Goal: Task Accomplishment & Management: Manage account settings

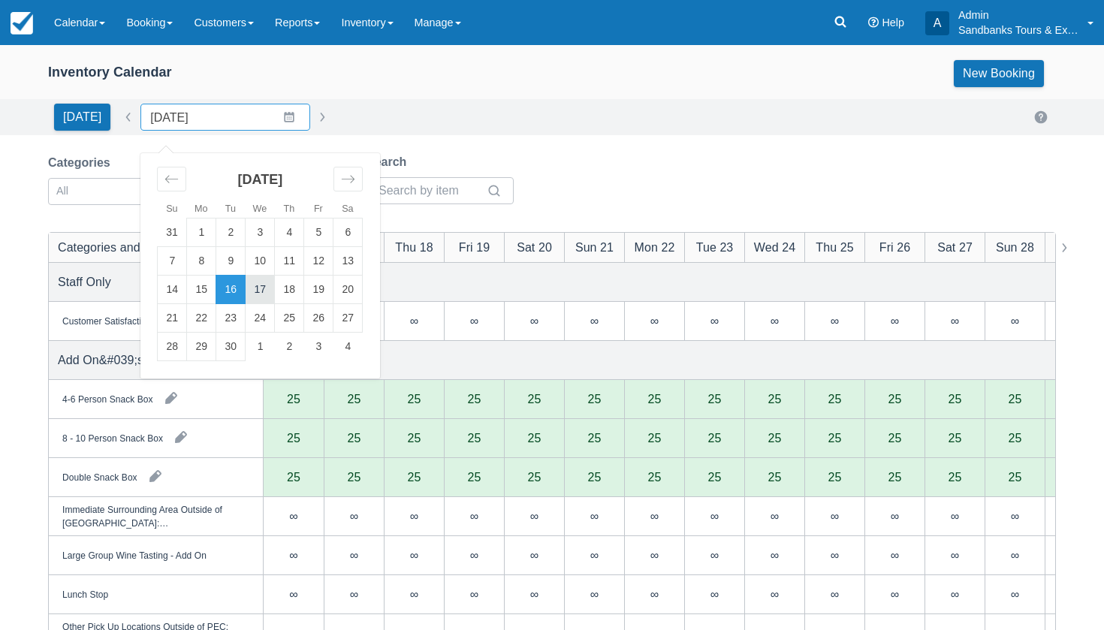
click at [258, 288] on td "17" at bounding box center [260, 290] width 29 height 29
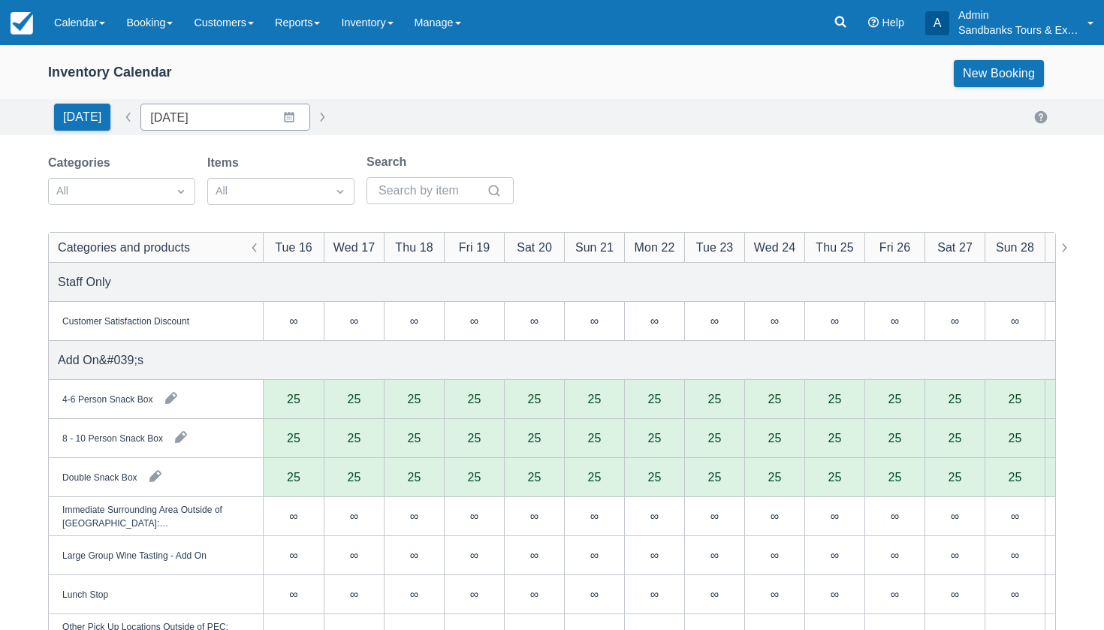
type input "[DATE]"
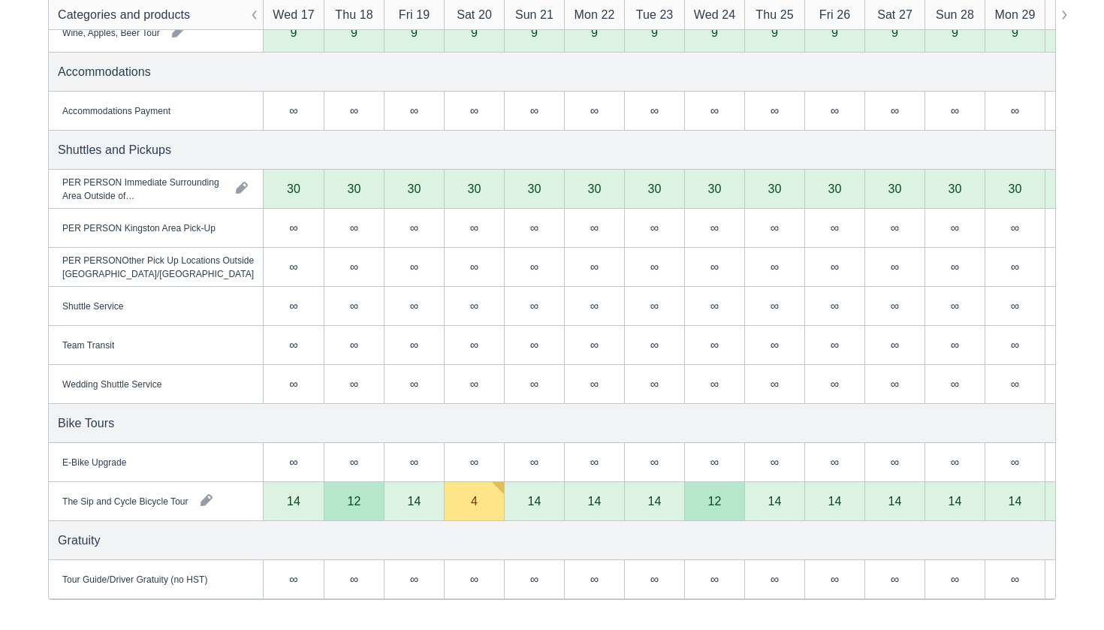
scroll to position [2399, 0]
click at [284, 498] on div "14" at bounding box center [294, 501] width 60 height 39
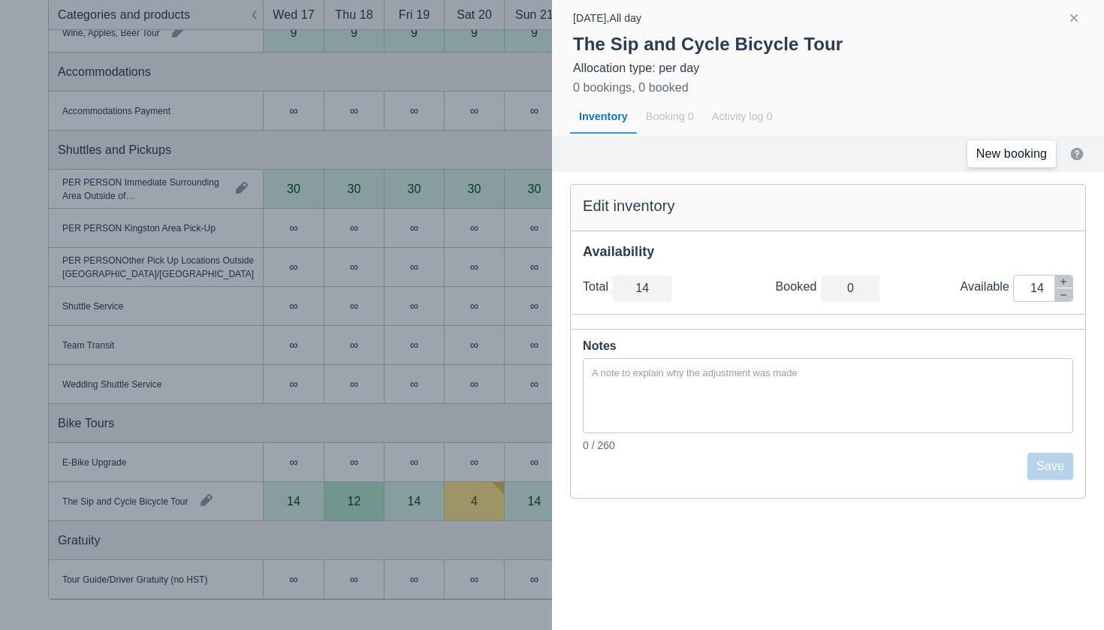
click at [1017, 157] on link "New booking" at bounding box center [1012, 154] width 89 height 27
click at [998, 150] on link "New booking" at bounding box center [1012, 154] width 89 height 27
click at [428, 263] on div at bounding box center [552, 315] width 1104 height 630
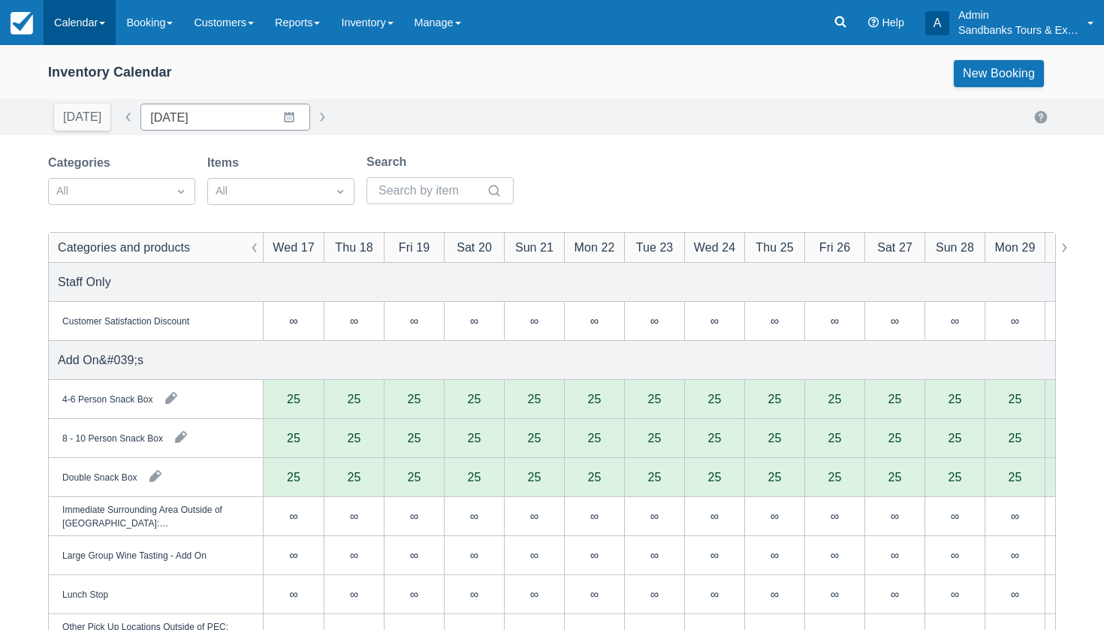
scroll to position [0, 0]
click at [71, 32] on link "Calendar" at bounding box center [80, 22] width 72 height 45
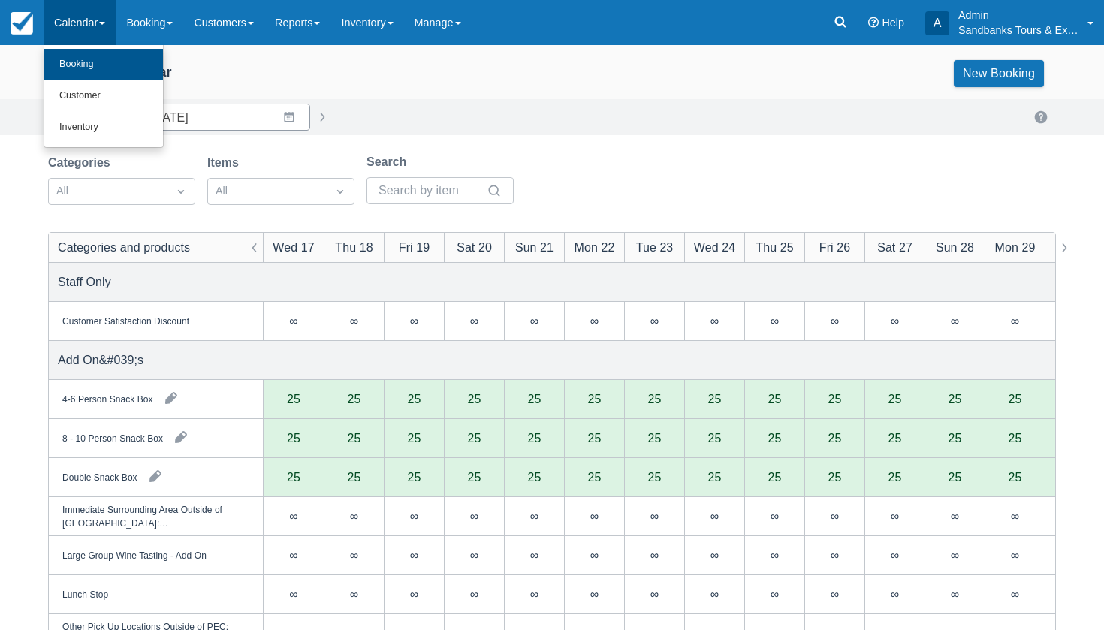
click at [77, 69] on link "Booking" at bounding box center [103, 65] width 119 height 32
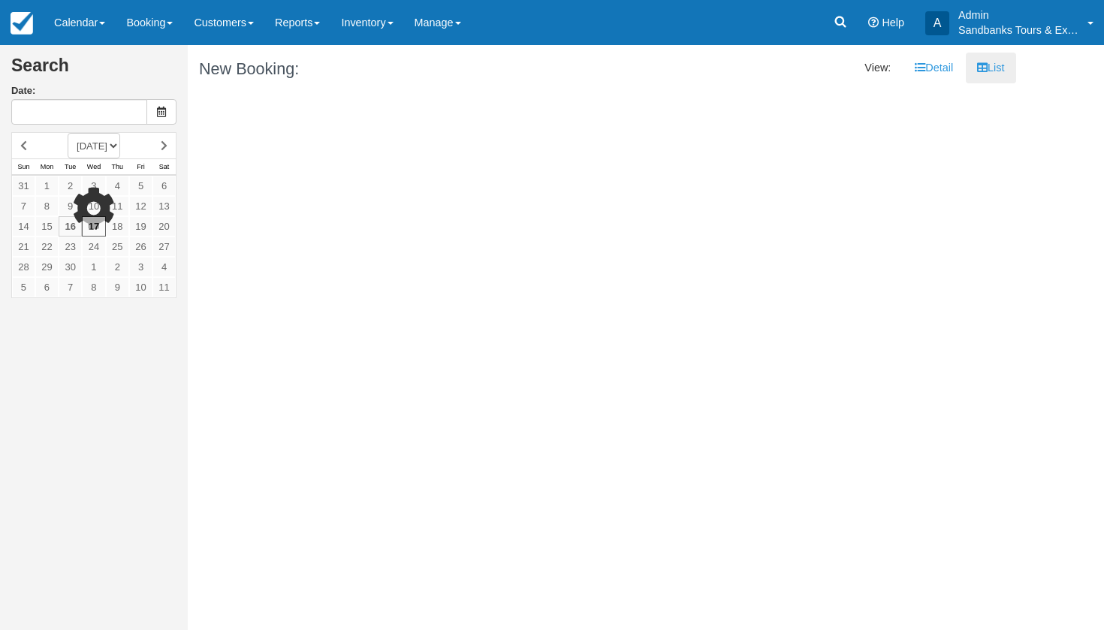
type input "[DATE]"
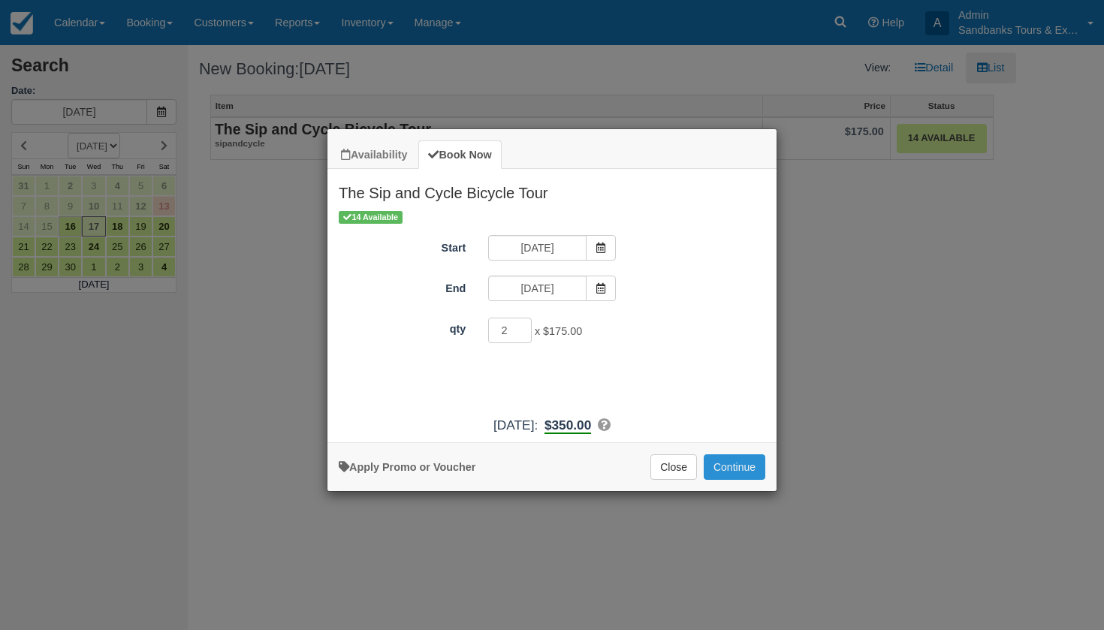
click at [729, 471] on button "Continue" at bounding box center [735, 468] width 62 height 26
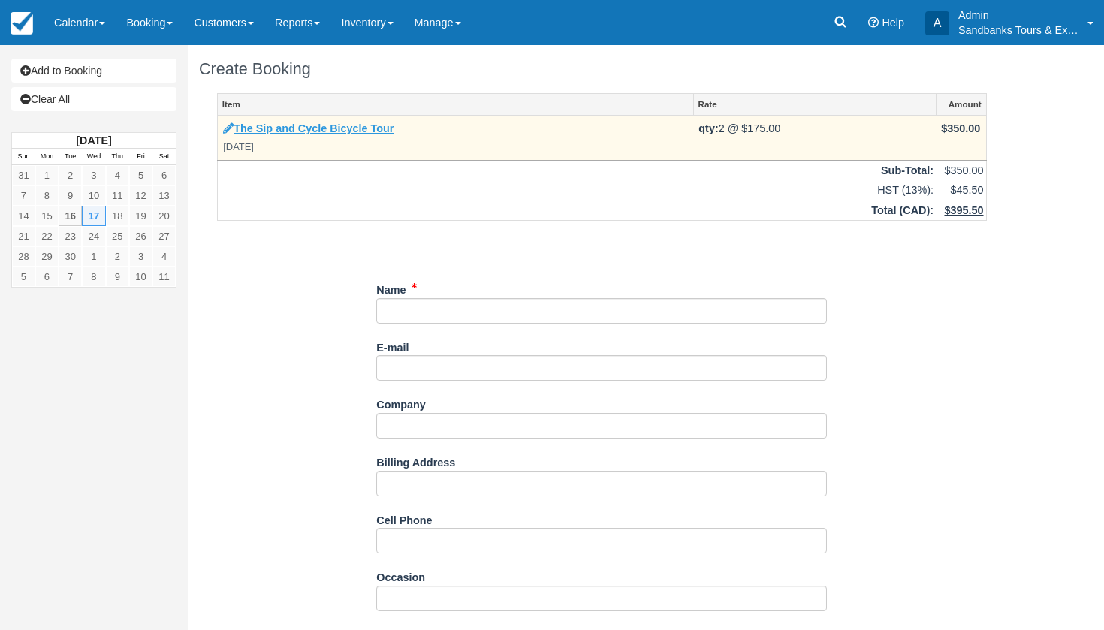
click at [367, 122] on link "The Sip and Cycle Bicycle Tour" at bounding box center [308, 128] width 171 height 12
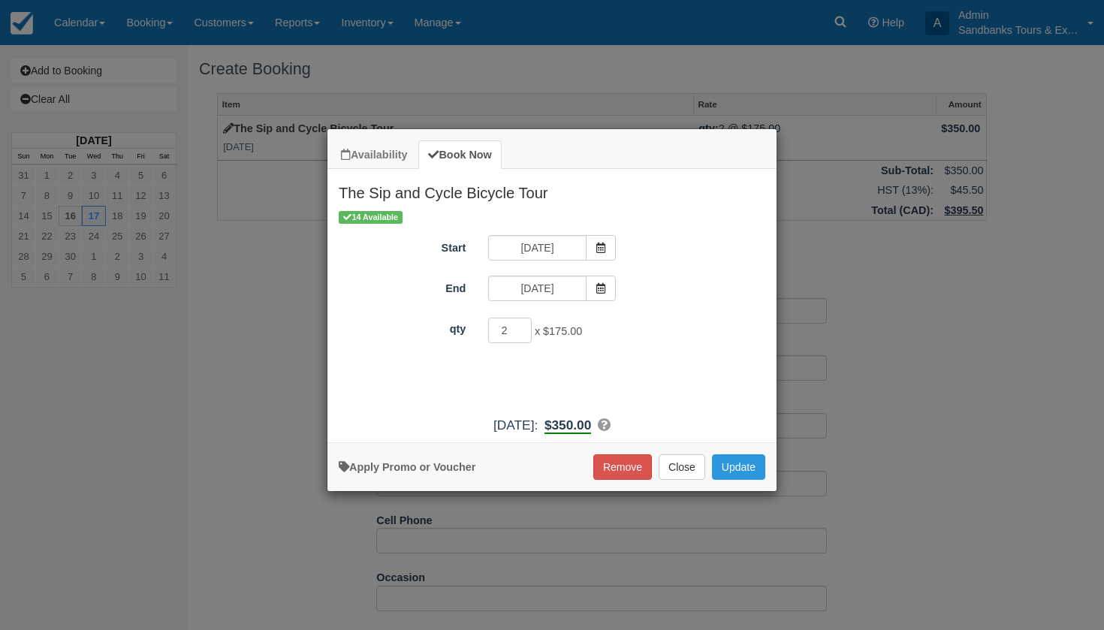
click at [591, 434] on b "$350.00" at bounding box center [568, 426] width 47 height 17
click at [422, 473] on link "Apply Promo or Voucher" at bounding box center [407, 467] width 137 height 12
click at [692, 480] on button "Close" at bounding box center [682, 468] width 47 height 26
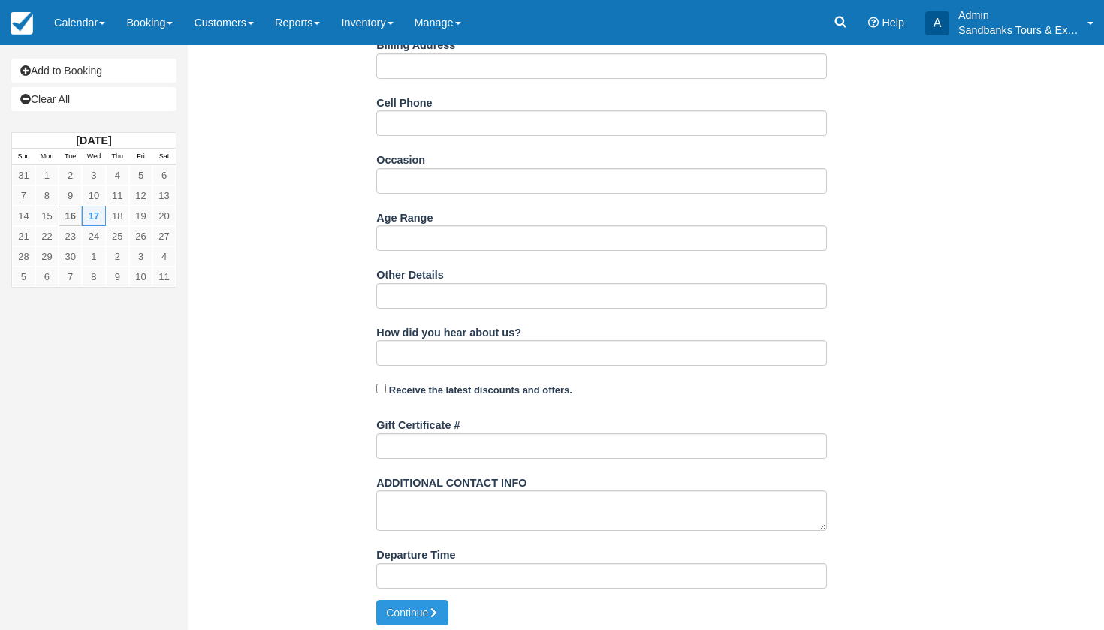
scroll to position [416, 0]
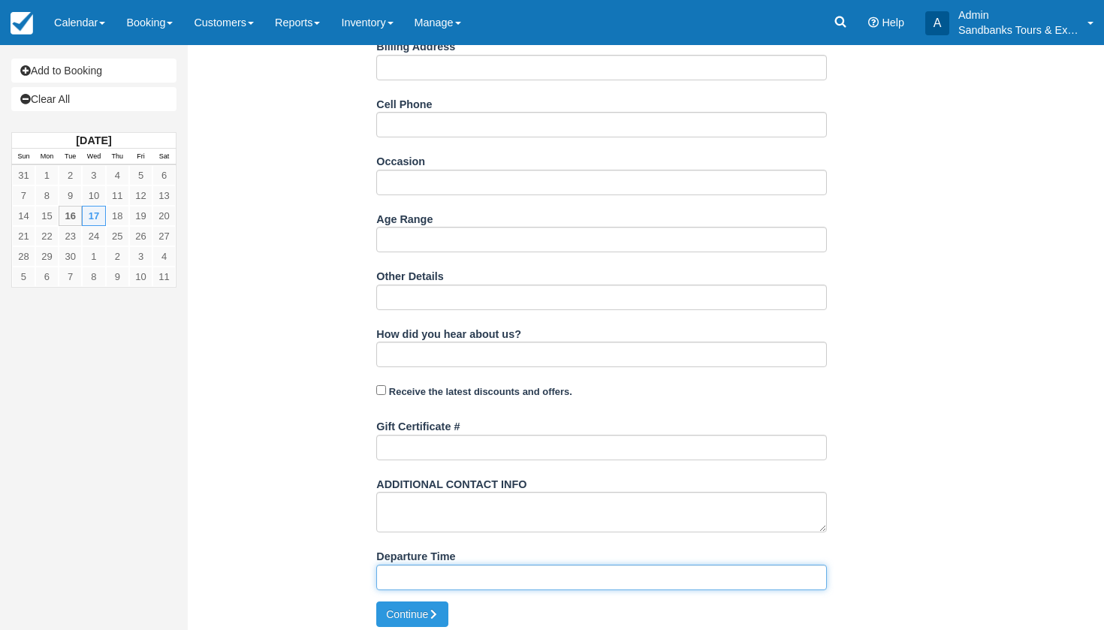
click at [432, 575] on input "Departure Time" at bounding box center [601, 578] width 451 height 26
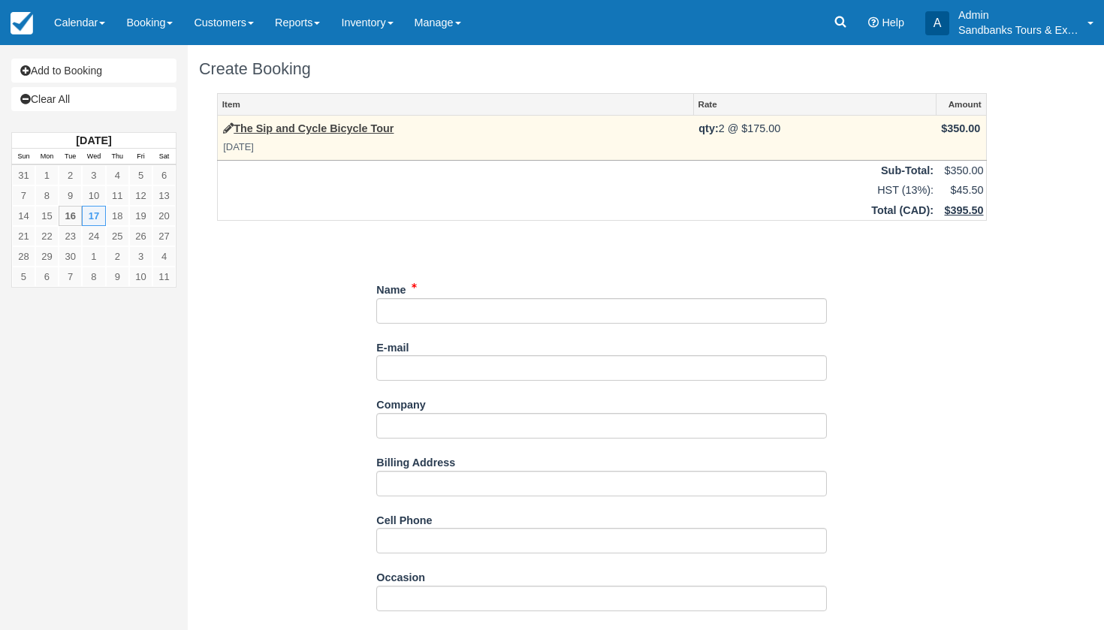
scroll to position [0, 0]
type input "1:00pm"
click at [337, 122] on link "The Sip and Cycle Bicycle Tour" at bounding box center [308, 128] width 171 height 12
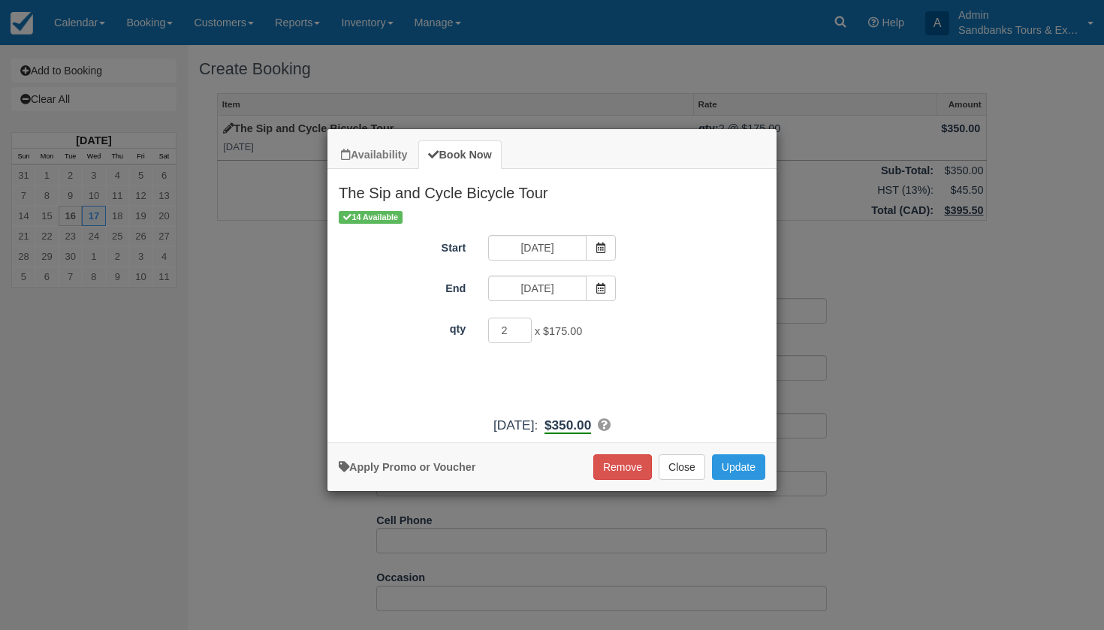
click at [591, 434] on b "$350.00" at bounding box center [568, 426] width 47 height 17
click at [753, 480] on button "Update" at bounding box center [738, 468] width 53 height 26
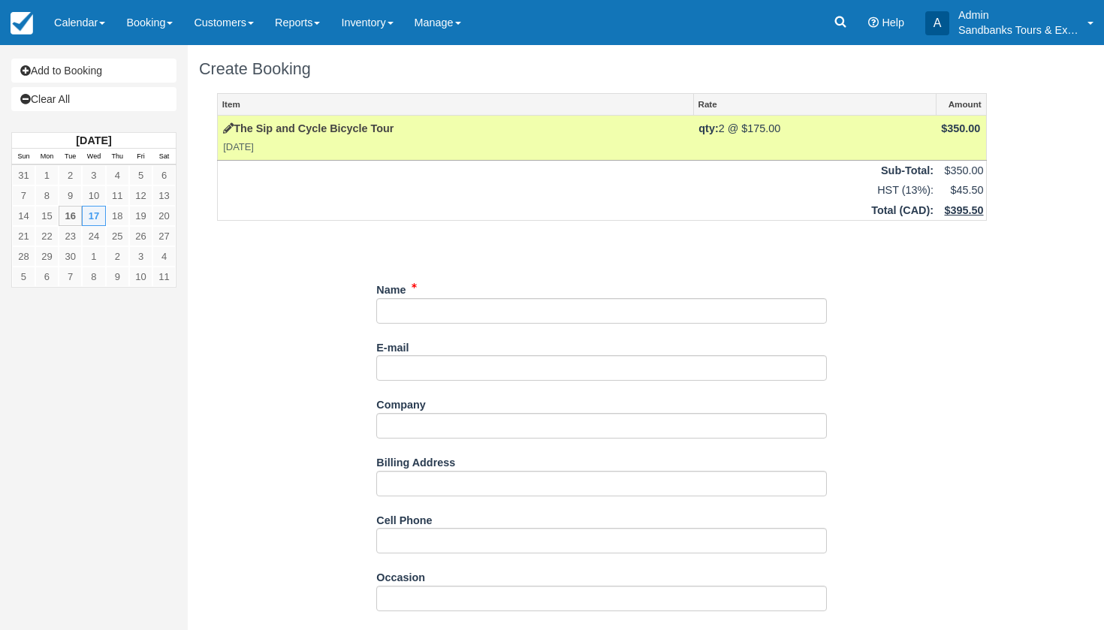
click at [964, 210] on u "$395.50" at bounding box center [963, 210] width 39 height 12
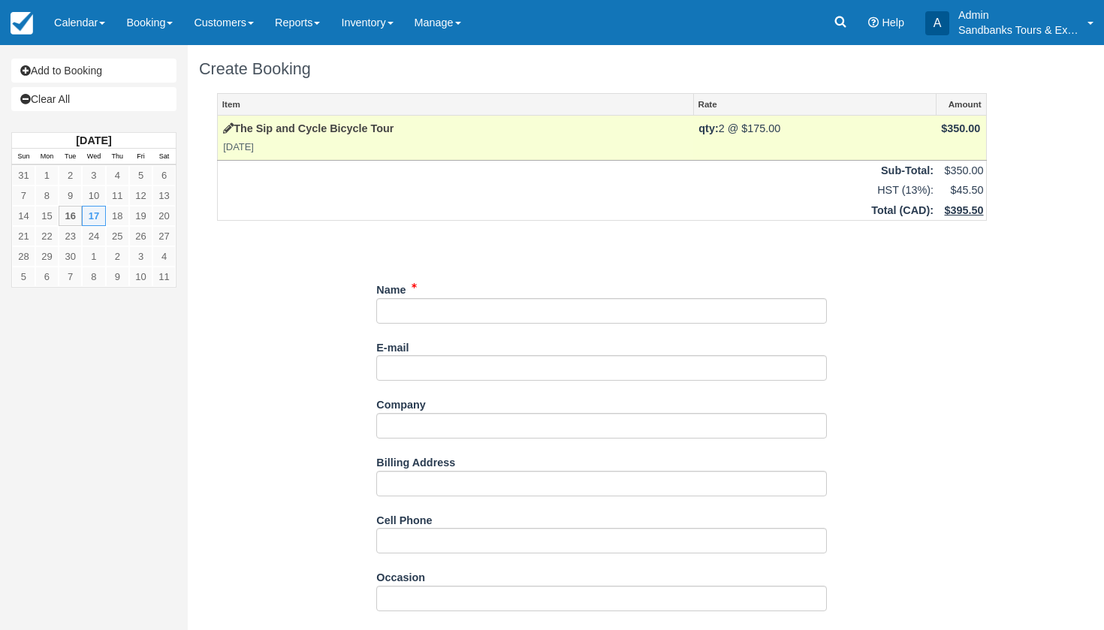
click at [958, 210] on u "$395.50" at bounding box center [963, 210] width 39 height 12
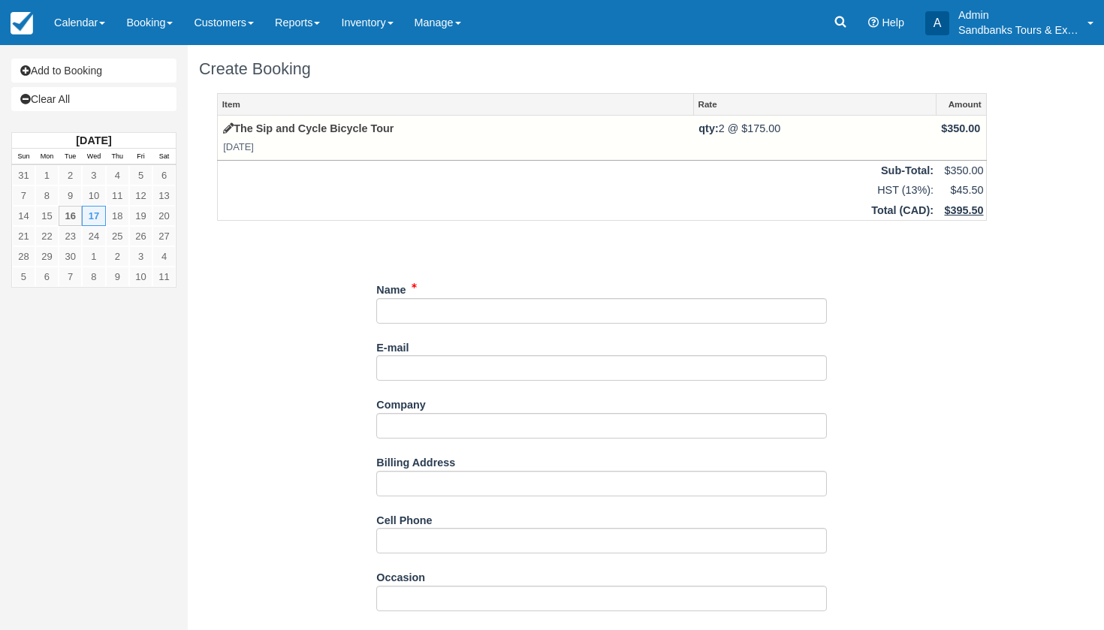
click at [908, 168] on strong "Sub-Total:" at bounding box center [907, 171] width 53 height 12
click at [388, 25] on link "Inventory" at bounding box center [367, 22] width 73 height 45
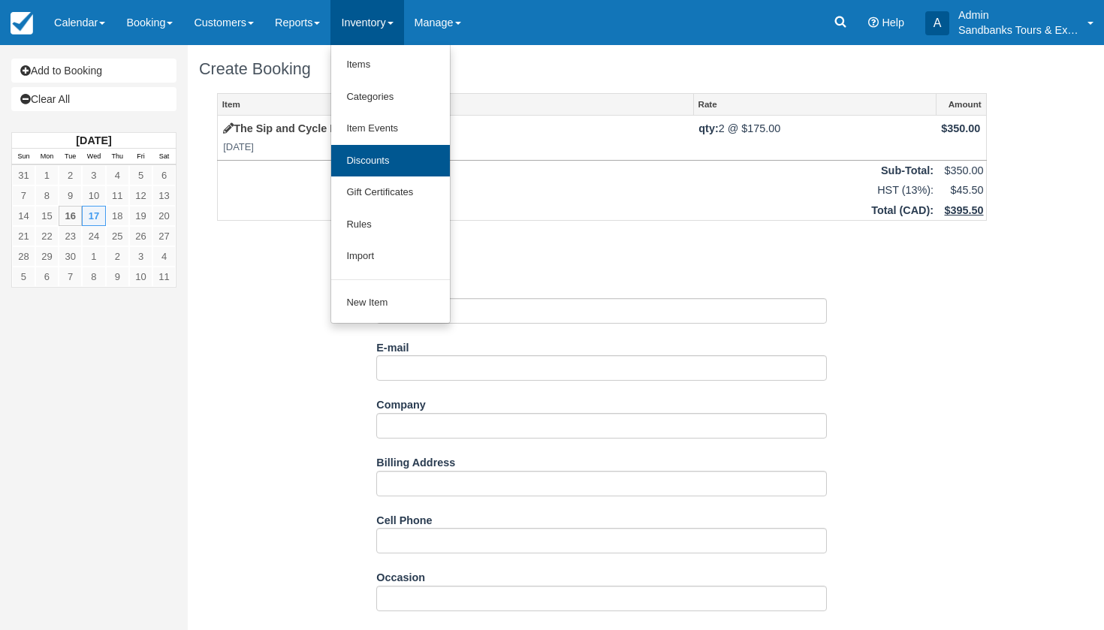
click at [385, 155] on link "Discounts" at bounding box center [390, 161] width 119 height 32
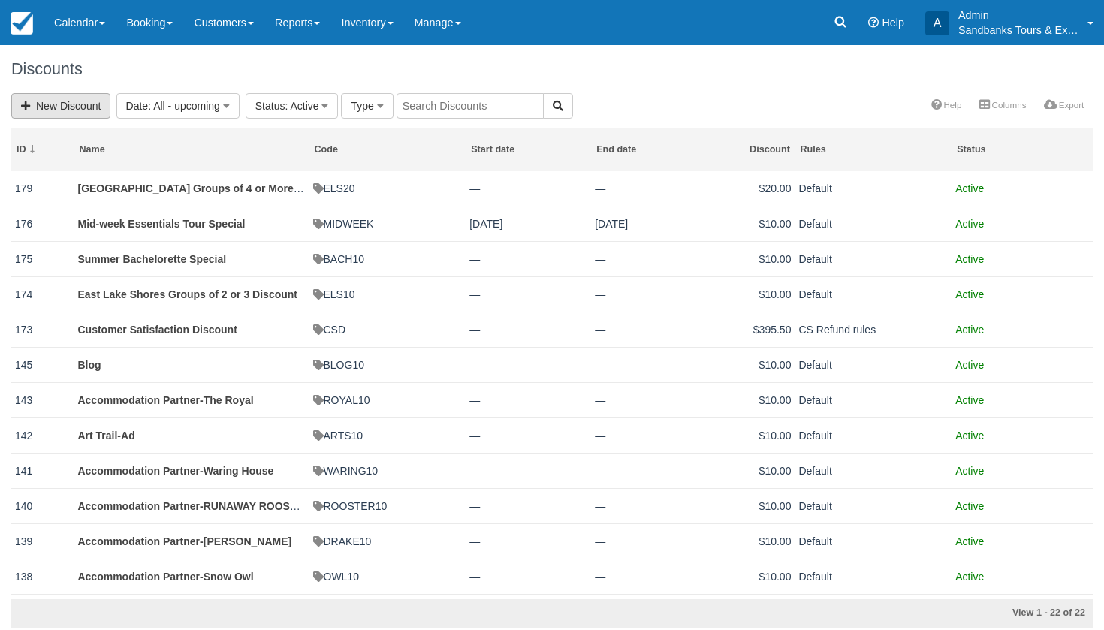
click at [56, 109] on link "New Discount" at bounding box center [60, 106] width 99 height 26
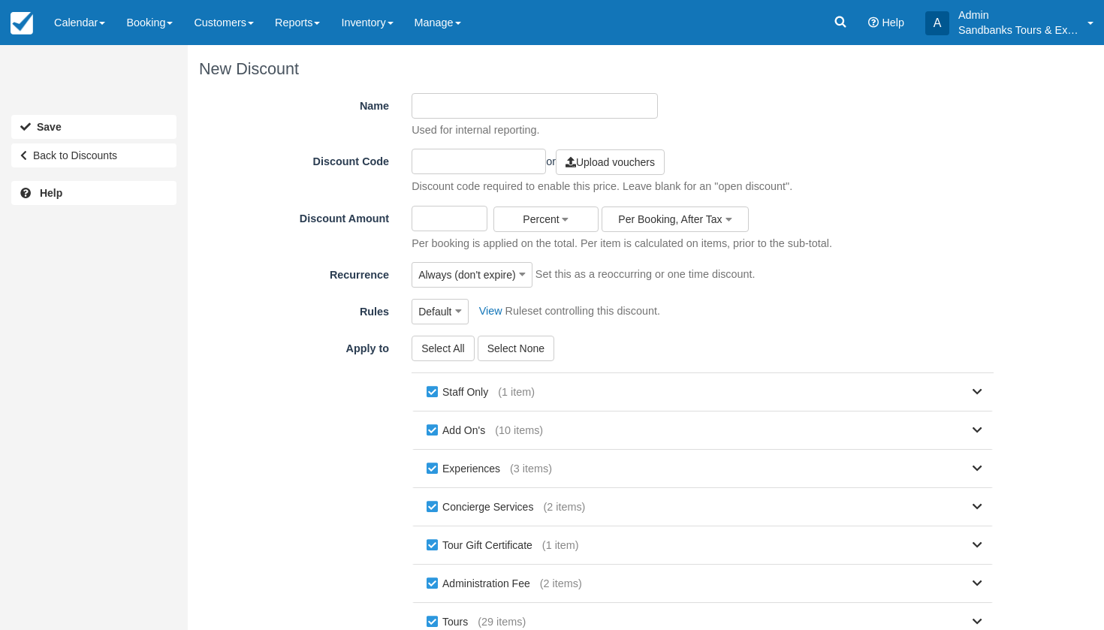
click at [451, 104] on input "Name" at bounding box center [535, 106] width 246 height 26
type input "B"
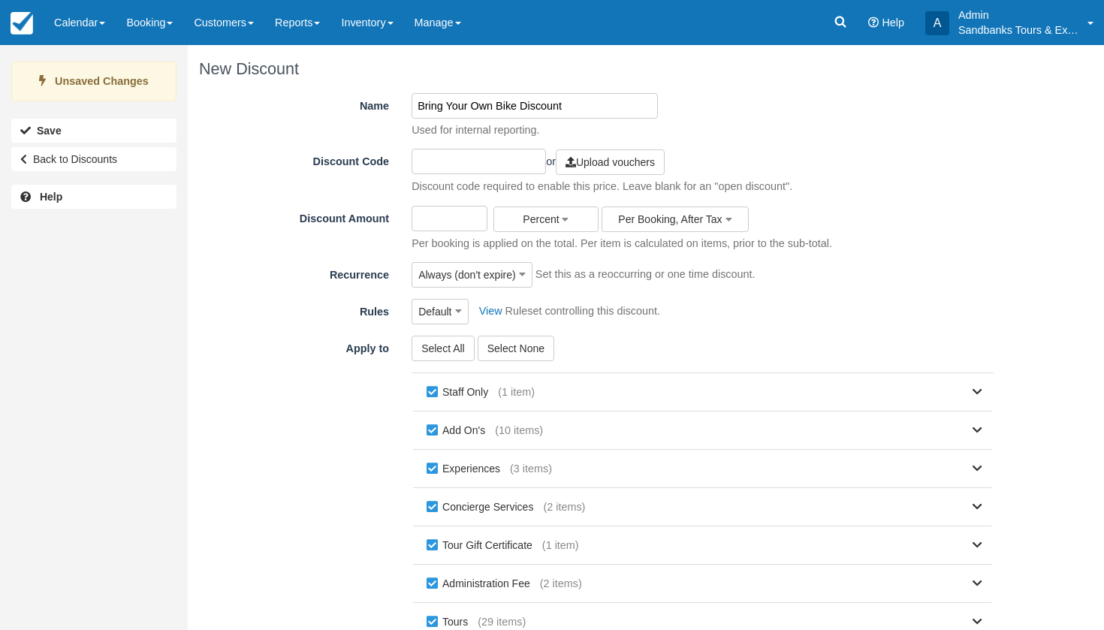
type input "Bring Your Own Bike Discount"
click at [751, 96] on div "Name Bring Your Own Bike Discount Used for internal reporting." at bounding box center [602, 115] width 806 height 45
click at [428, 225] on input "Discount Amount" at bounding box center [450, 219] width 76 height 26
type input "25"
click at [547, 220] on span "Percent" at bounding box center [541, 219] width 36 height 12
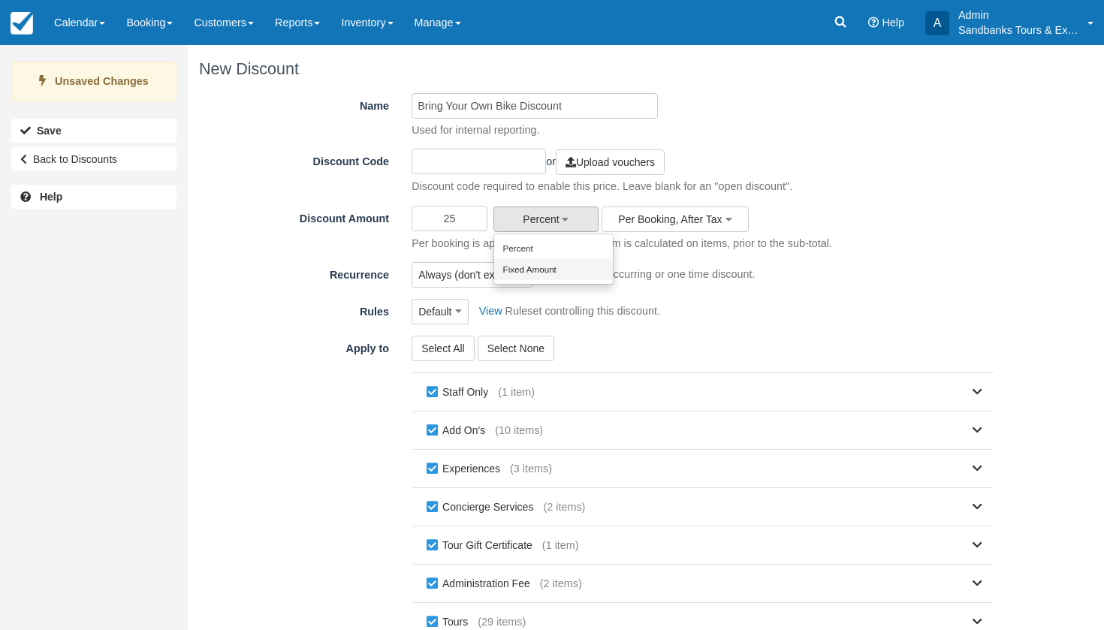
click at [529, 273] on link "Fixed Amount" at bounding box center [553, 269] width 119 height 21
click at [625, 214] on span "Per Booking, After Tax" at bounding box center [670, 219] width 104 height 12
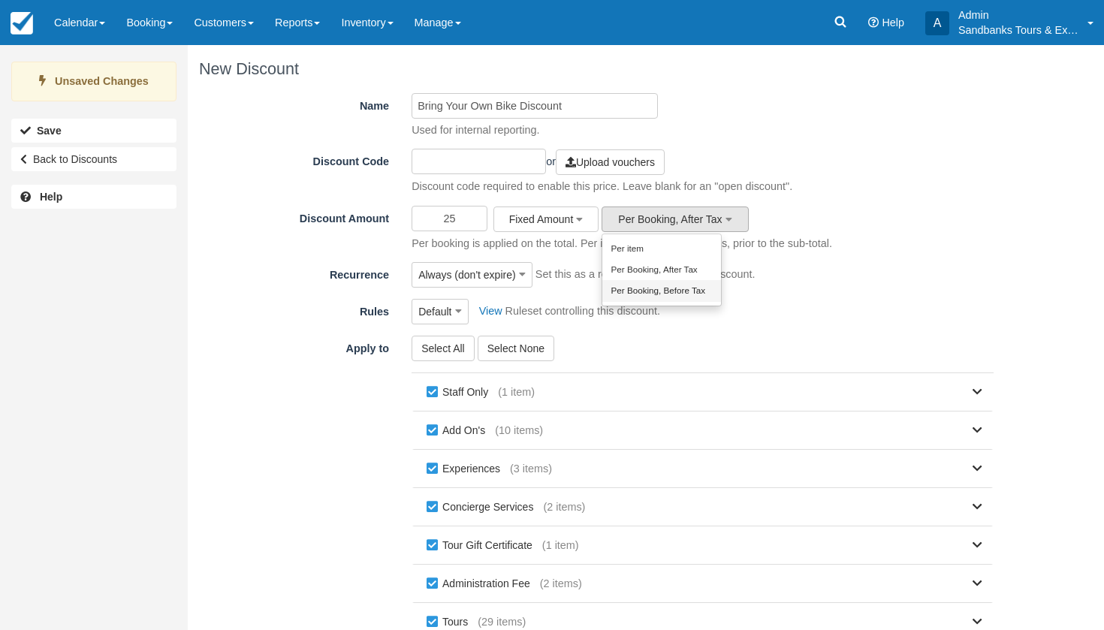
click at [640, 288] on link "Per Booking, Before Tax" at bounding box center [662, 290] width 119 height 21
click at [464, 157] on input "text" at bounding box center [479, 162] width 134 height 26
type input "B"
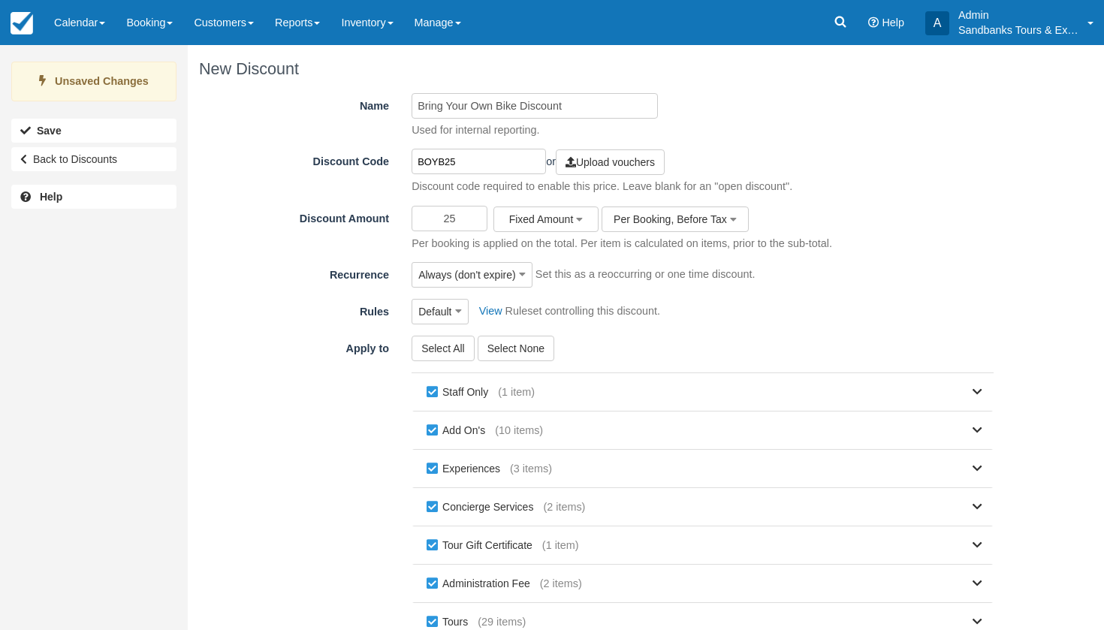
type input "BOYB25"
click at [733, 149] on div "BOYB25 or Upload vouchers Discount code required to enable this price. Leave bl…" at bounding box center [702, 171] width 604 height 45
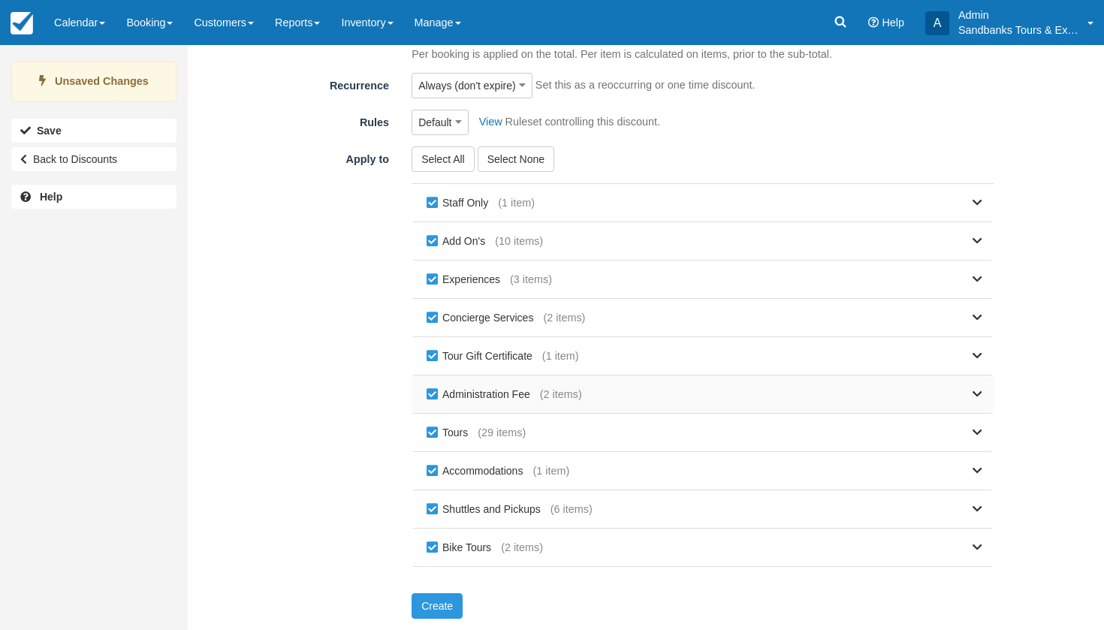
scroll to position [189, 0]
click at [434, 512] on label "Shuttles and Pickups" at bounding box center [487, 510] width 128 height 23
checkbox input "false"
click at [430, 470] on label "Accommodations" at bounding box center [478, 472] width 110 height 23
checkbox input "false"
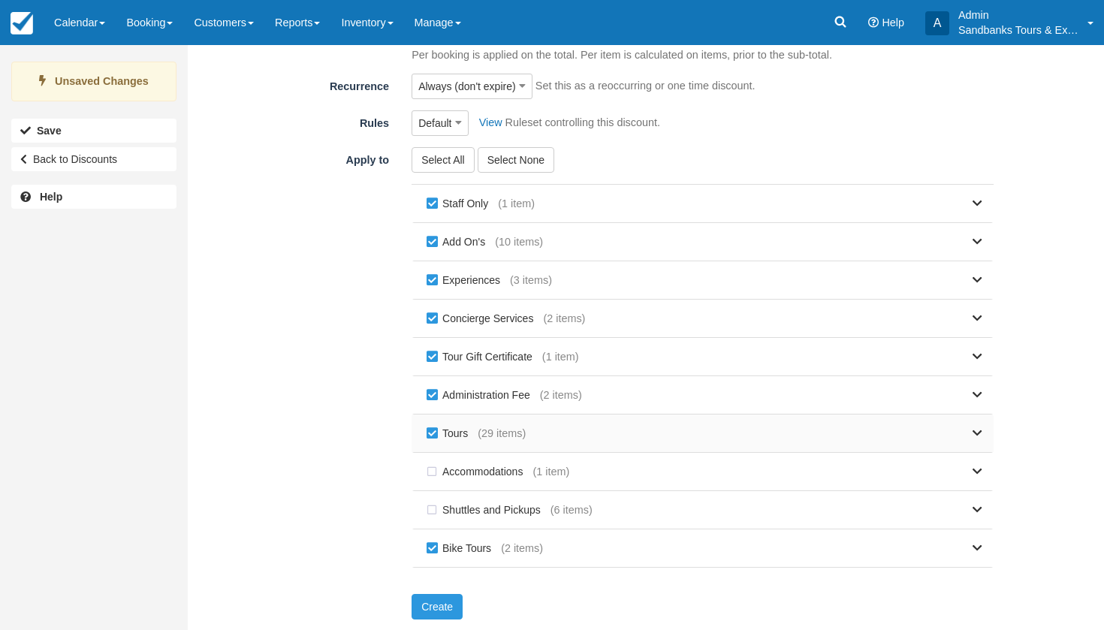
click at [434, 430] on label "Tours" at bounding box center [450, 433] width 55 height 23
checkbox input "false"
click at [433, 397] on label "Administration Fee" at bounding box center [481, 395] width 117 height 23
checkbox input "false"
click at [431, 355] on label "Tour Gift Certificate" at bounding box center [482, 357] width 119 height 23
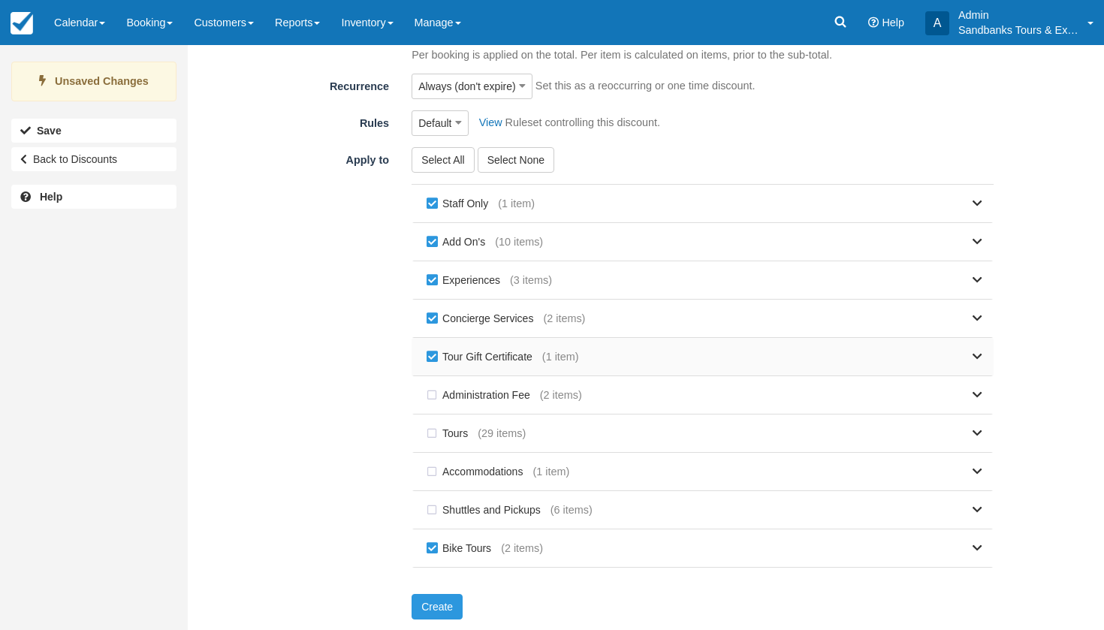
checkbox input "false"
click at [430, 314] on label "Concierge Services" at bounding box center [483, 318] width 120 height 23
checkbox input "false"
click at [431, 275] on label "Experiences" at bounding box center [466, 280] width 87 height 23
checkbox input "false"
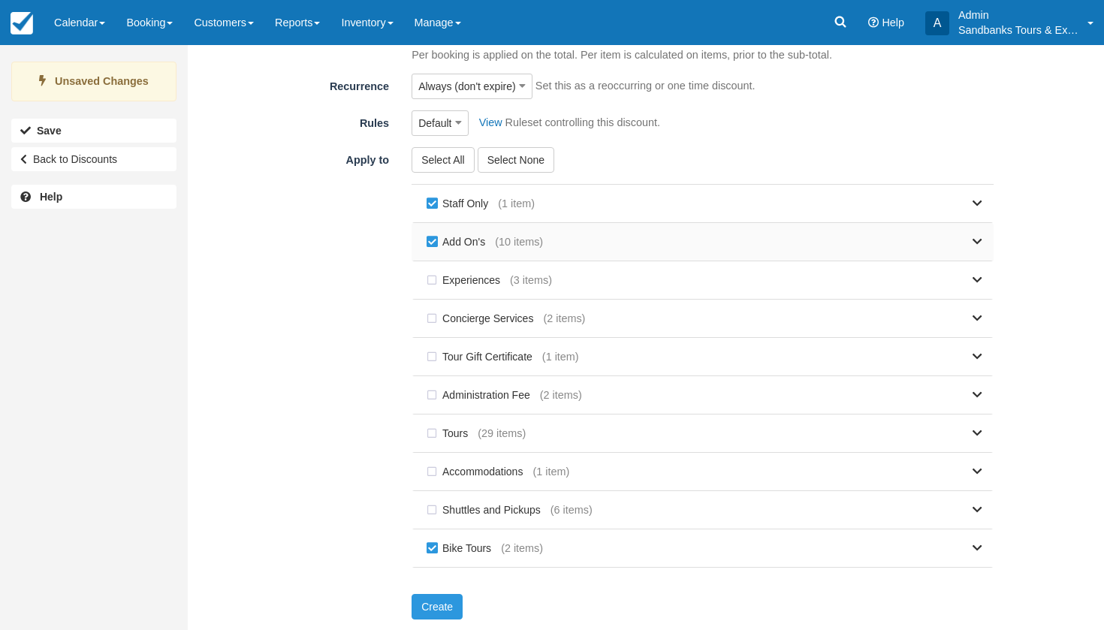
click at [431, 244] on label "Add On's" at bounding box center [459, 242] width 72 height 23
checkbox input "false"
click at [432, 203] on label "Staff Only" at bounding box center [460, 203] width 75 height 23
checkbox input "false"
click at [585, 554] on link at bounding box center [762, 549] width 439 height 38
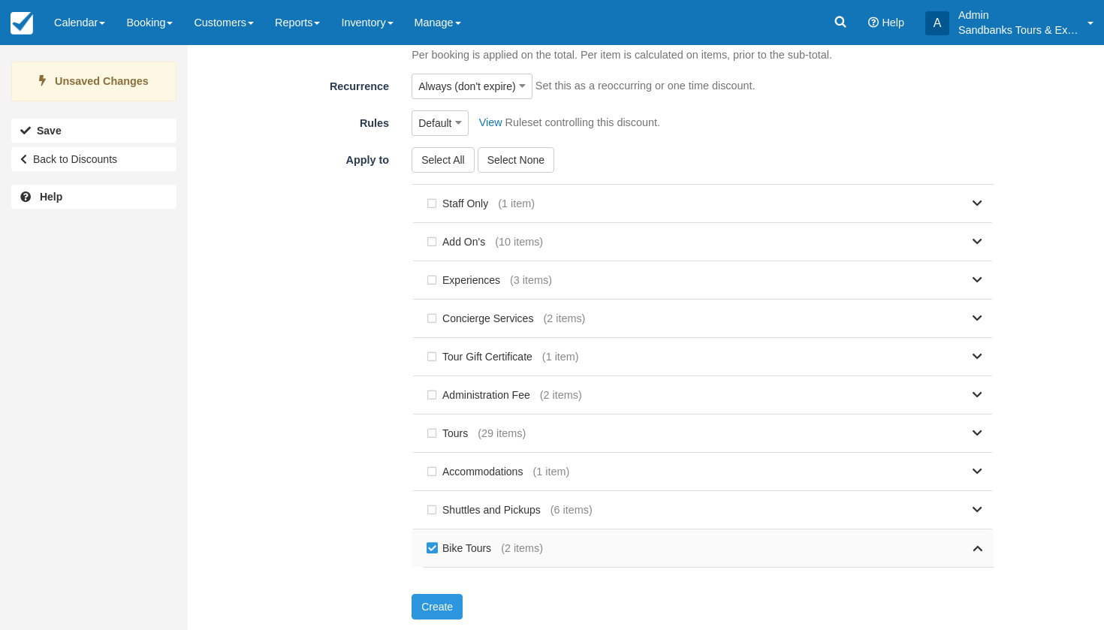
click at [983, 548] on div "Bike Tours (2 items)" at bounding box center [703, 549] width 582 height 38
click at [978, 549] on icon at bounding box center [978, 548] width 10 height 11
click at [642, 547] on link at bounding box center [762, 549] width 439 height 38
click at [437, 601] on button "Create" at bounding box center [437, 607] width 51 height 26
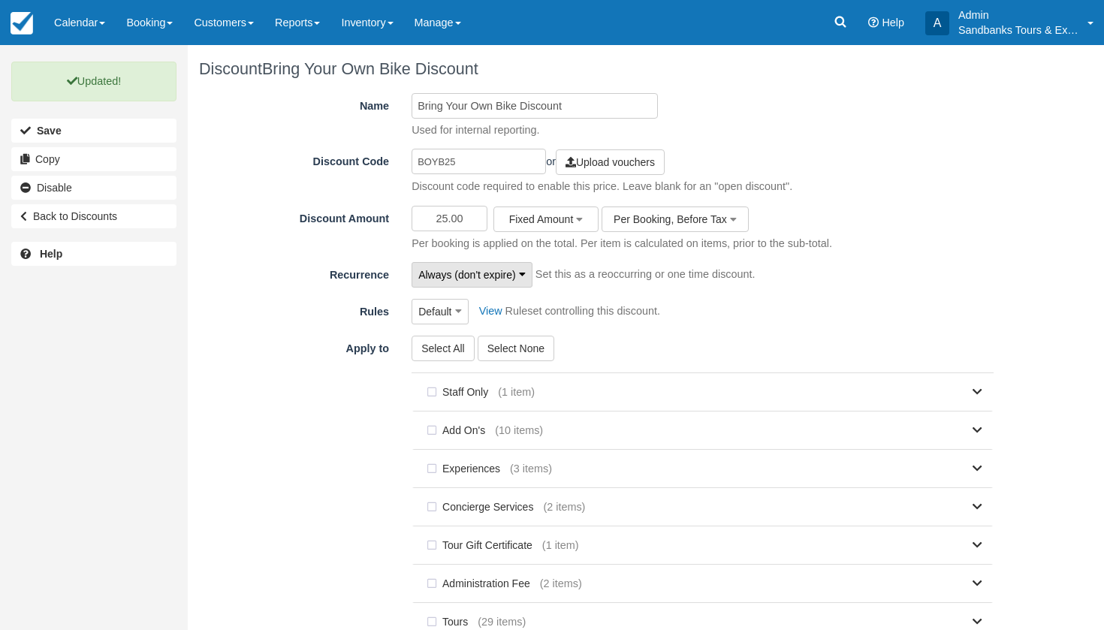
click at [474, 281] on span "Always (don't expire)" at bounding box center [468, 274] width 98 height 15
click at [443, 306] on span "Default" at bounding box center [435, 311] width 33 height 15
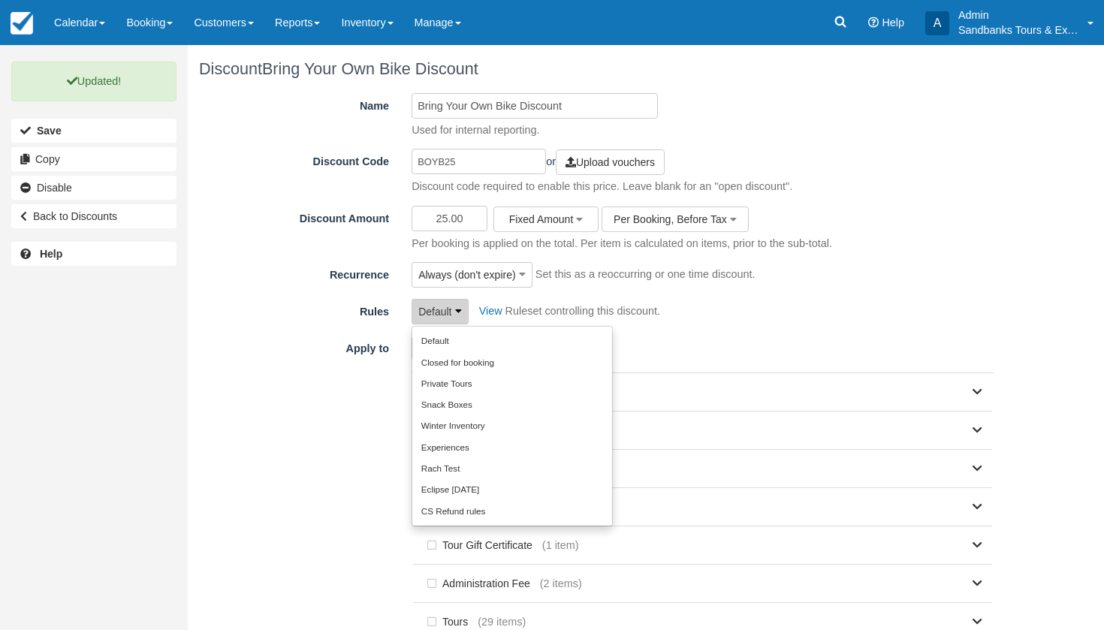
click at [443, 306] on span "Default" at bounding box center [435, 311] width 33 height 15
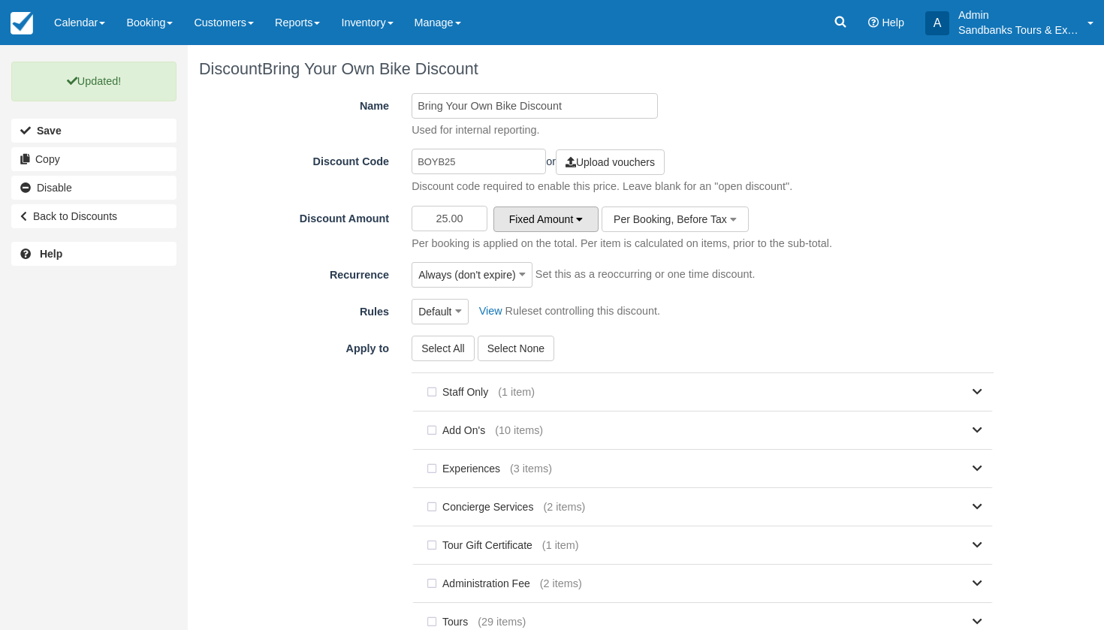
click at [554, 216] on span "Fixed Amount" at bounding box center [541, 219] width 65 height 12
click at [698, 289] on div "Name Bring Your Own Bike Discount Used for internal reporting. Discount Code BO…" at bounding box center [602, 473] width 806 height 760
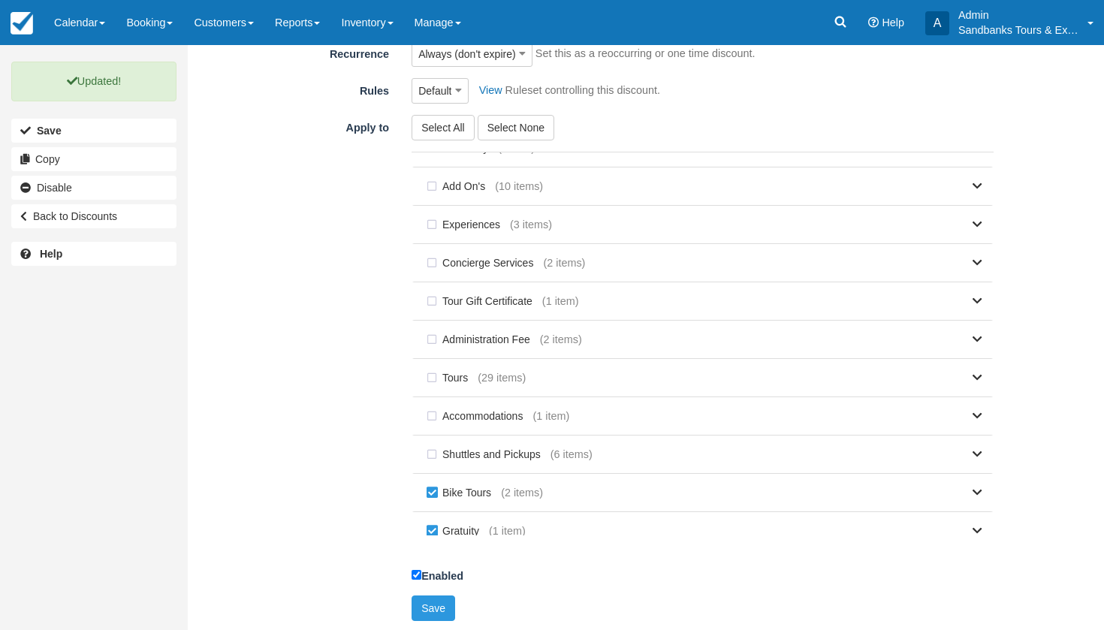
scroll to position [220, 0]
click at [428, 527] on label "Gratuity" at bounding box center [456, 532] width 66 height 23
checkbox input "false"
click at [492, 491] on label "Bike Tours" at bounding box center [462, 493] width 78 height 23
click at [506, 487] on span "(2 items)" at bounding box center [522, 494] width 42 height 16
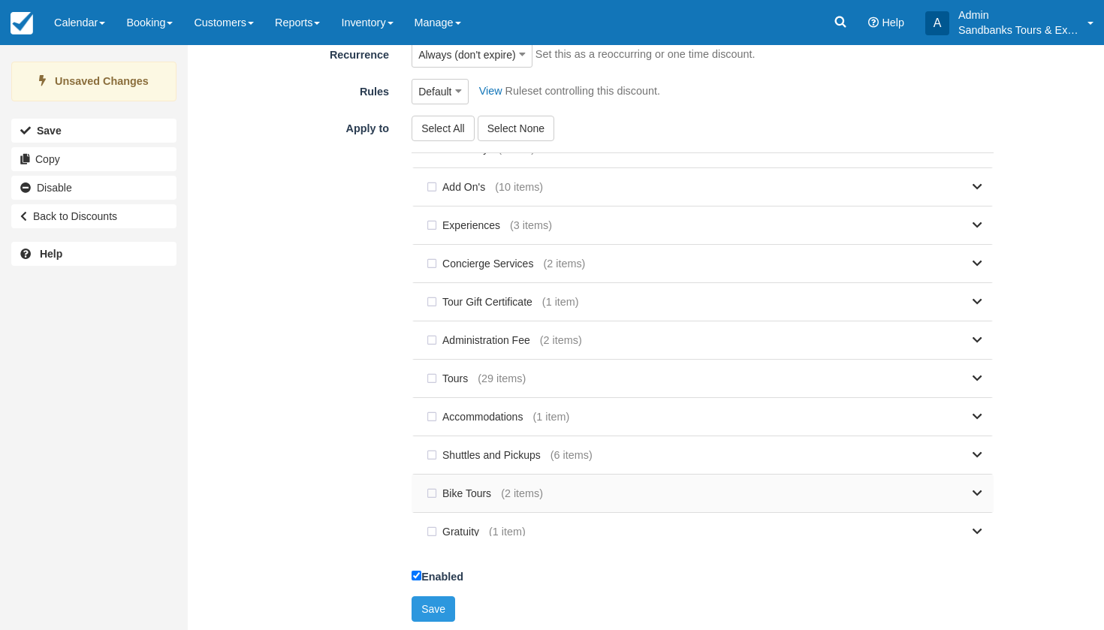
click at [437, 489] on label "Bike Tours" at bounding box center [462, 493] width 78 height 23
checkbox input "true"
click at [984, 487] on div "Bike Tours (2 items)" at bounding box center [703, 494] width 582 height 38
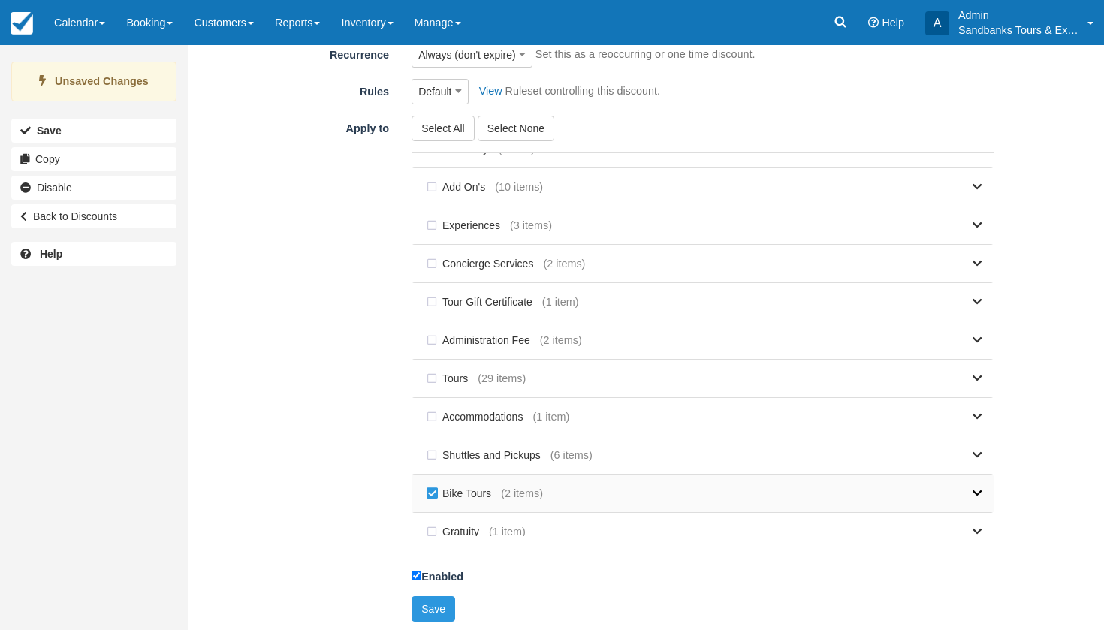
click at [978, 488] on icon at bounding box center [978, 493] width 10 height 11
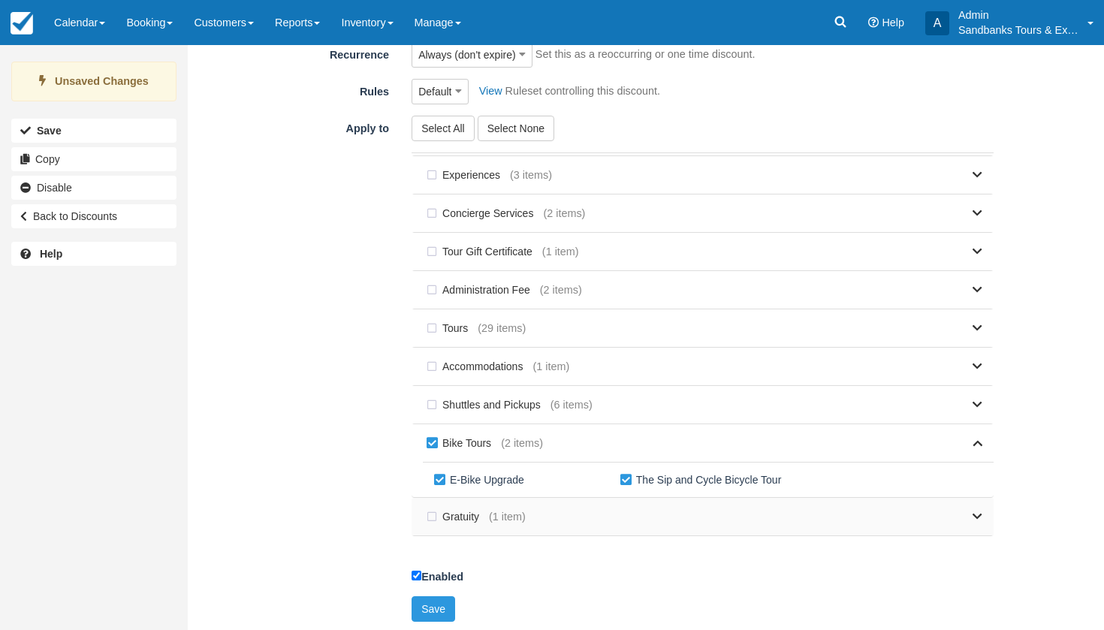
scroll to position [74, 0]
click at [440, 485] on label "E-Bike Upgrade" at bounding box center [483, 480] width 104 height 23
checkbox input "false"
click at [437, 609] on button "Save" at bounding box center [434, 610] width 44 height 26
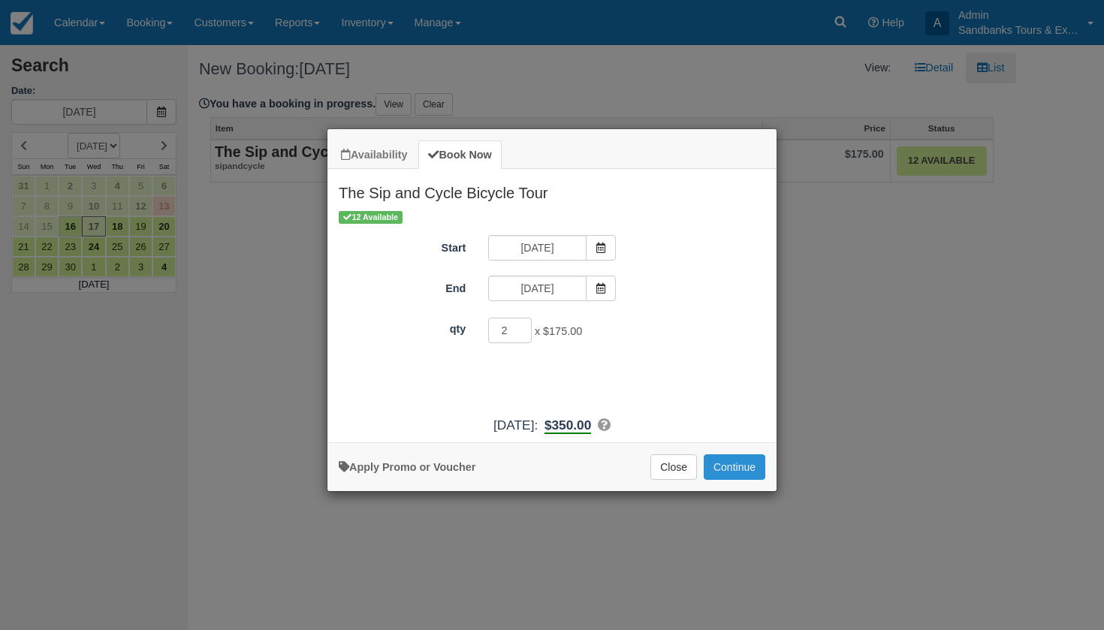
click at [747, 478] on button "Continue" at bounding box center [735, 468] width 62 height 26
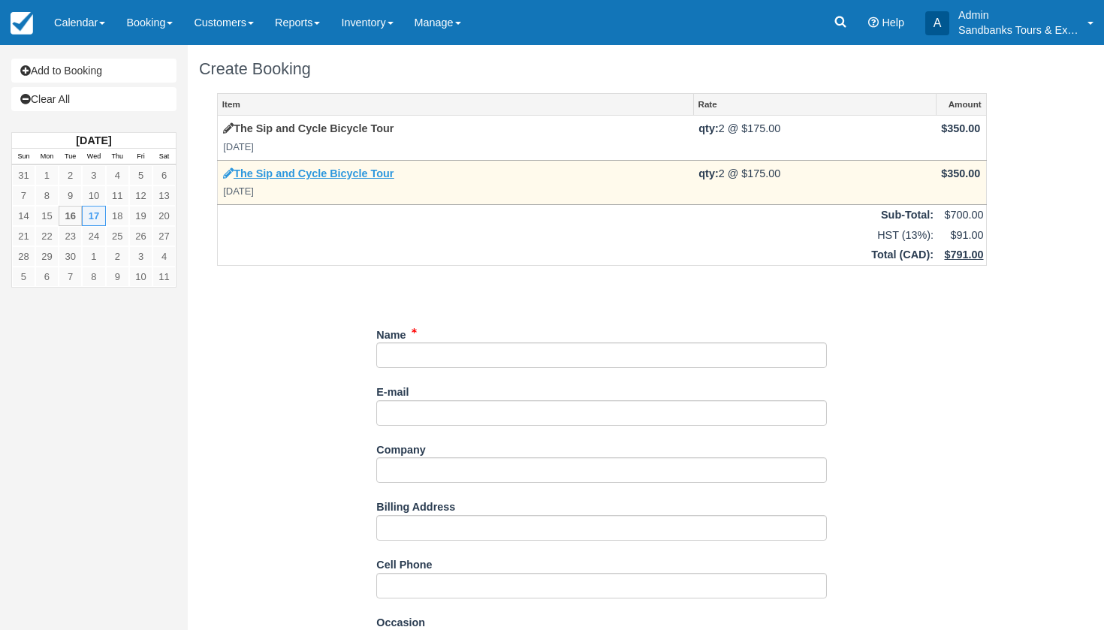
click at [325, 177] on link "The Sip and Cycle Bicycle Tour" at bounding box center [308, 174] width 171 height 12
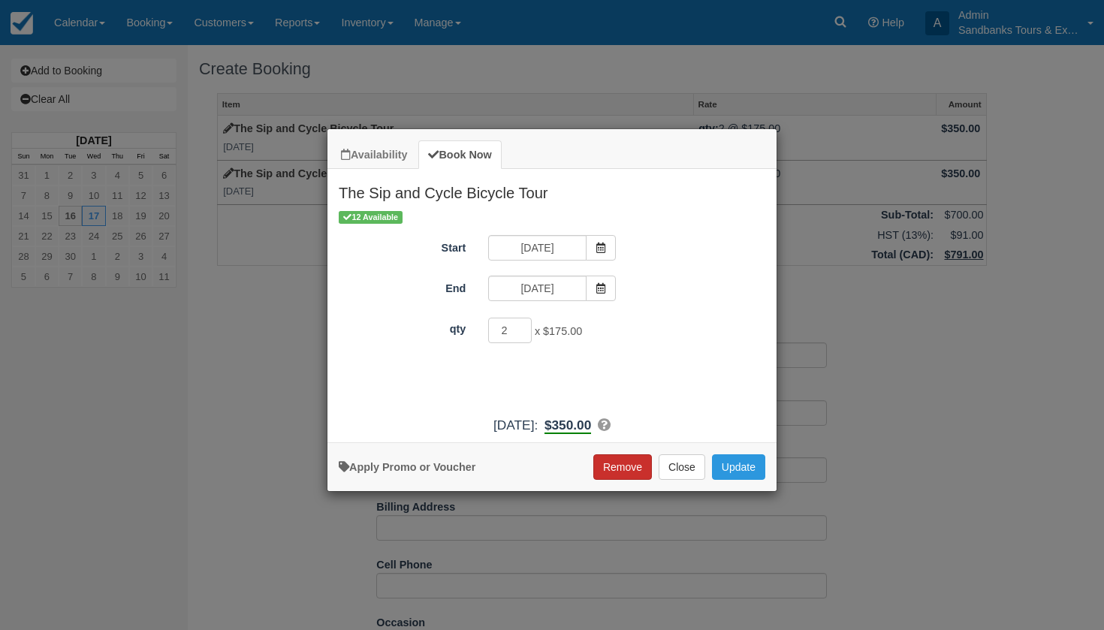
click at [637, 473] on button "Remove" at bounding box center [623, 468] width 59 height 26
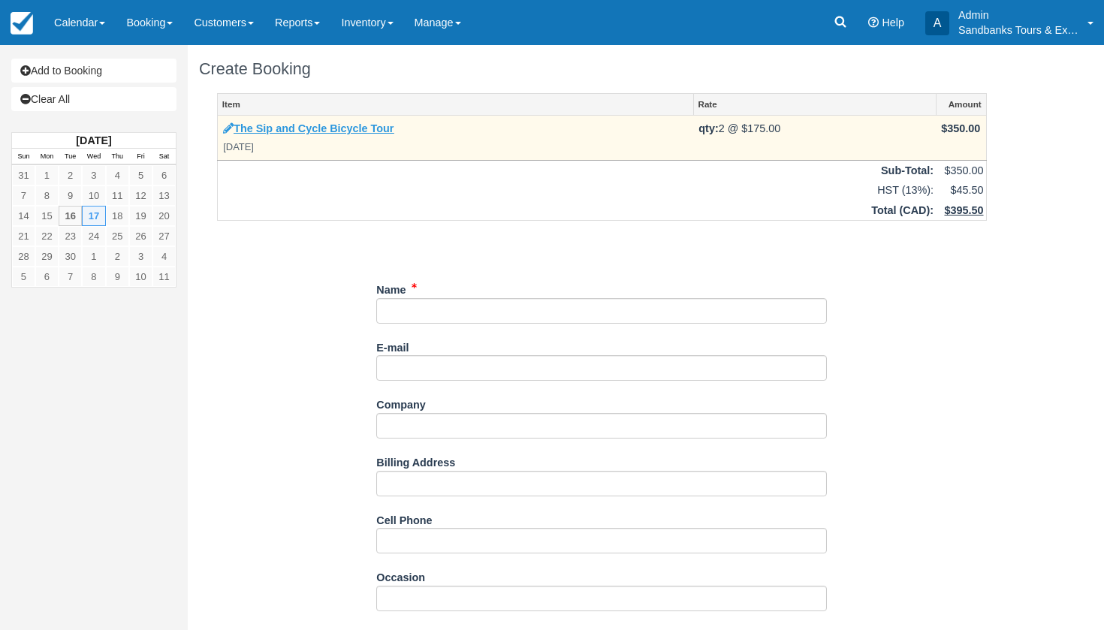
click at [331, 131] on link "The Sip and Cycle Bicycle Tour" at bounding box center [308, 128] width 171 height 12
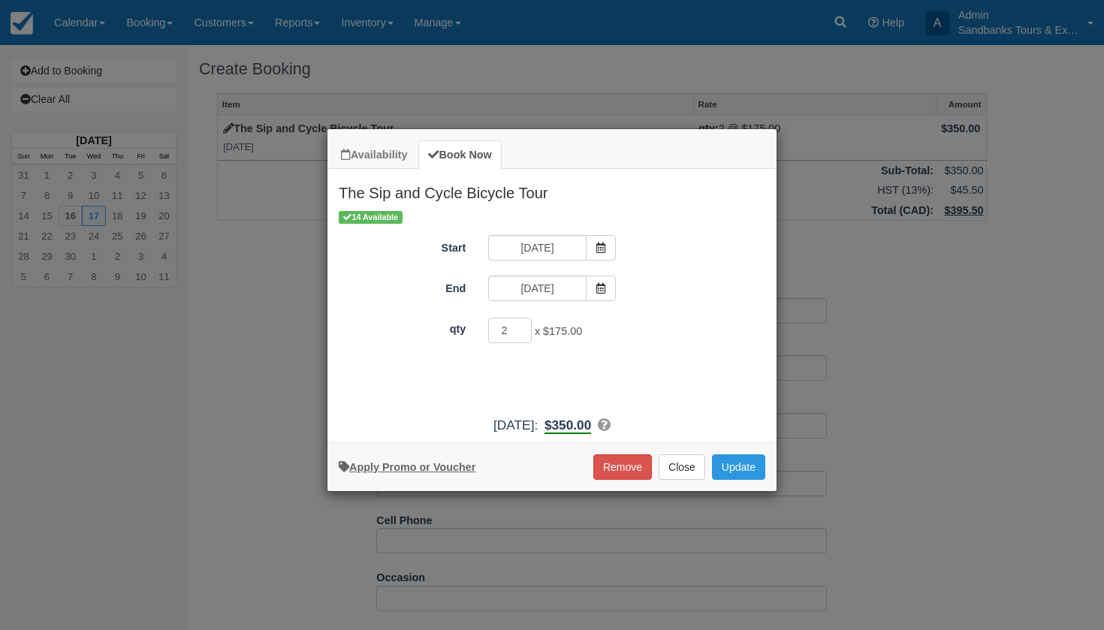
click at [425, 473] on link "Apply Promo or Voucher" at bounding box center [407, 467] width 137 height 12
type input "BOYB25"
click at [656, 376] on button "Apply" at bounding box center [649, 371] width 38 height 20
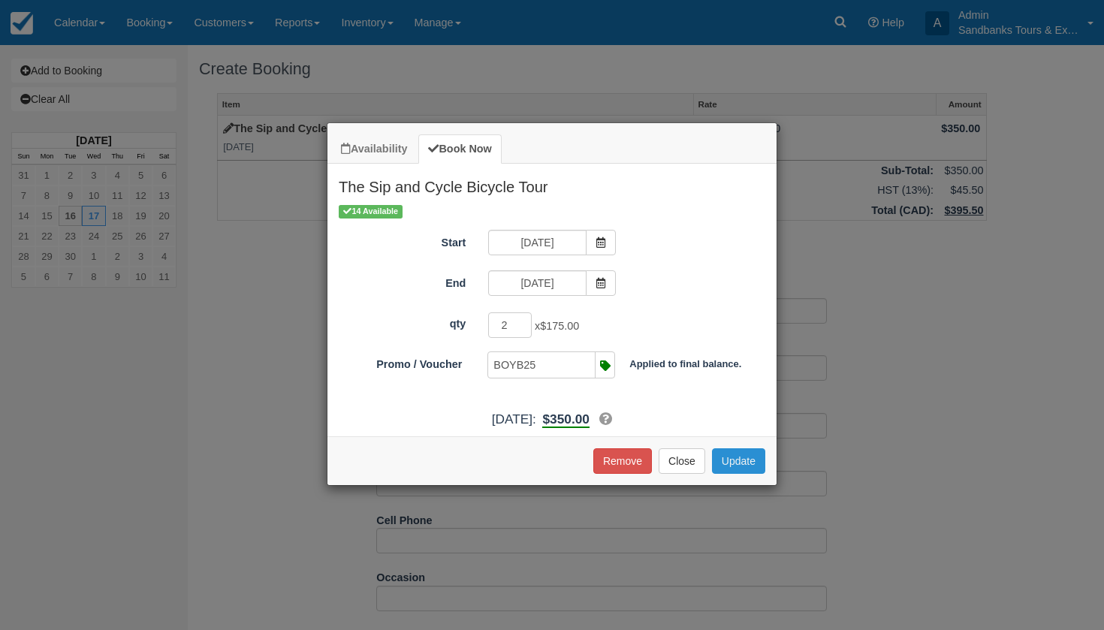
click at [749, 474] on button "Update" at bounding box center [738, 462] width 53 height 26
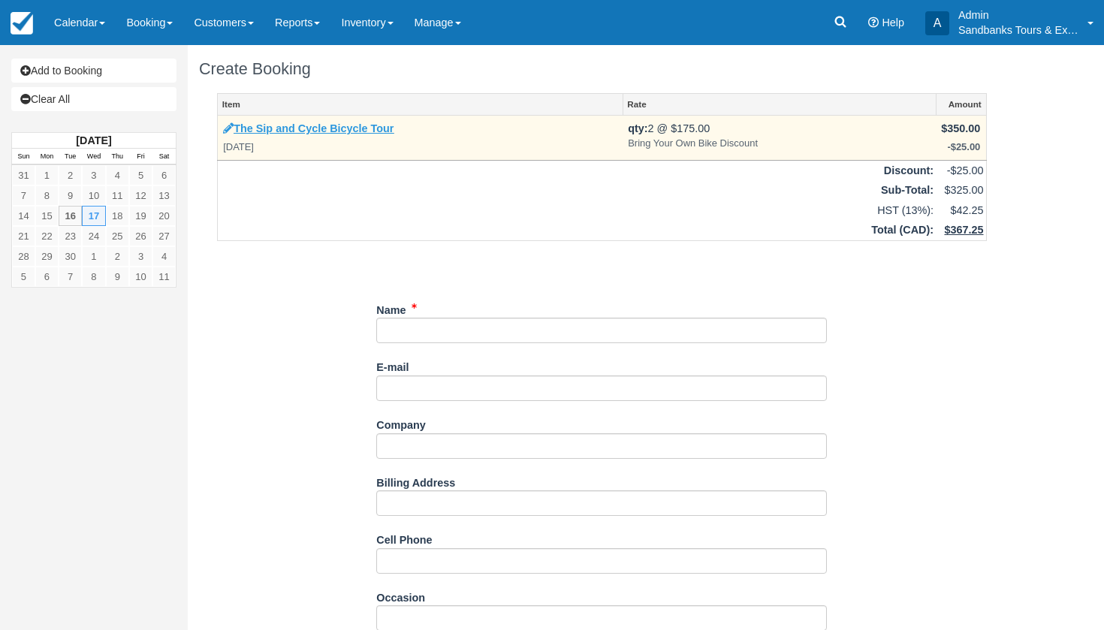
click at [357, 127] on link "The Sip and Cycle Bicycle Tour" at bounding box center [308, 128] width 171 height 12
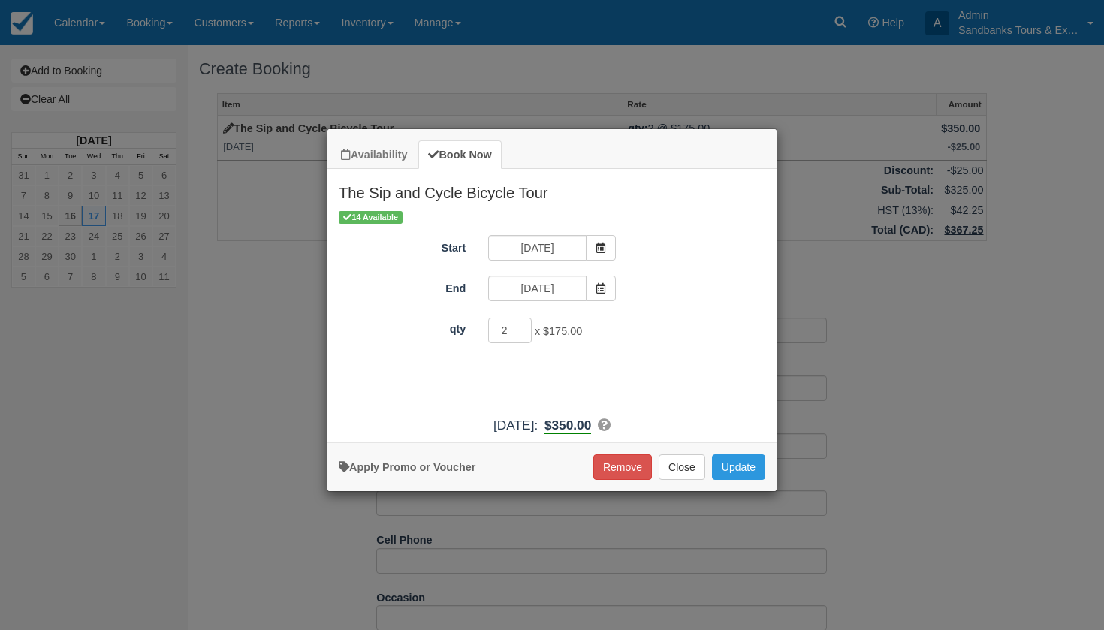
click at [414, 471] on link "Apply Promo or Voucher" at bounding box center [407, 467] width 137 height 12
click at [639, 364] on button "Apply" at bounding box center [649, 371] width 38 height 20
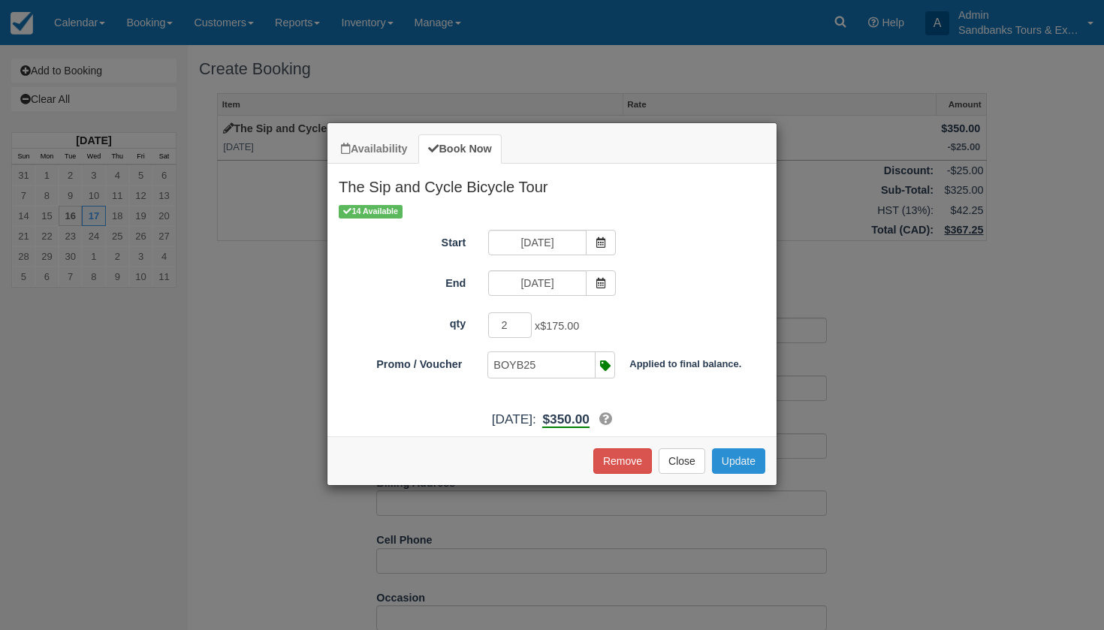
click at [744, 474] on button "Update" at bounding box center [738, 462] width 53 height 26
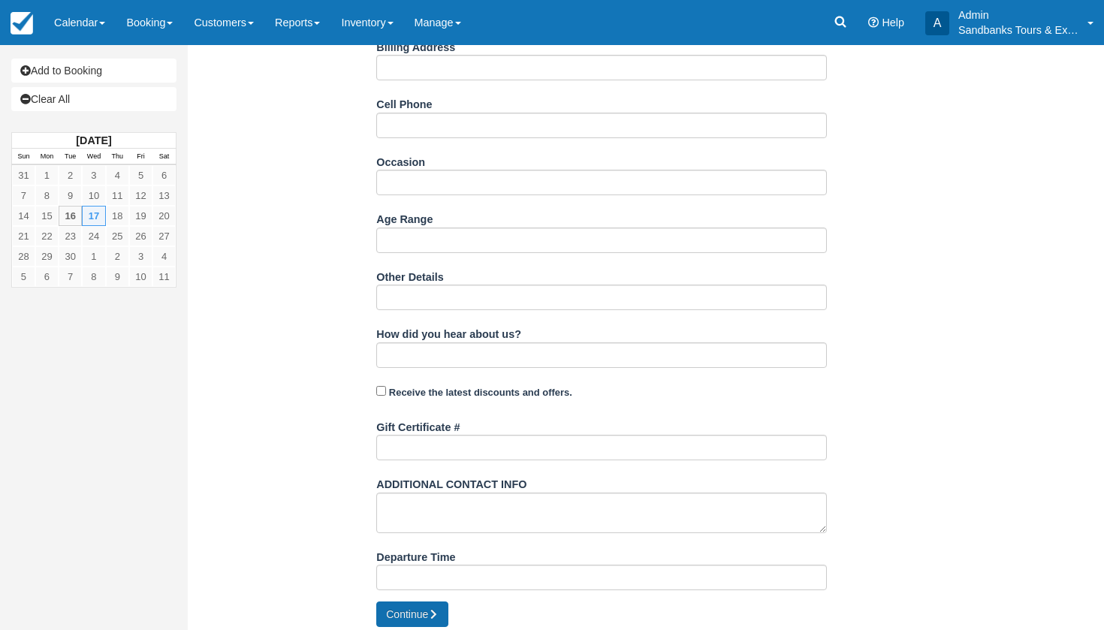
click at [424, 608] on button "Continue" at bounding box center [412, 615] width 72 height 26
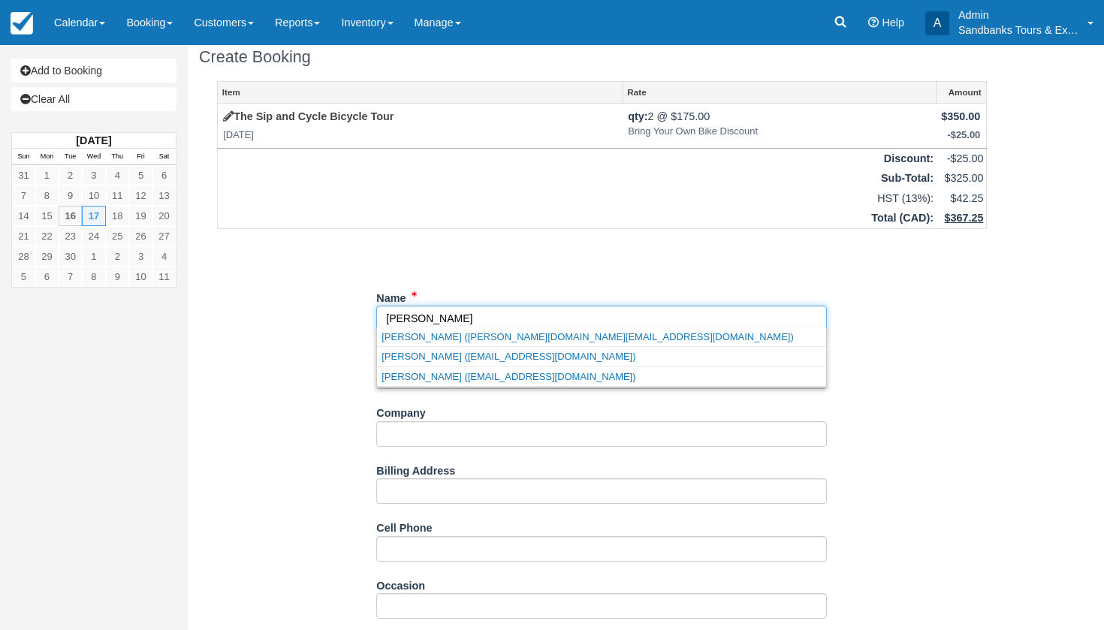
type input "[PERSON_NAME]"
click at [279, 353] on div "Item Rate Amount The Sip and Cycle Bicycle Tour [DATE] qty: 2 @ $175.00 Bring Y…" at bounding box center [602, 553] width 806 height 945
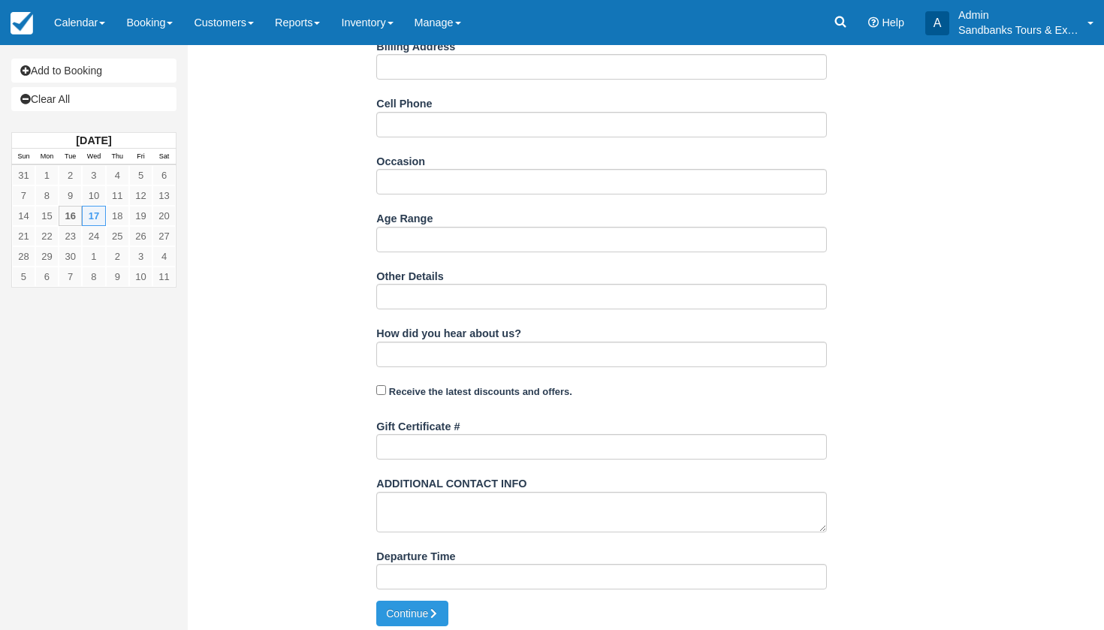
scroll to position [436, 0]
click at [397, 602] on button "Continue" at bounding box center [412, 615] width 72 height 26
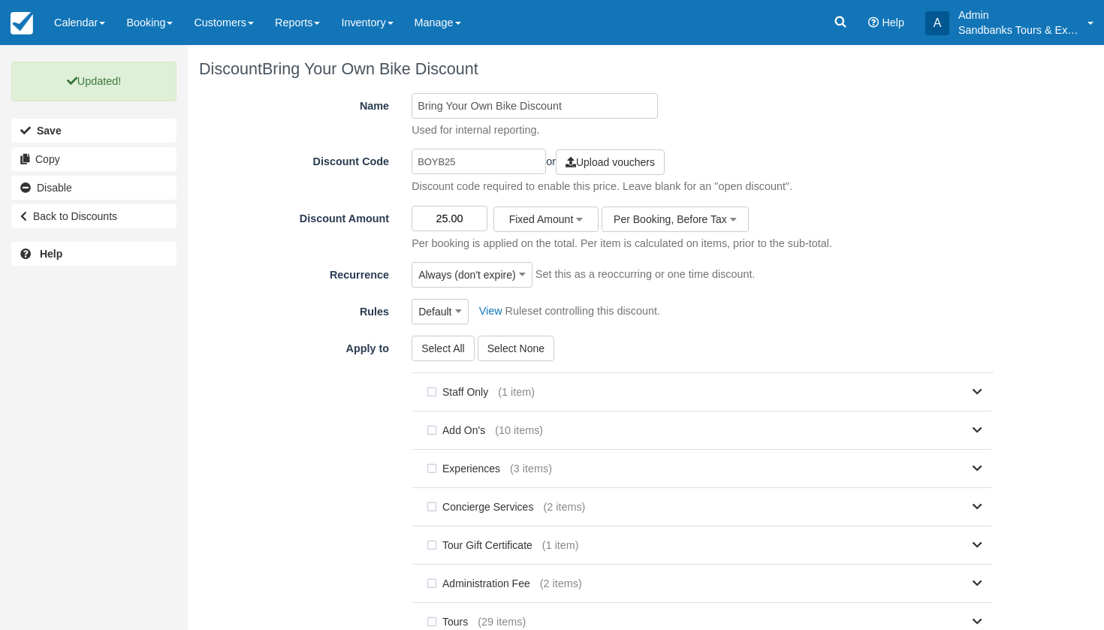
click at [446, 216] on input "25.00" at bounding box center [450, 219] width 76 height 26
type input "50.00"
click at [292, 307] on label "Rules" at bounding box center [299, 309] width 201 height 21
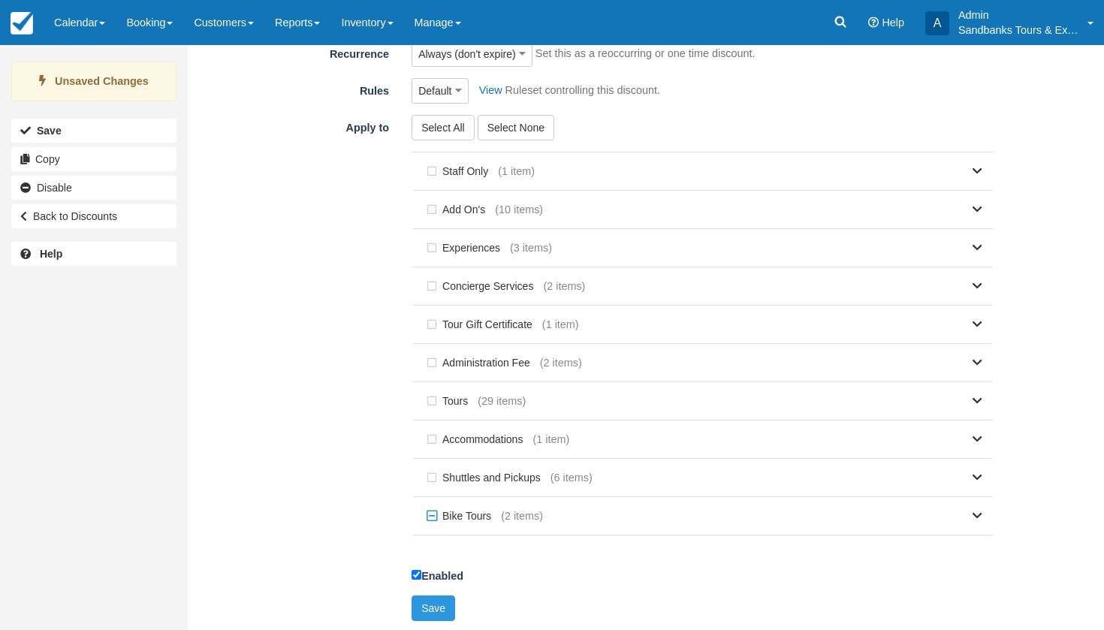
scroll to position [220, 0]
click at [446, 605] on button "Save" at bounding box center [434, 610] width 44 height 26
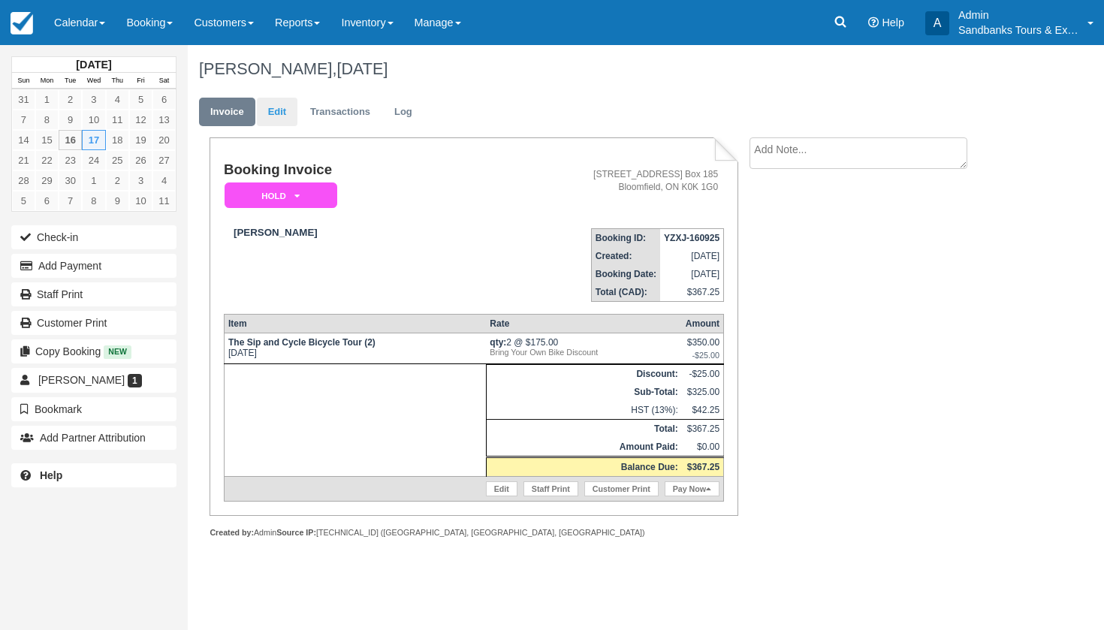
click at [275, 102] on link "Edit" at bounding box center [277, 112] width 41 height 29
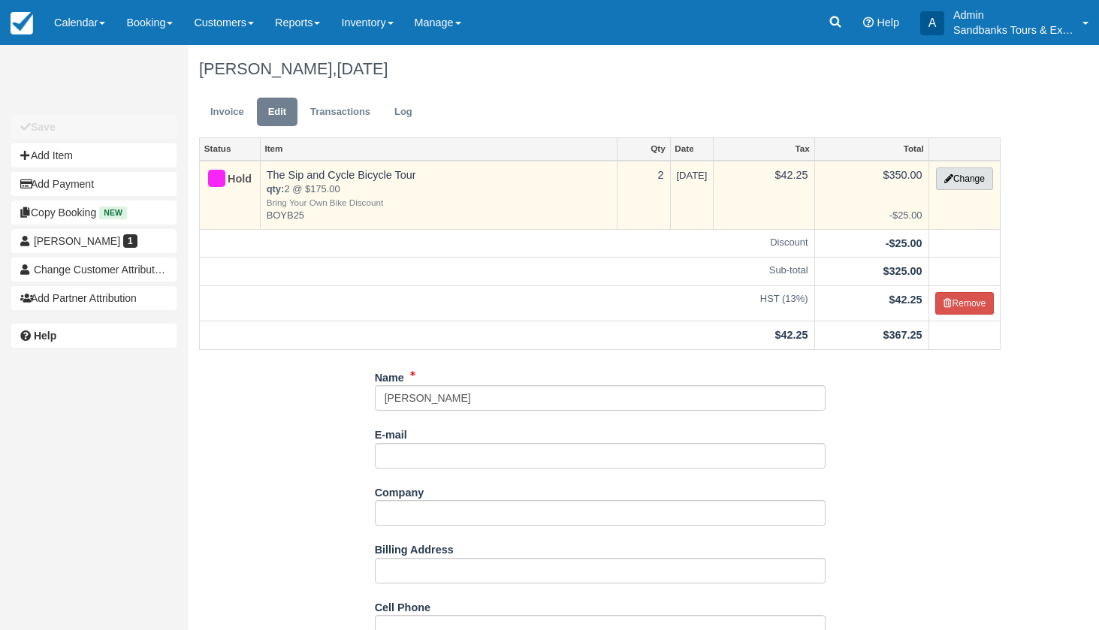
click at [949, 186] on button "Change" at bounding box center [964, 179] width 57 height 23
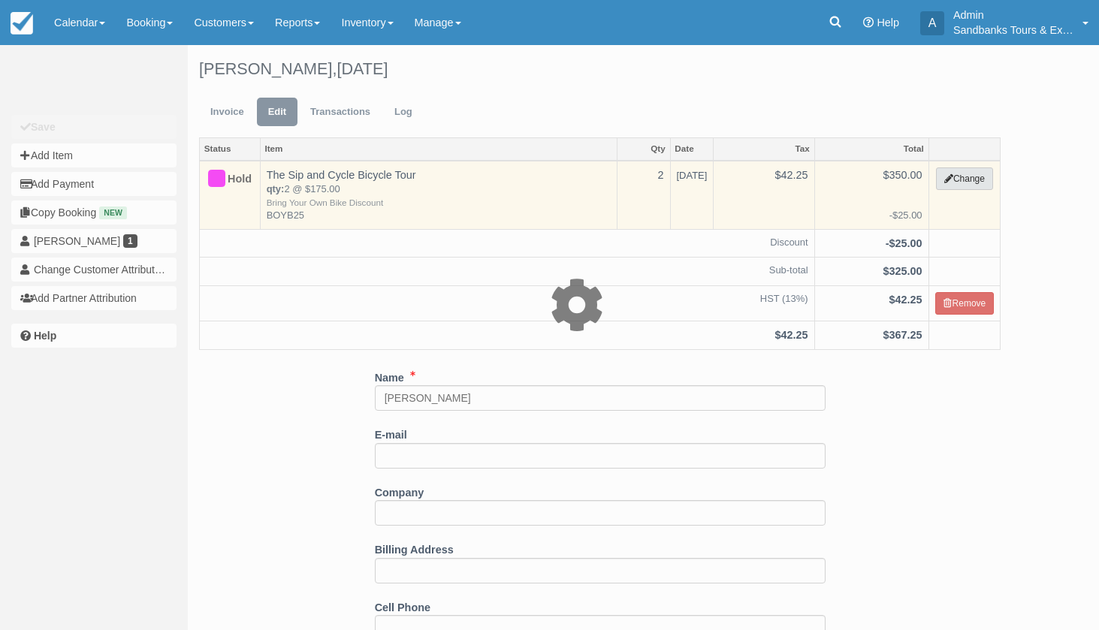
select select "40"
type input "350.00"
type input "BOYB25"
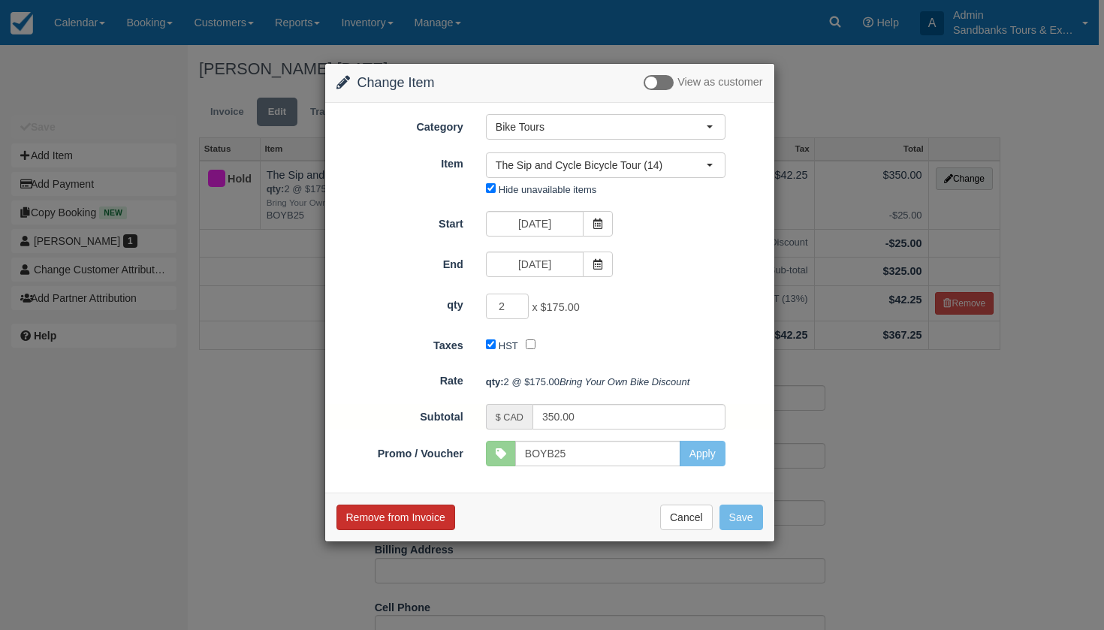
click at [417, 530] on button "Remove from Invoice" at bounding box center [396, 518] width 119 height 26
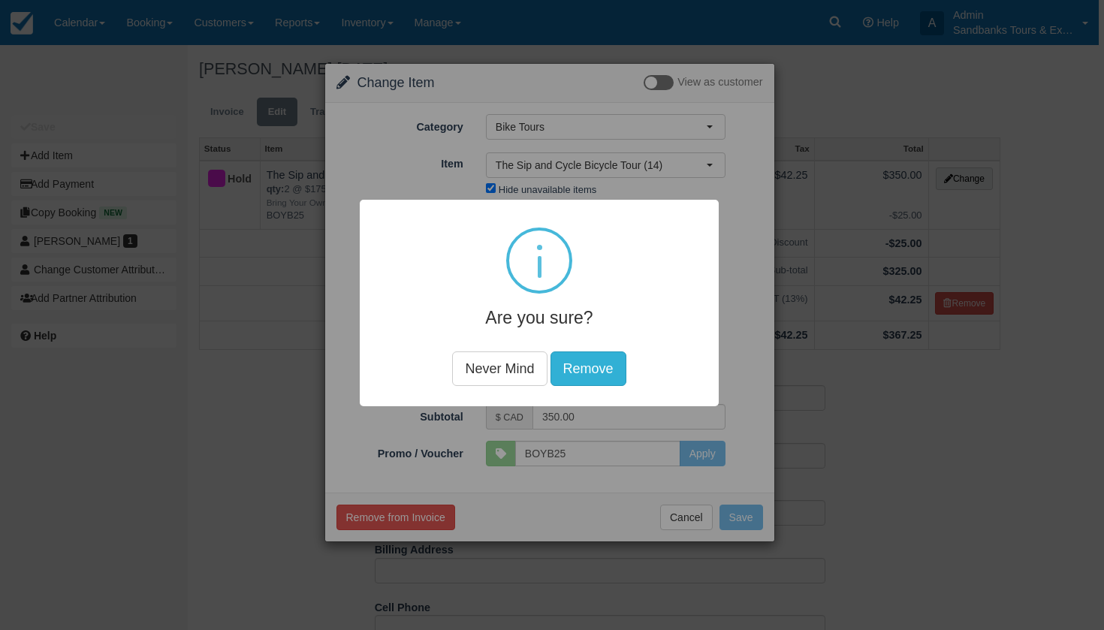
click at [584, 374] on button "Remove" at bounding box center [589, 368] width 76 height 35
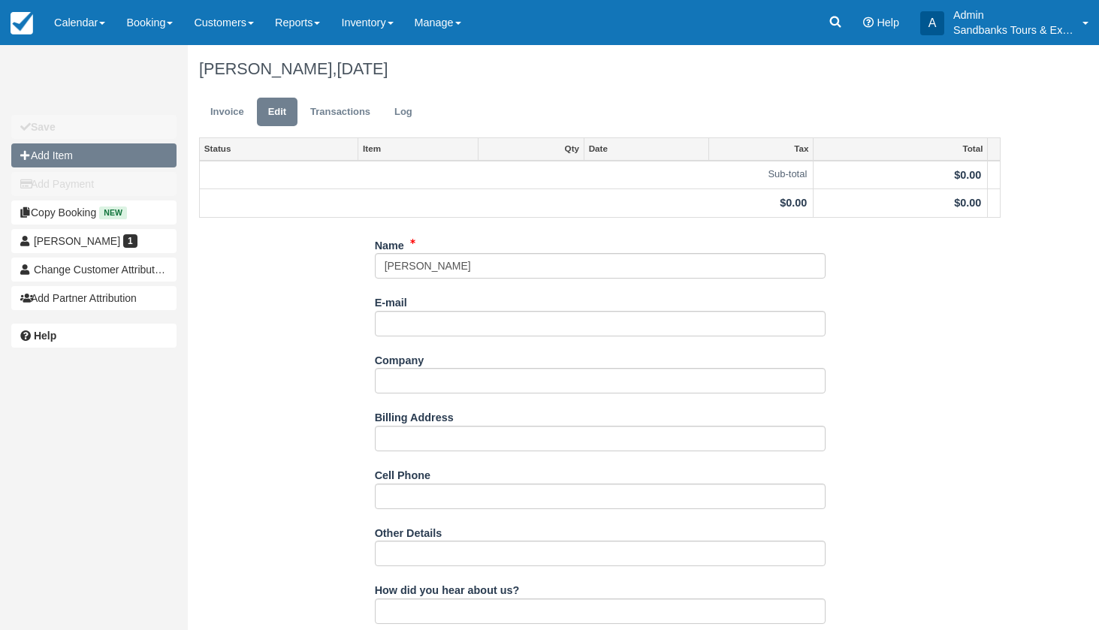
click at [163, 150] on button "Add Item" at bounding box center [93, 156] width 165 height 24
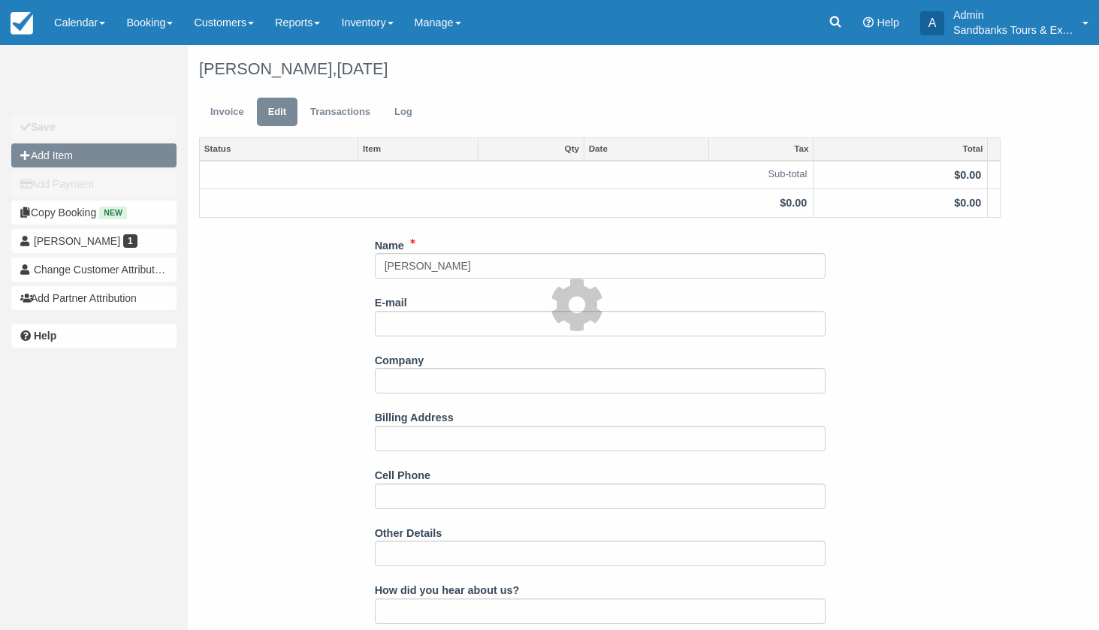
type input "0.00"
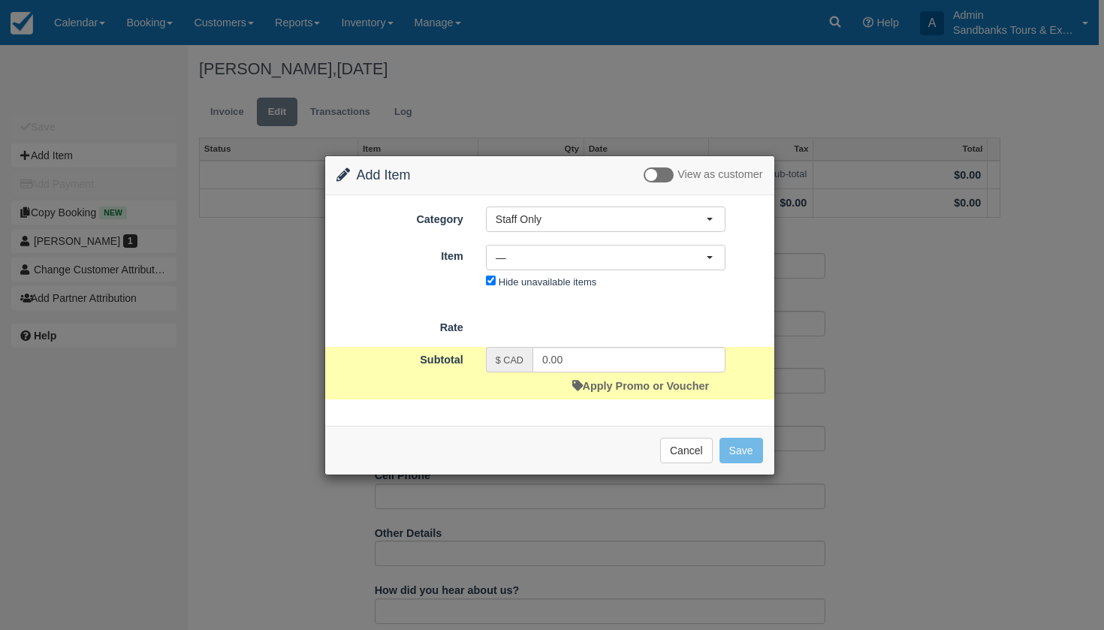
click at [538, 234] on div "Category Staff Only Staff Only Add On's Experiences Concierge Services Tour Gif…" at bounding box center [550, 250] width 427 height 86
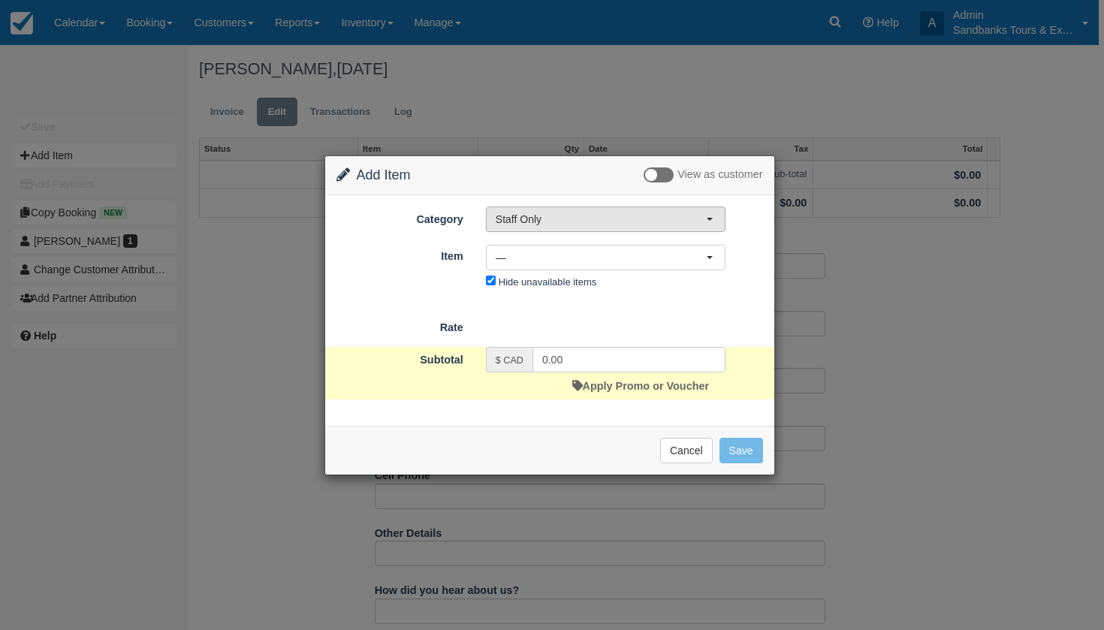
click at [538, 224] on span "Staff Only" at bounding box center [601, 219] width 210 height 15
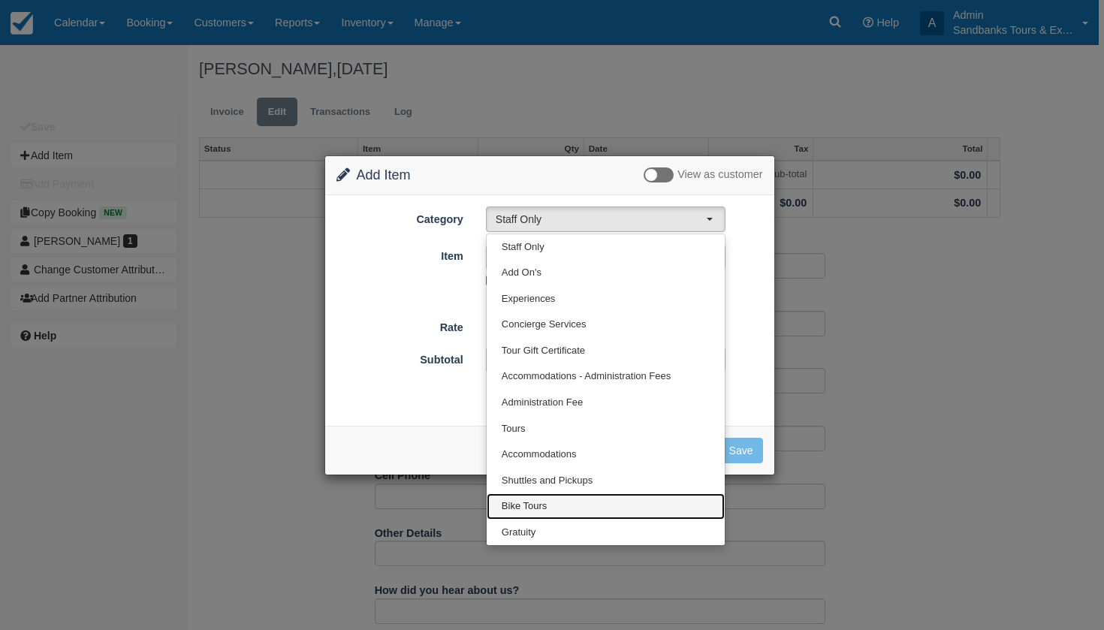
click at [520, 494] on link "Bike Tours" at bounding box center [606, 507] width 238 height 26
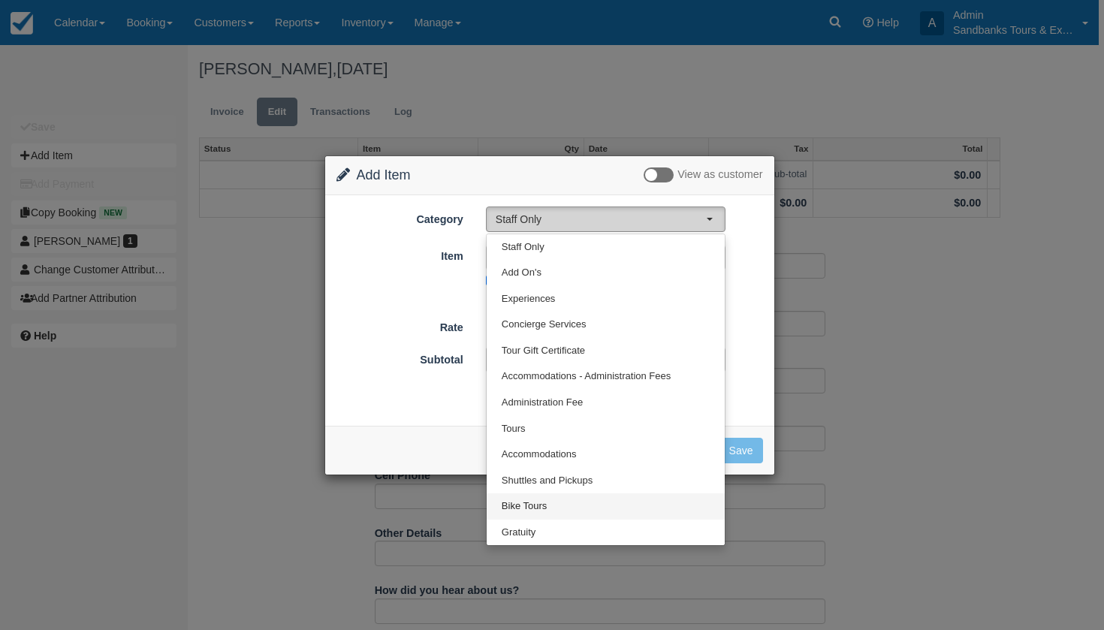
select select "40"
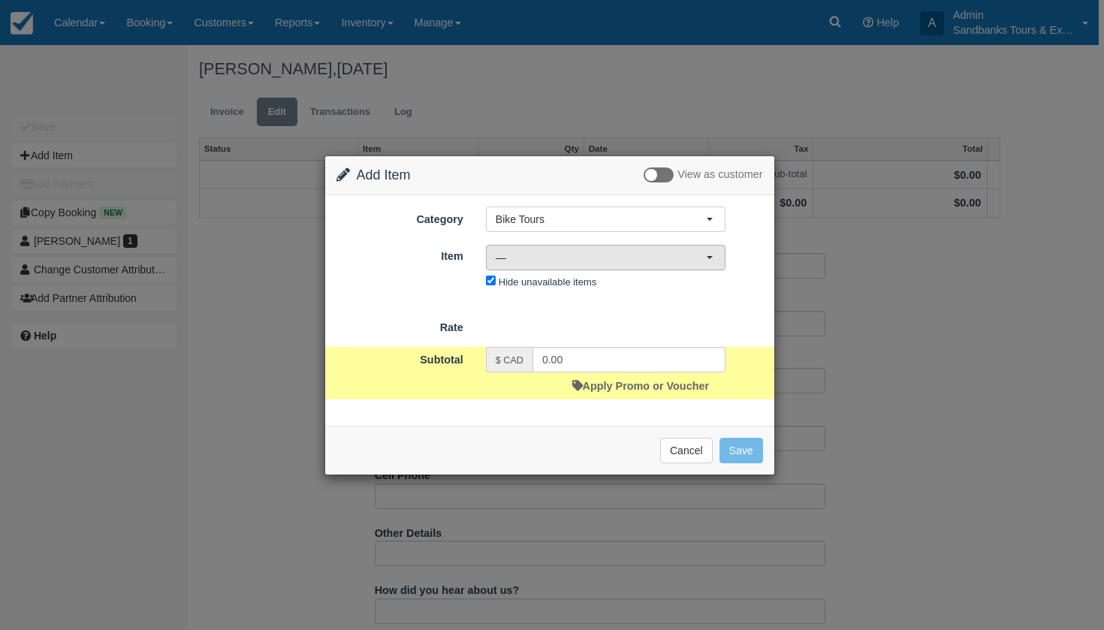
click at [536, 254] on span "—" at bounding box center [601, 257] width 210 height 15
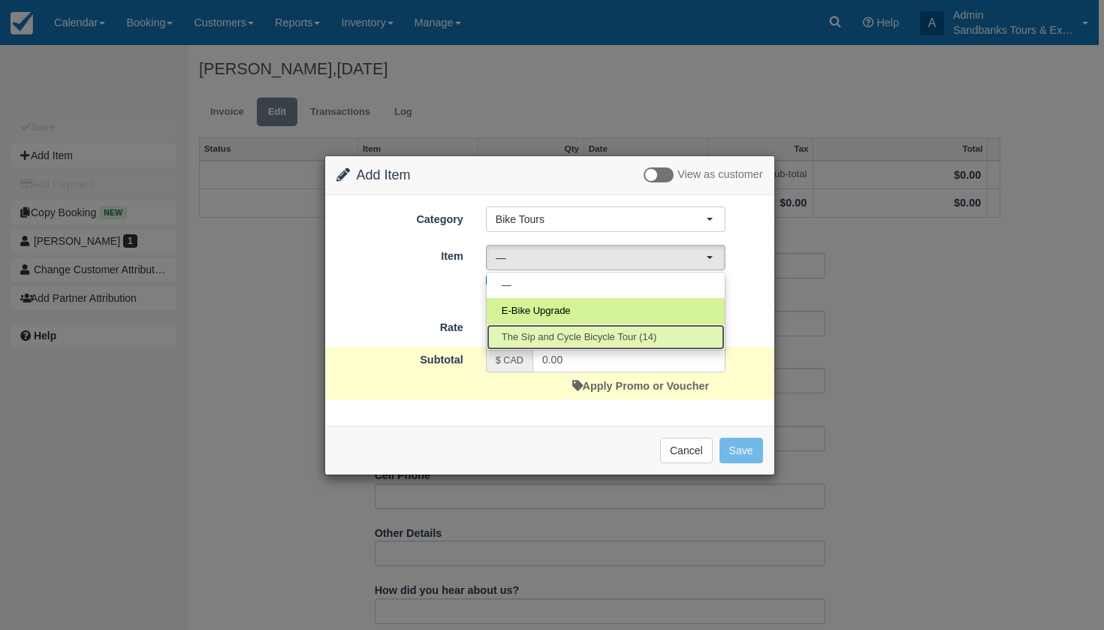
click at [579, 331] on span "The Sip and Cycle Bicycle Tour (14)" at bounding box center [579, 338] width 155 height 14
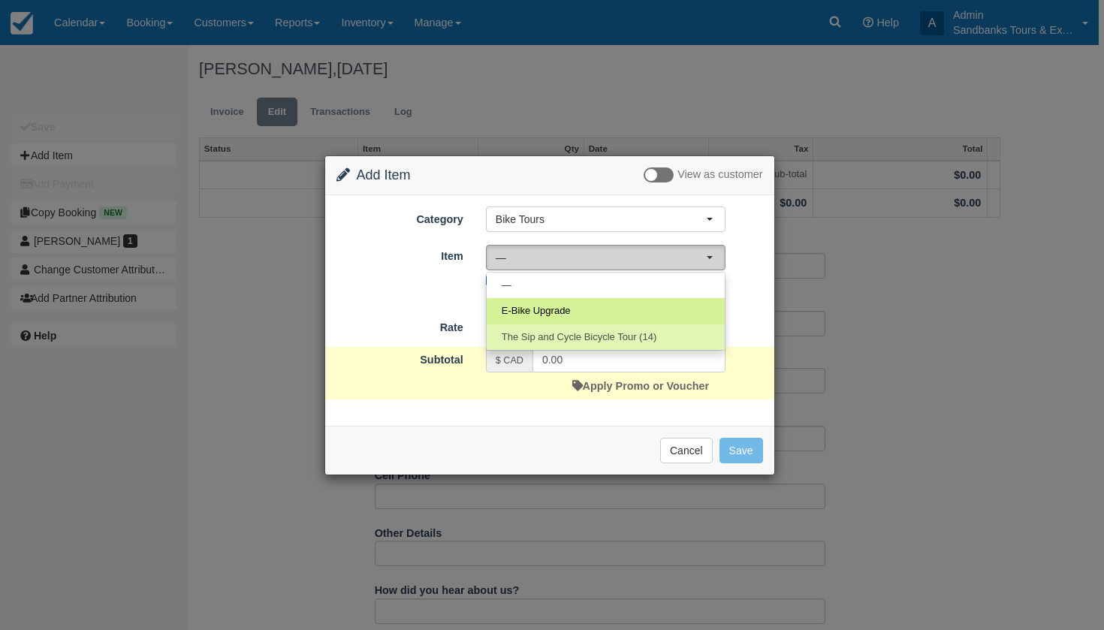
select select "167"
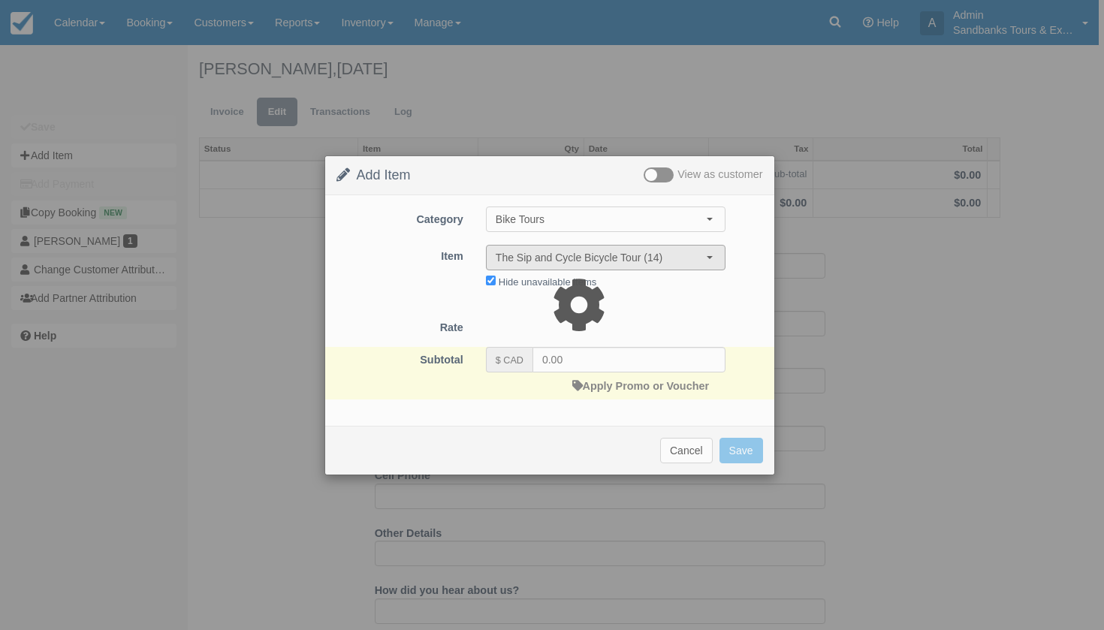
type input "175.00"
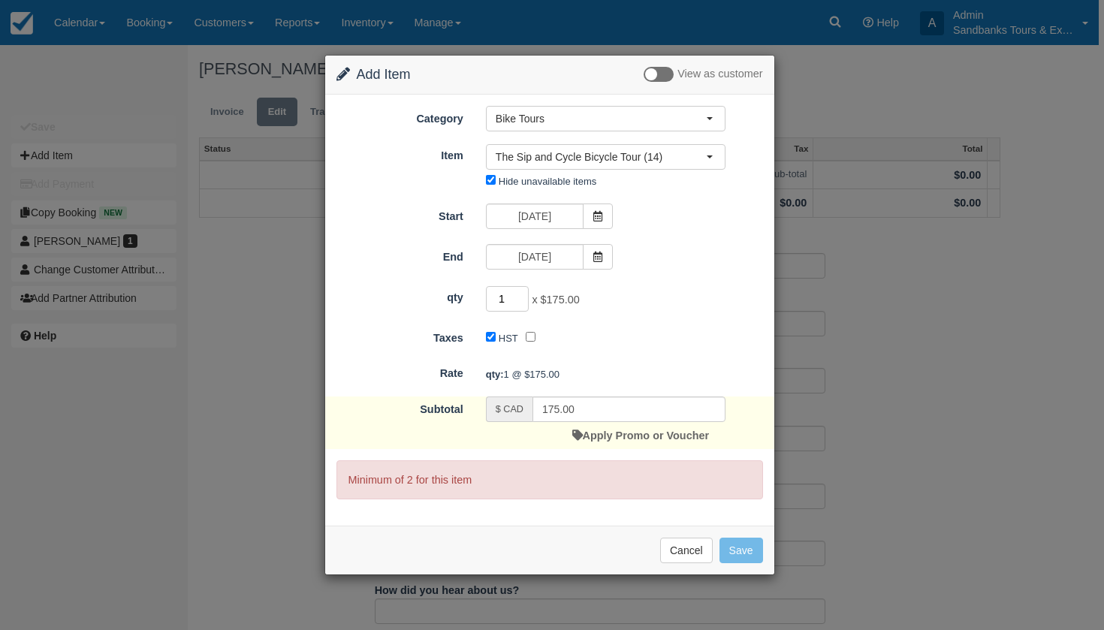
type input "2"
click at [524, 295] on input "2" at bounding box center [508, 299] width 44 height 26
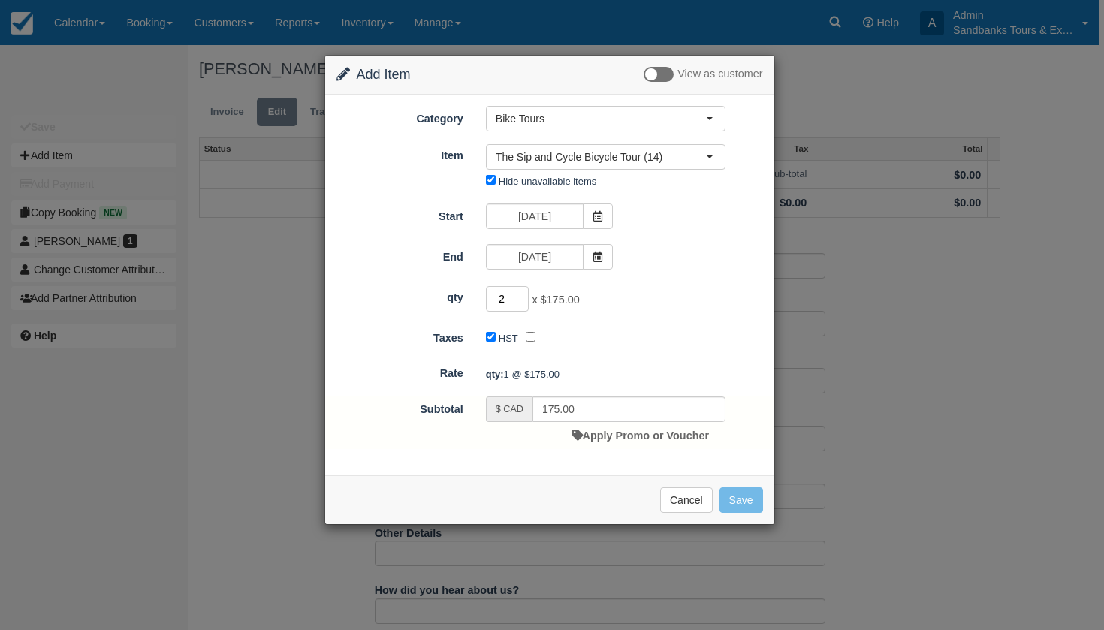
type input "350.00"
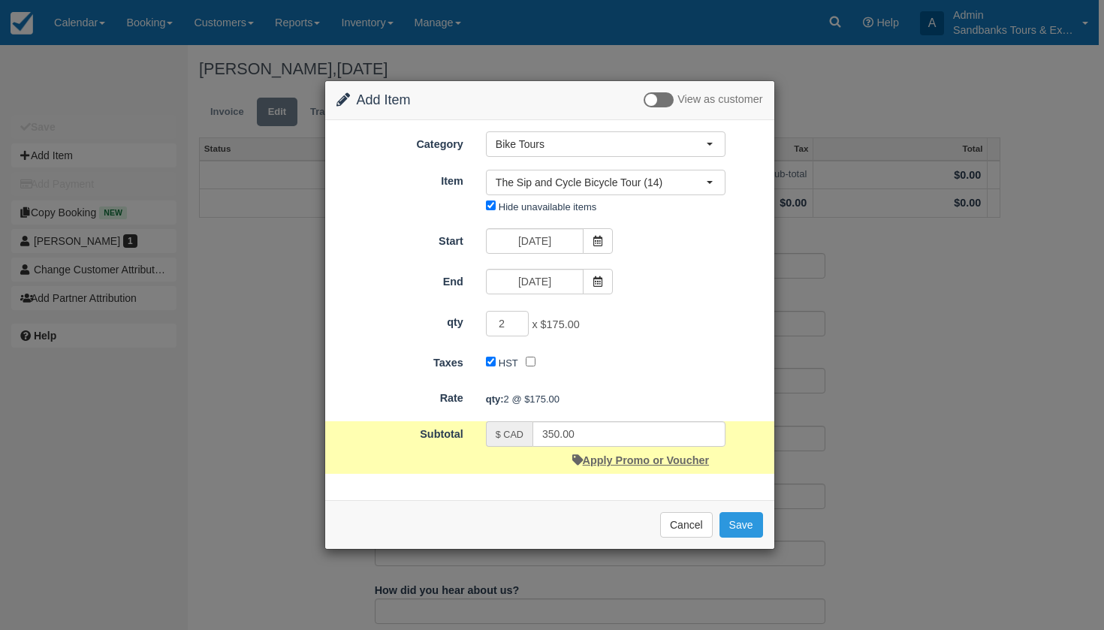
click at [615, 461] on link "Apply Promo or Voucher" at bounding box center [641, 461] width 137 height 12
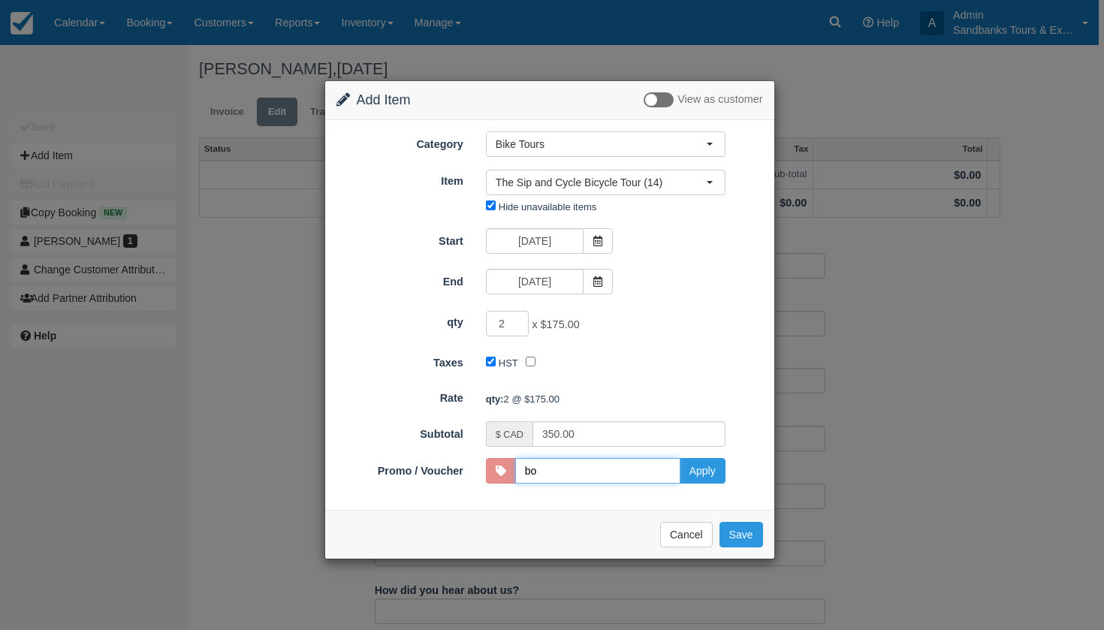
type input "BOYB25"
click at [715, 476] on button "Apply" at bounding box center [703, 471] width 46 height 26
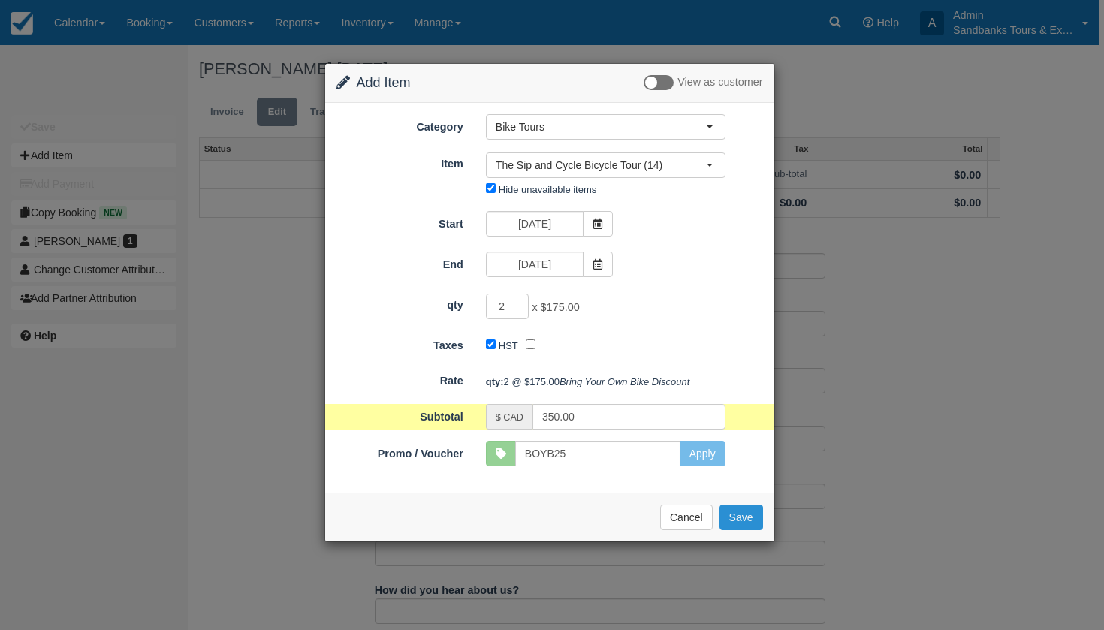
click at [752, 530] on button "Save" at bounding box center [742, 518] width 44 height 26
checkbox input "false"
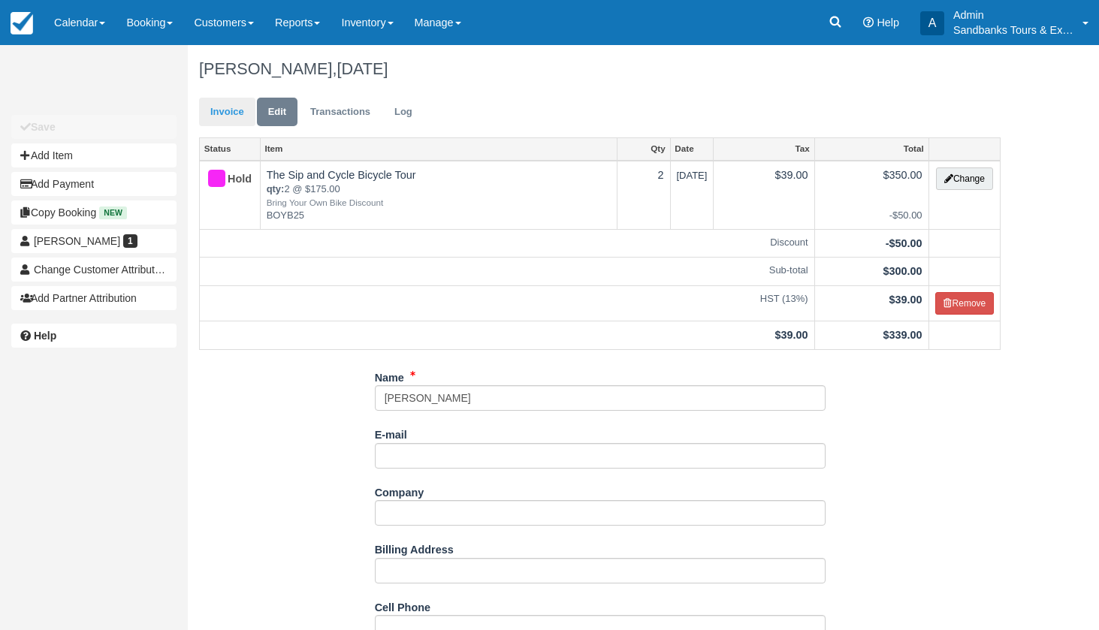
click at [228, 105] on link "Invoice" at bounding box center [227, 112] width 56 height 29
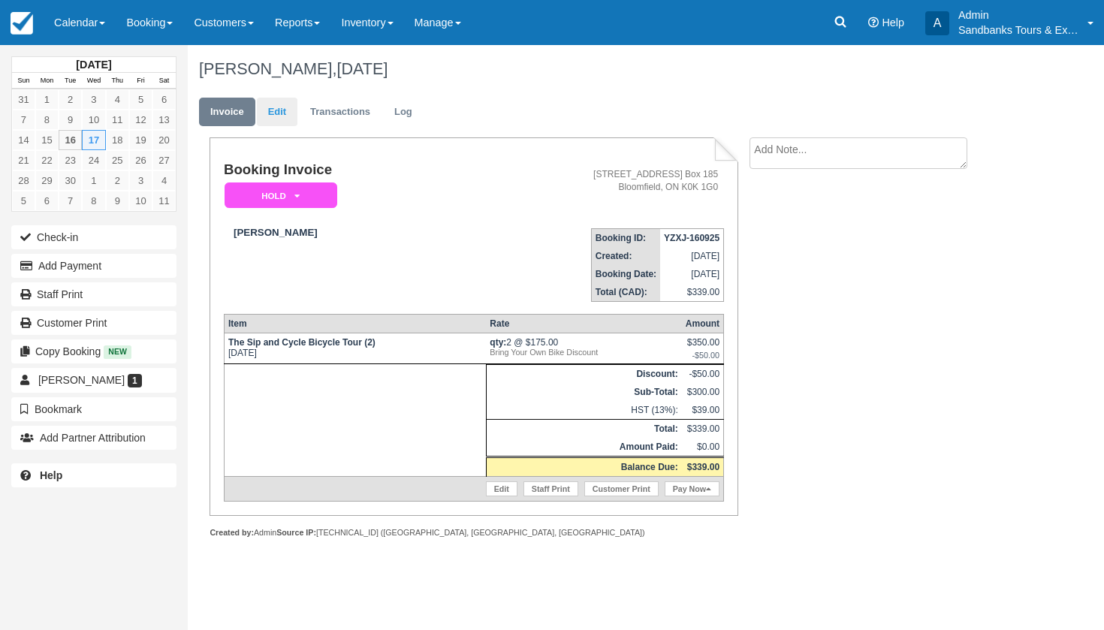
click at [277, 116] on link "Edit" at bounding box center [277, 112] width 41 height 29
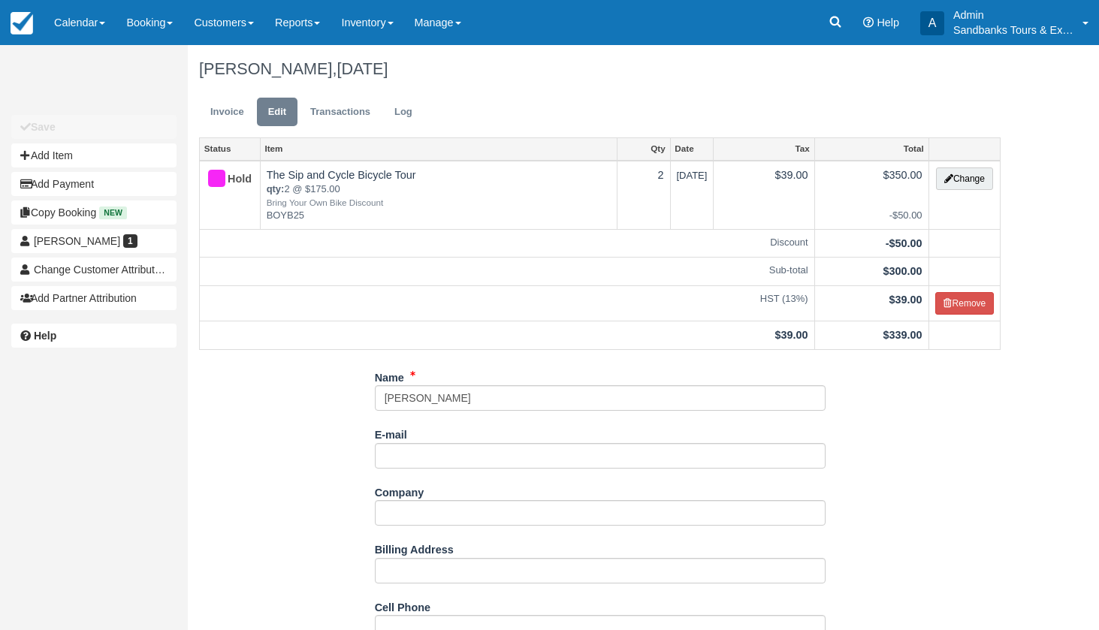
scroll to position [29, 0]
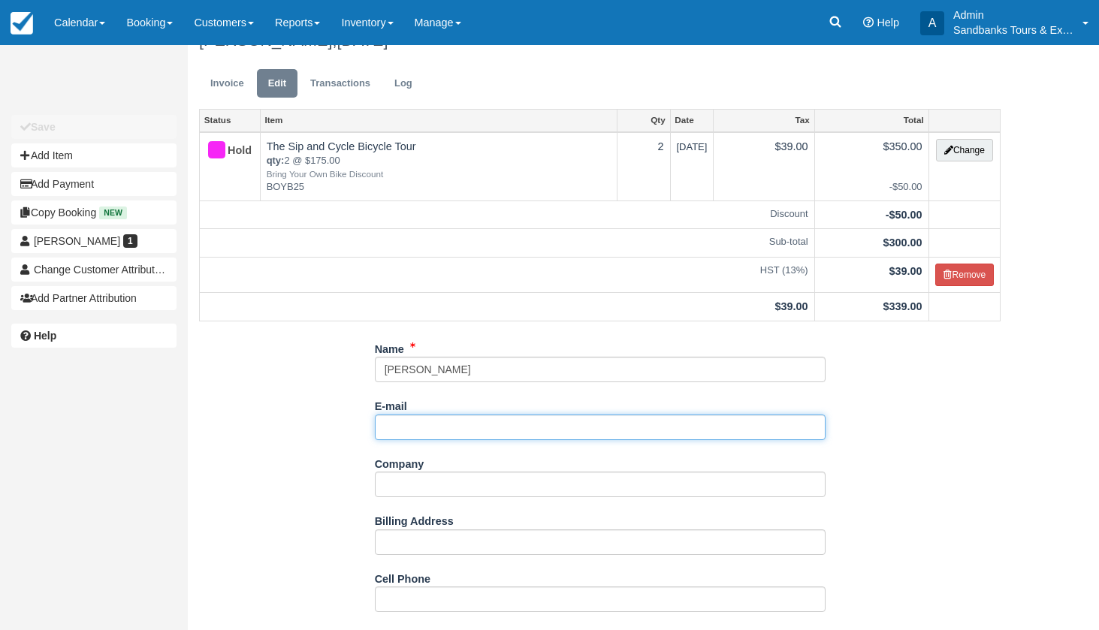
paste input "[EMAIL_ADDRESS][PERSON_NAME][DOMAIN_NAME] <[EMAIL_ADDRESS][PERSON_NAME][DOMAIN_…"
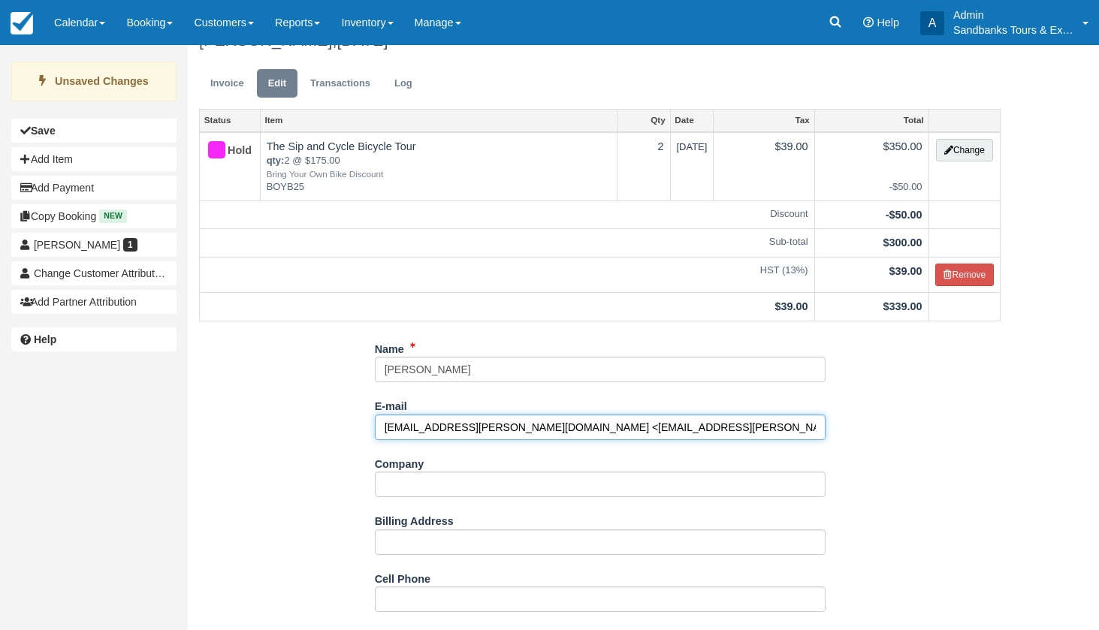
drag, startPoint x: 692, startPoint y: 425, endPoint x: 529, endPoint y: 425, distance: 163.0
click at [529, 425] on input "[EMAIL_ADDRESS][PERSON_NAME][DOMAIN_NAME] <[EMAIL_ADDRESS][PERSON_NAME][DOMAIN_…" at bounding box center [600, 428] width 451 height 26
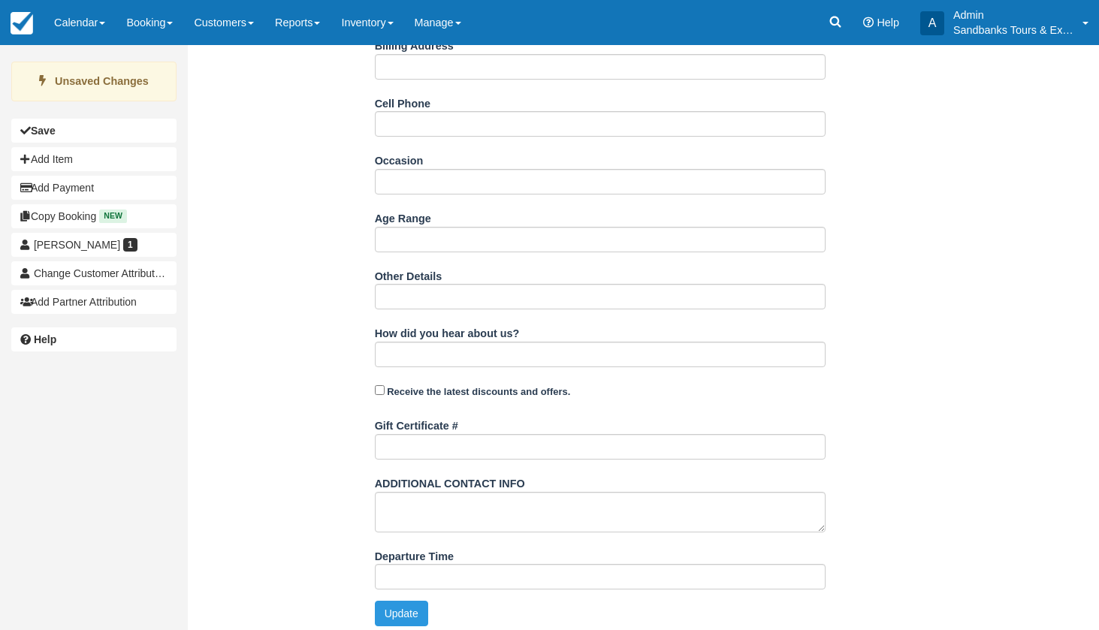
scroll to position [503, 0]
type input "[EMAIL_ADDRESS][PERSON_NAME][DOMAIN_NAME]"
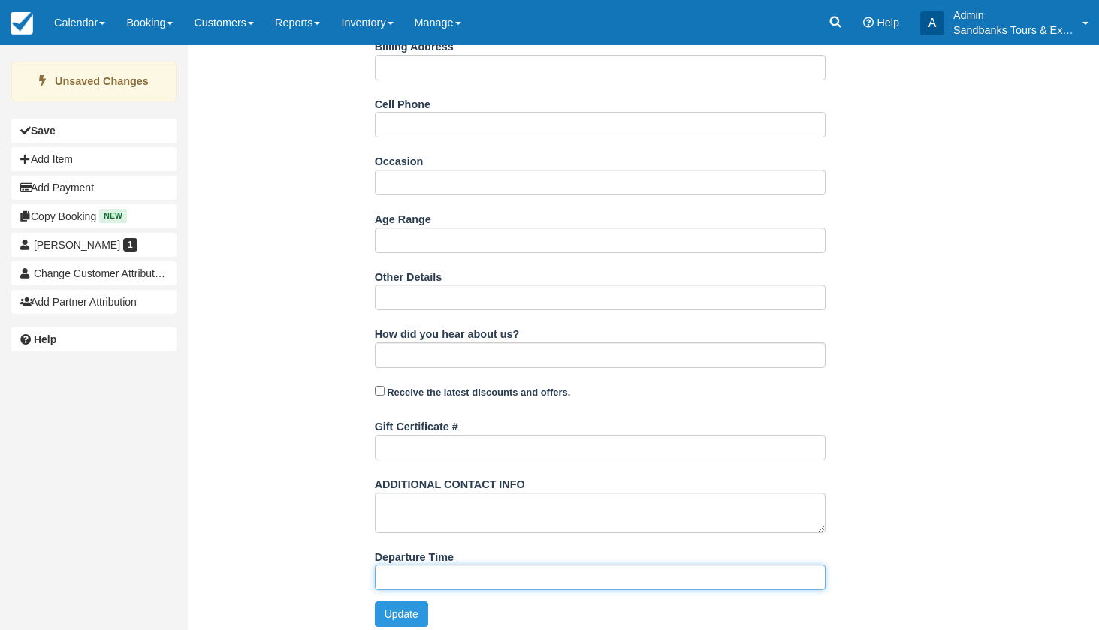
click at [407, 569] on input "Departure Time" at bounding box center [600, 578] width 451 height 26
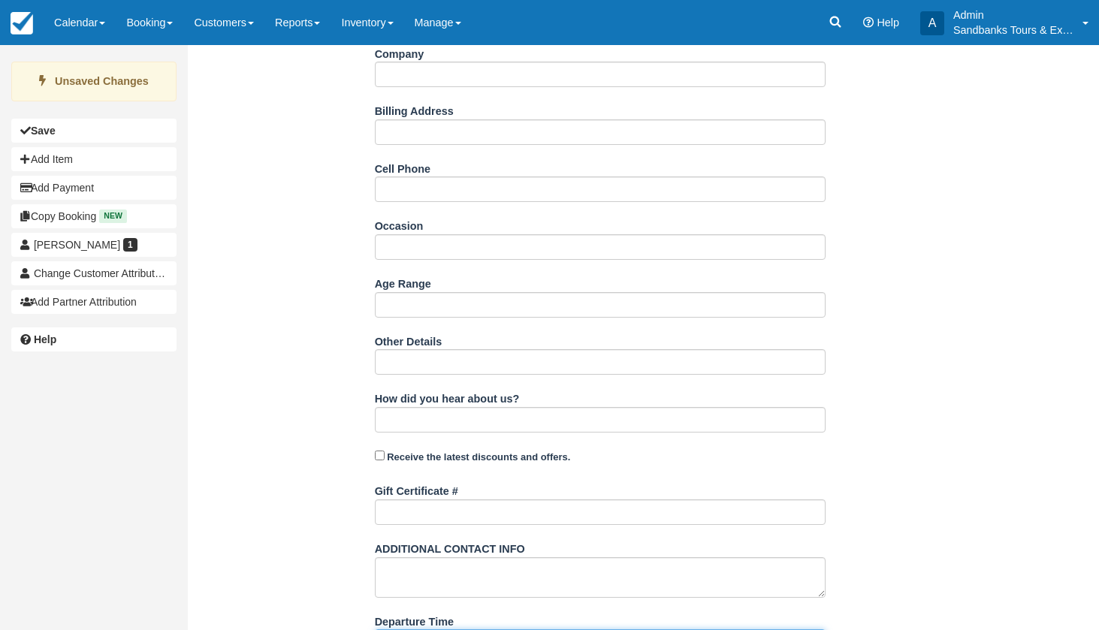
scroll to position [408, 0]
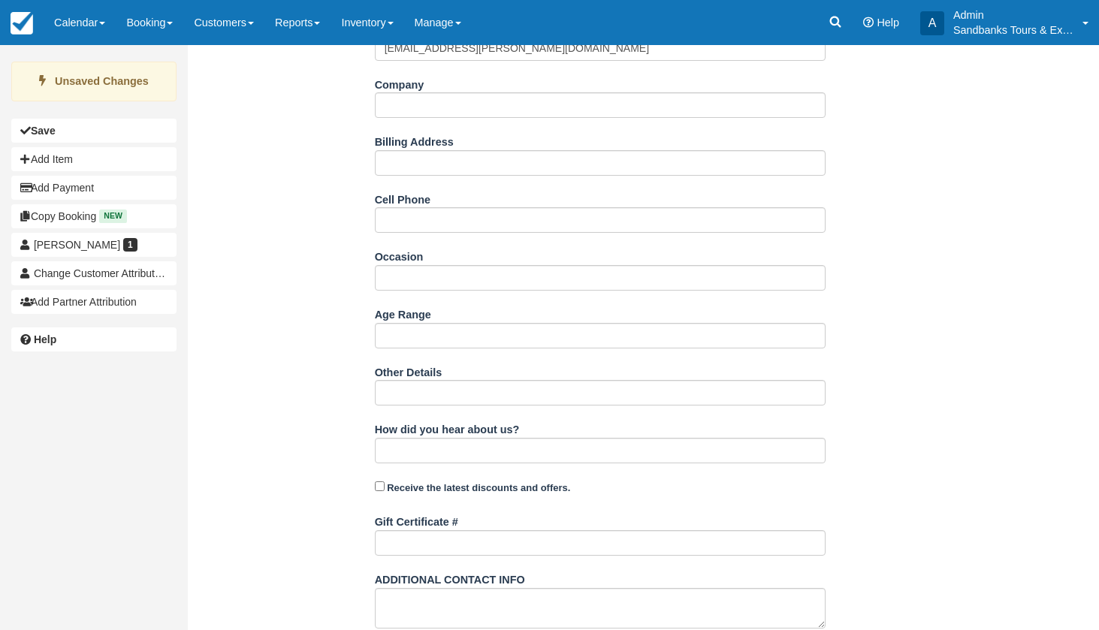
type input "1:00pm"
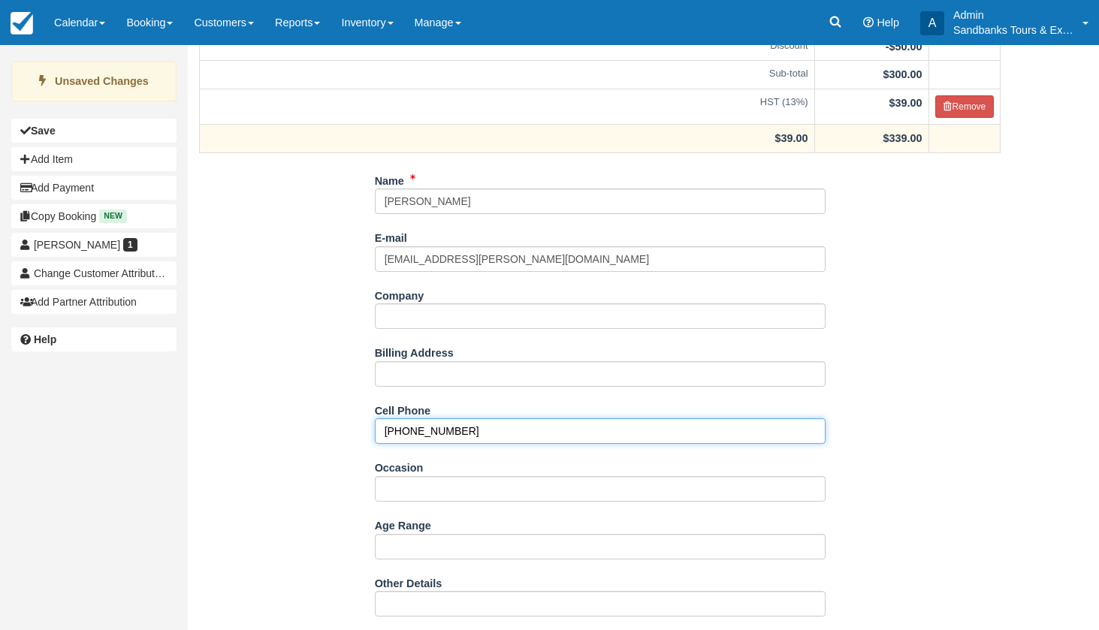
scroll to position [154, 0]
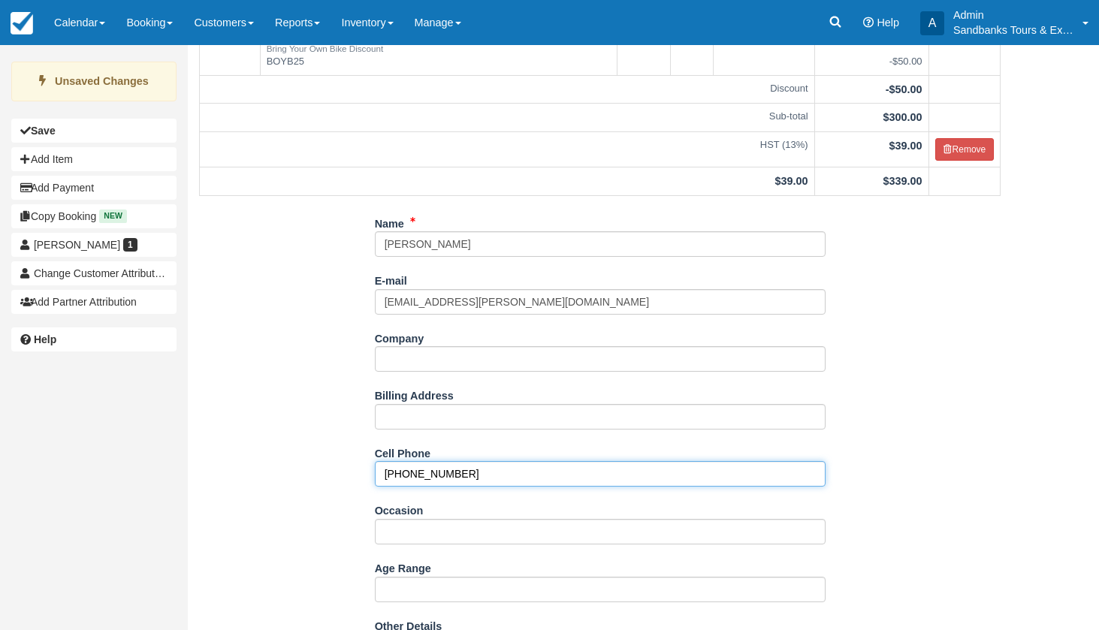
type input "[PHONE_NUMBER]"
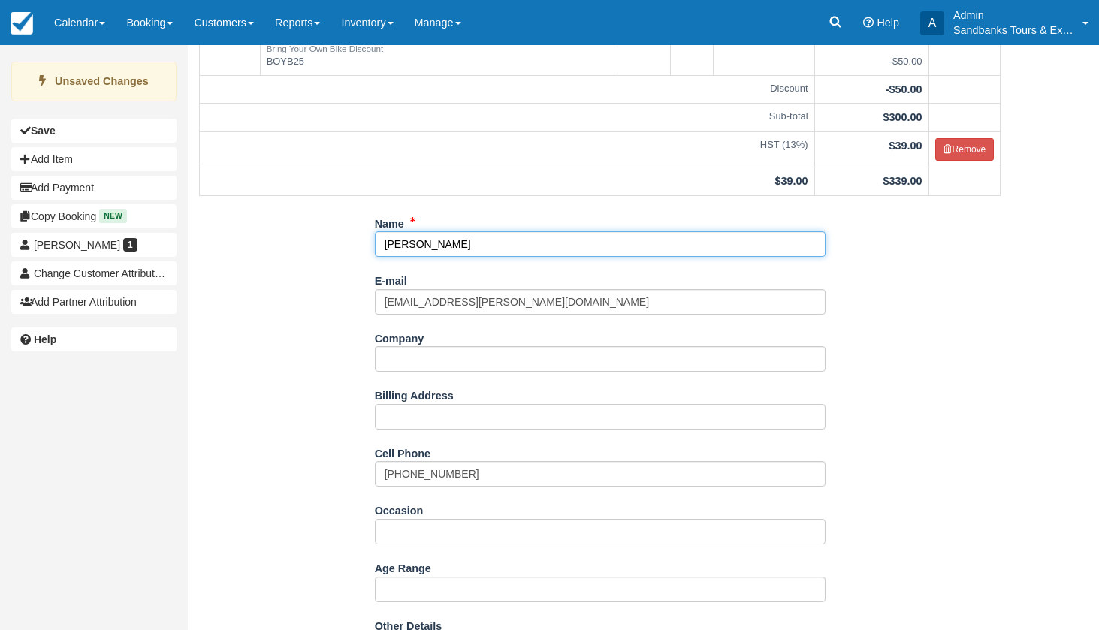
type input "[PERSON_NAME]"
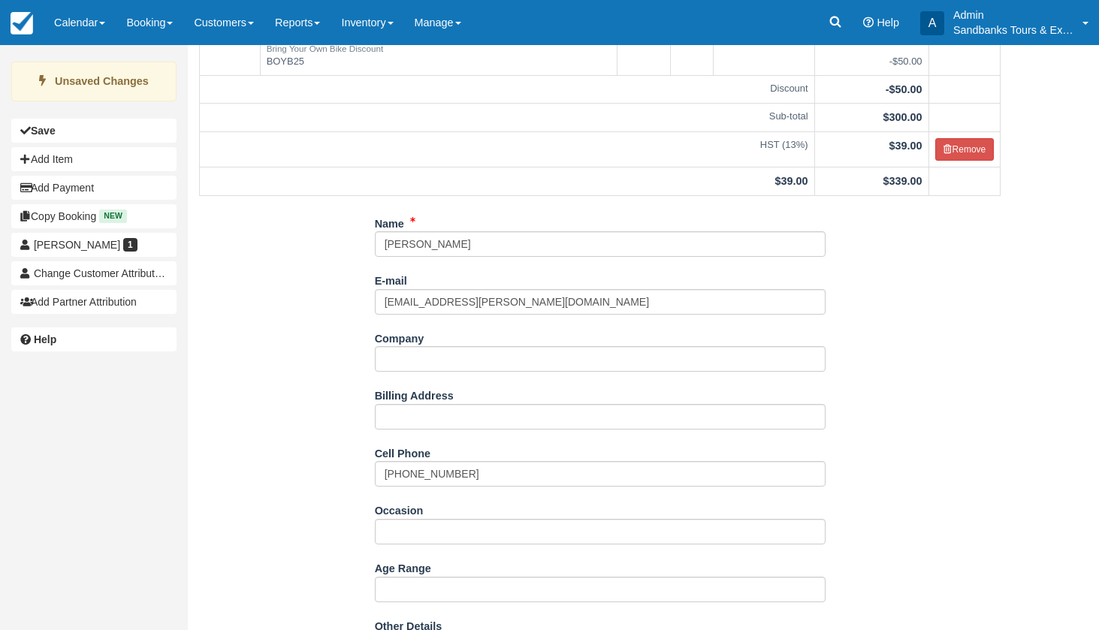
click at [340, 304] on div "Name [PERSON_NAME] E-mail [EMAIL_ADDRESS][PERSON_NAME][DOMAIN_NAME] Did you mea…" at bounding box center [600, 600] width 824 height 778
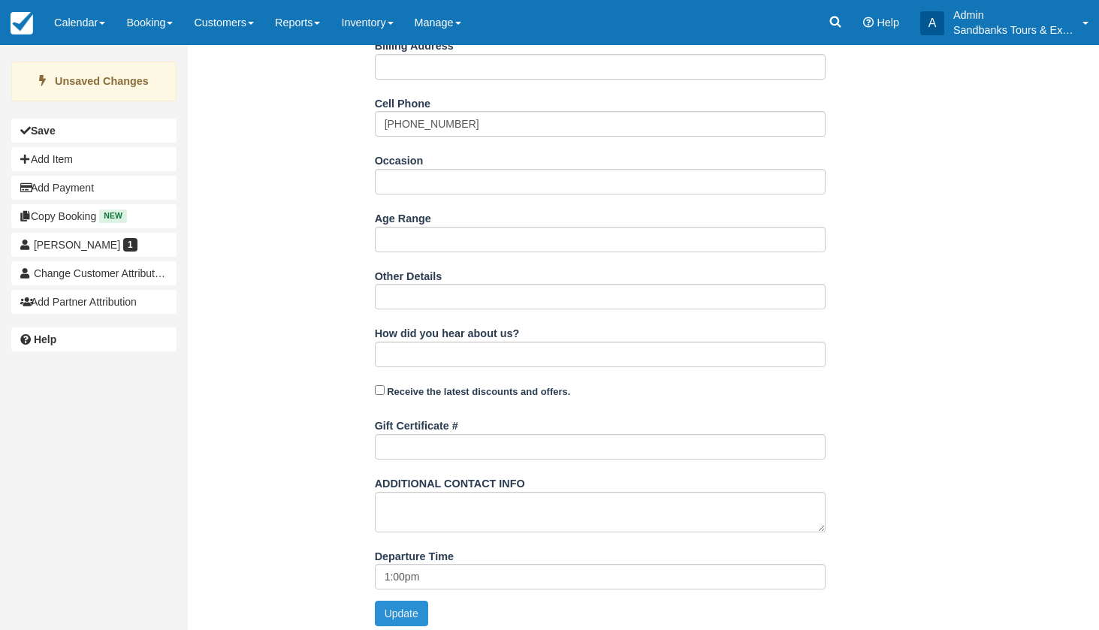
scroll to position [503, 0]
click at [392, 615] on button "Update" at bounding box center [401, 615] width 53 height 26
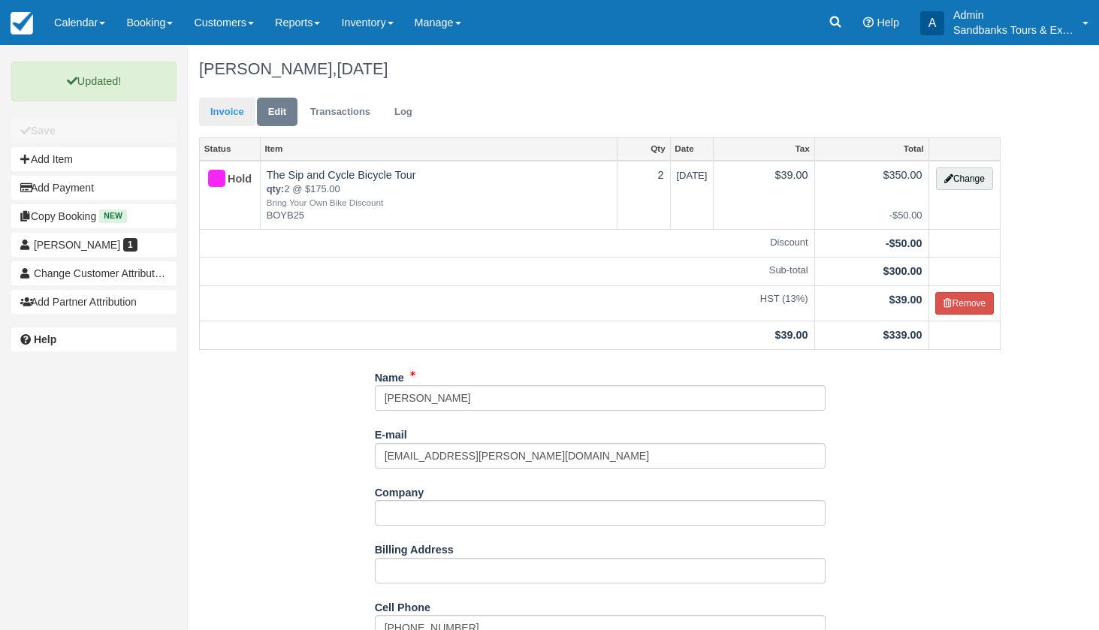
scroll to position [0, 0]
click at [230, 122] on link "Invoice" at bounding box center [227, 112] width 56 height 29
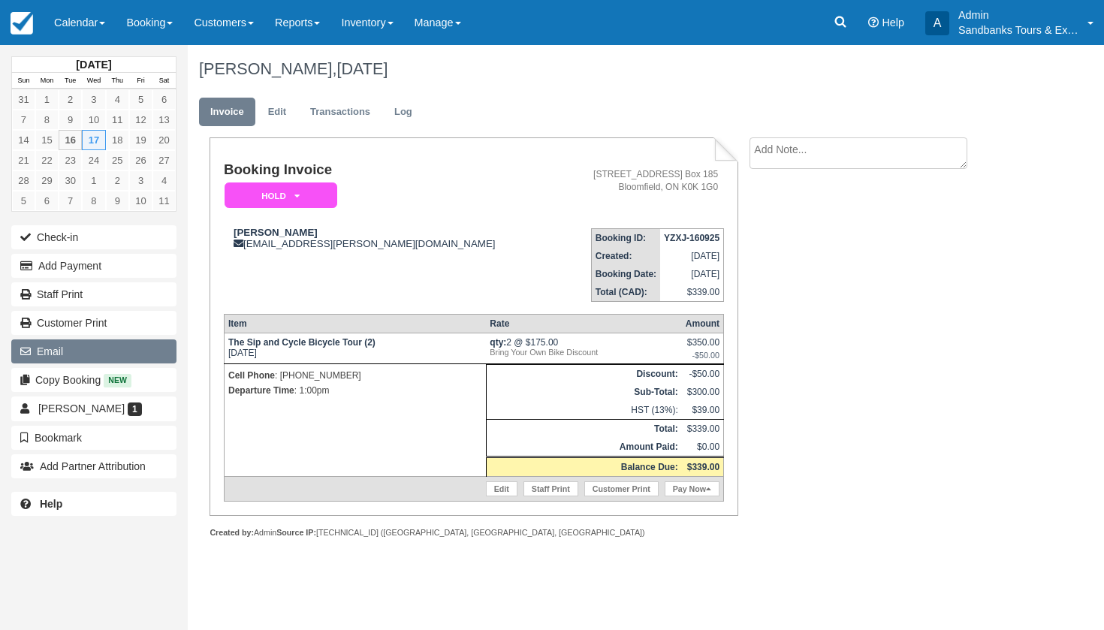
click at [100, 356] on button "Email" at bounding box center [93, 352] width 165 height 24
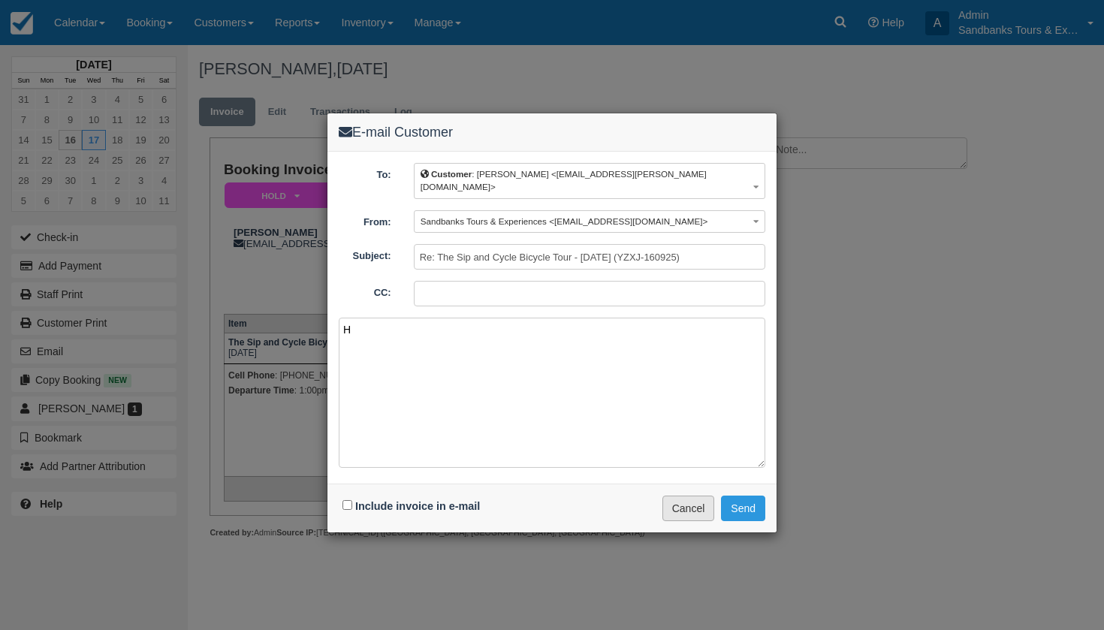
type textarea "H"
click at [672, 496] on button "Cancel" at bounding box center [689, 509] width 53 height 26
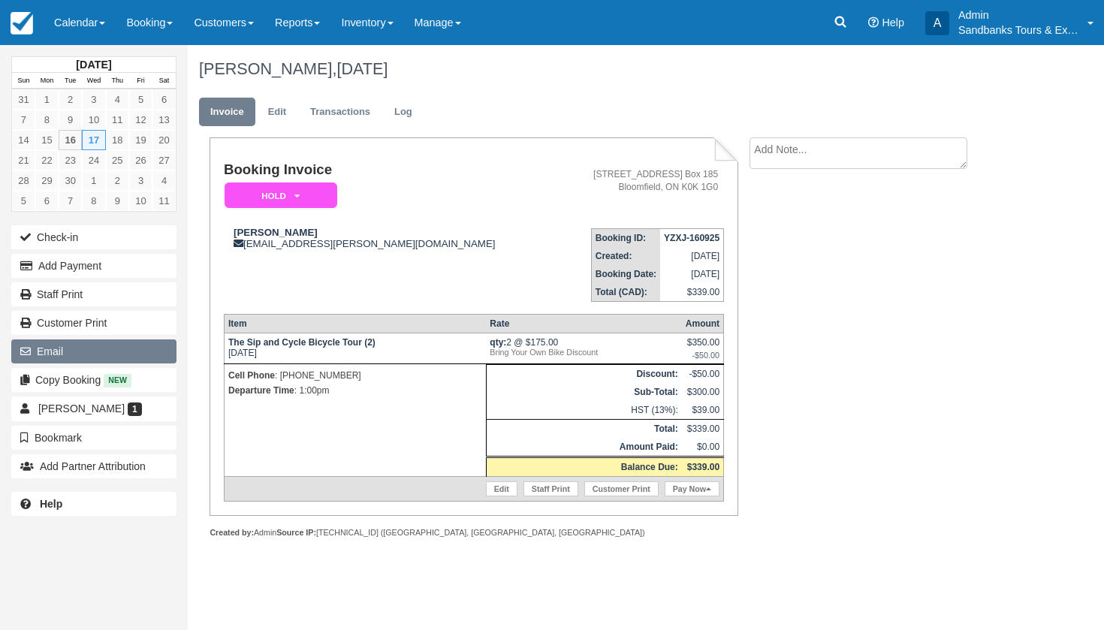
click at [104, 343] on button "Email" at bounding box center [93, 352] width 165 height 24
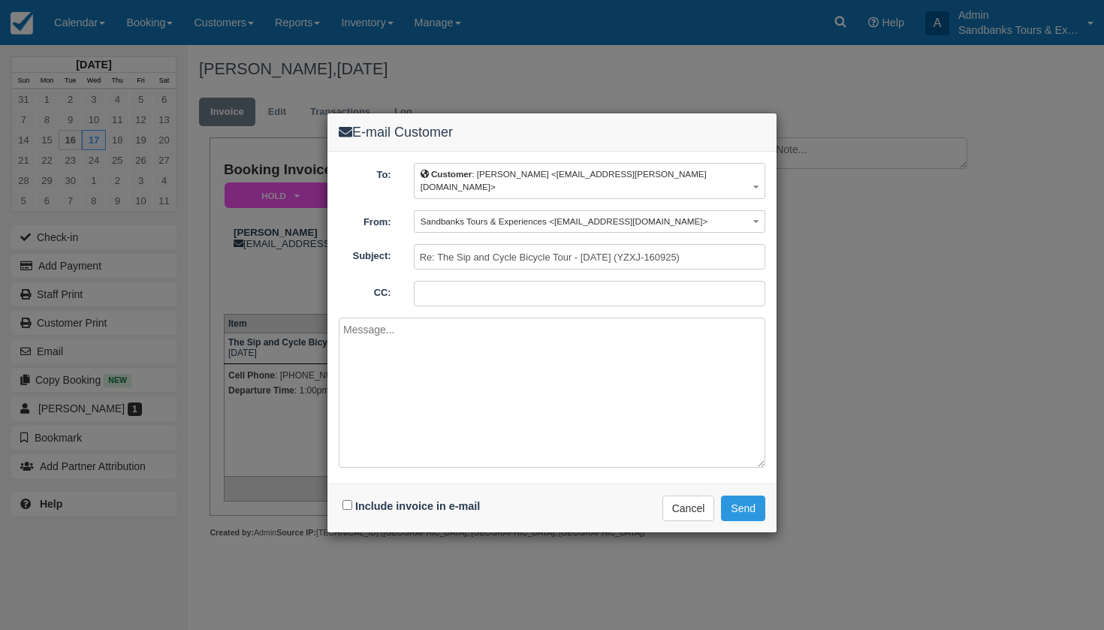
paste textarea "Please see your booking invoice below for a Sip n Cycle Wine Tour on Friday Sep…"
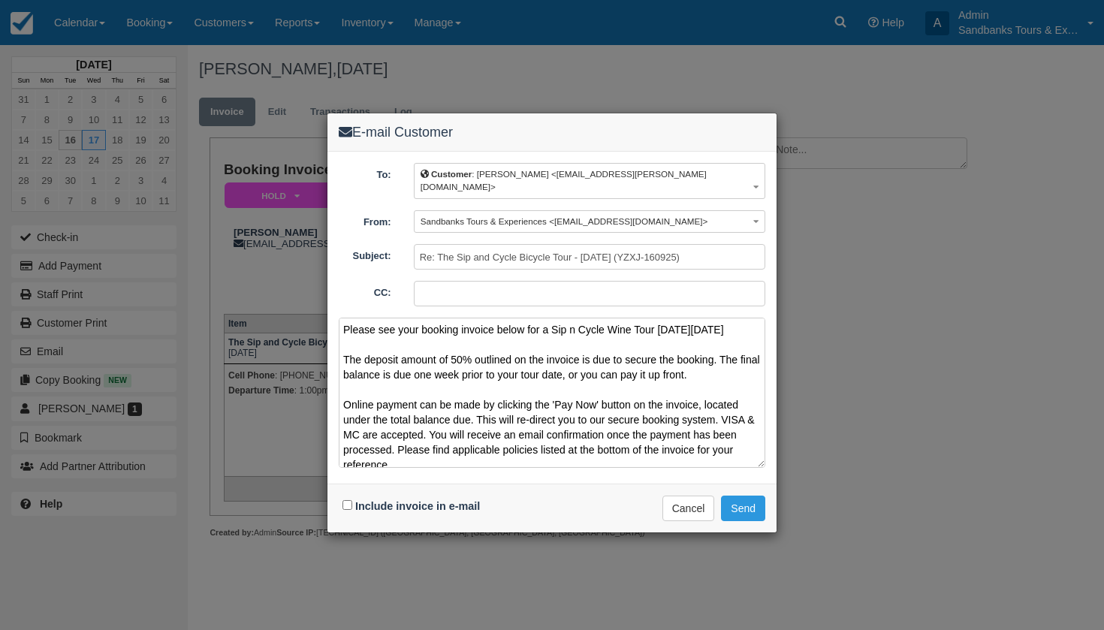
drag, startPoint x: 744, startPoint y: 318, endPoint x: 663, endPoint y: 317, distance: 81.2
click at [663, 318] on textarea "Please see your booking invoice below for a Sip n Cycle Wine Tour on Friday Sep…" at bounding box center [552, 393] width 427 height 150
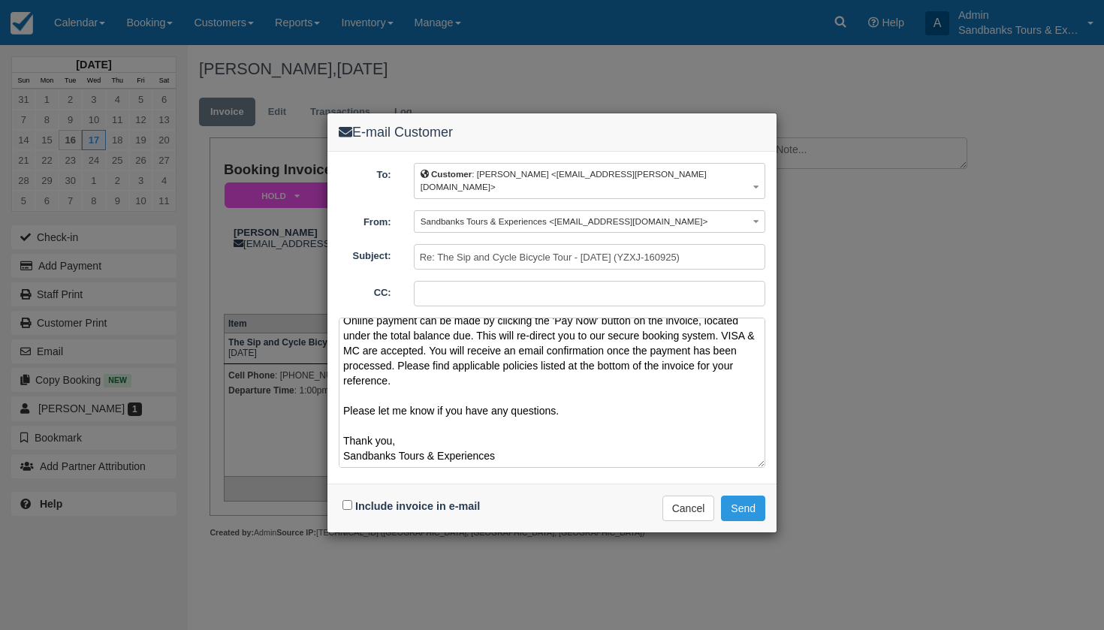
scroll to position [84, 0]
type textarea "Please see your booking invoice below for a Sip n Cycle Wine Tour on Wednesday …"
click at [346, 500] on input "Include invoice in e-mail" at bounding box center [348, 505] width 10 height 10
checkbox input "true"
click at [752, 496] on button "Send" at bounding box center [743, 509] width 44 height 26
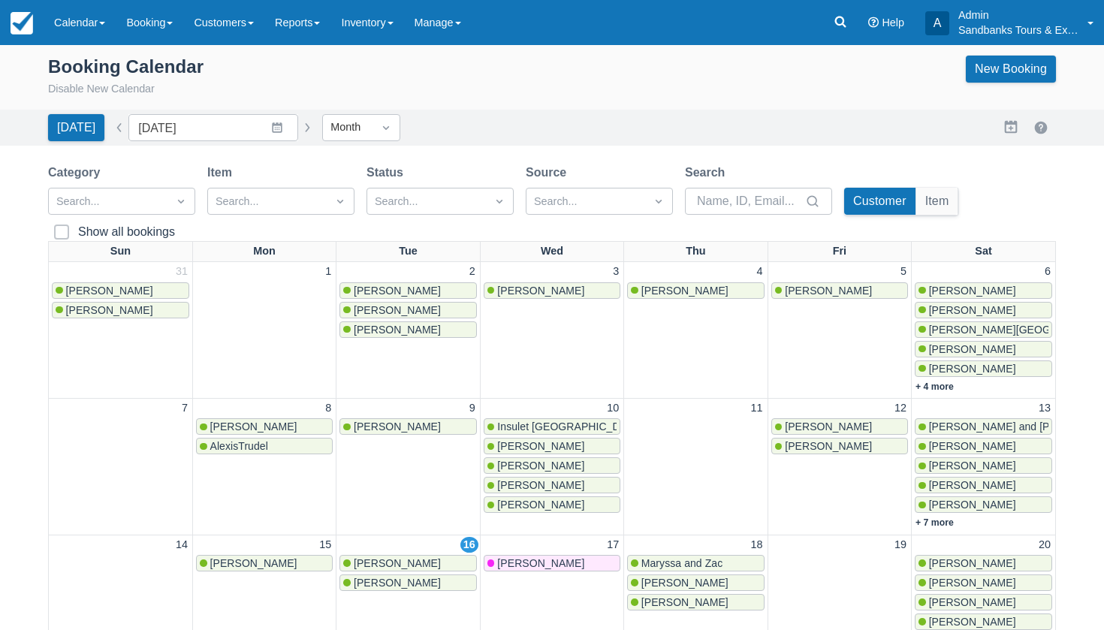
scroll to position [15, 0]
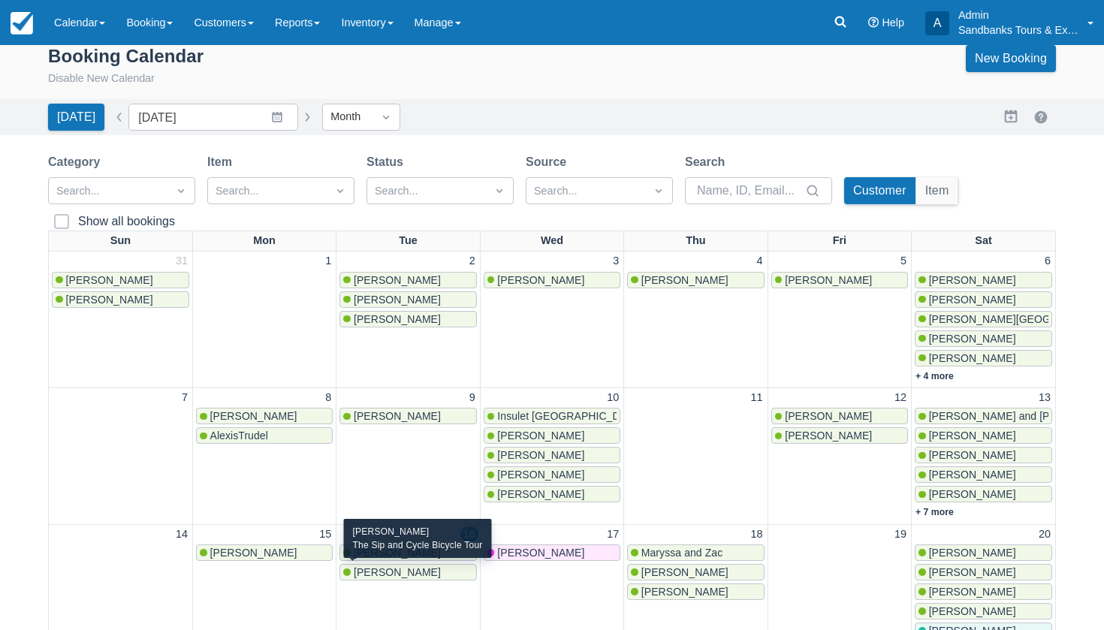
click at [382, 571] on span "[PERSON_NAME]" at bounding box center [397, 573] width 87 height 12
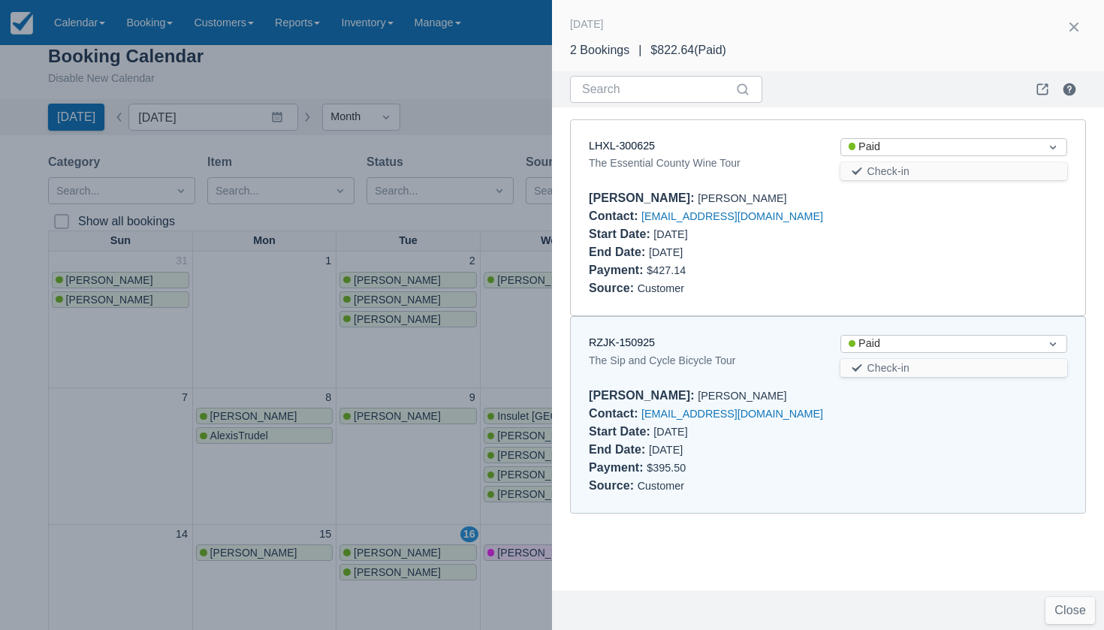
click at [618, 352] on div "The Sip and Cycle Bicycle Tour" at bounding box center [703, 361] width 228 height 18
click at [618, 340] on link "RZJK-150925" at bounding box center [622, 343] width 66 height 12
click at [415, 497] on div at bounding box center [552, 315] width 1104 height 630
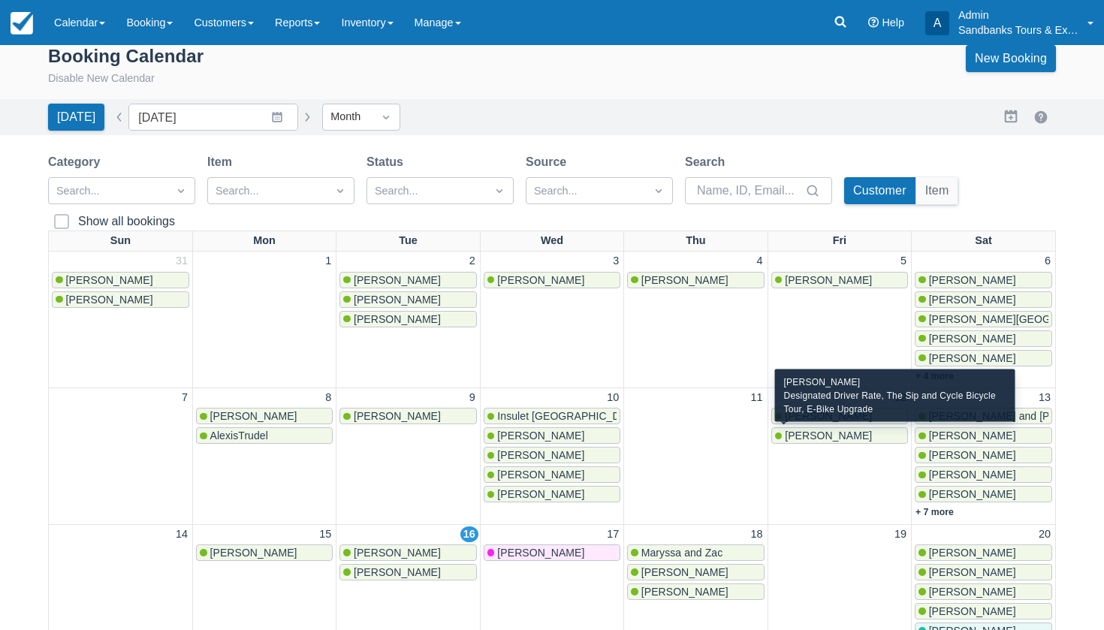
click at [794, 434] on span "Megan Graham" at bounding box center [828, 436] width 87 height 12
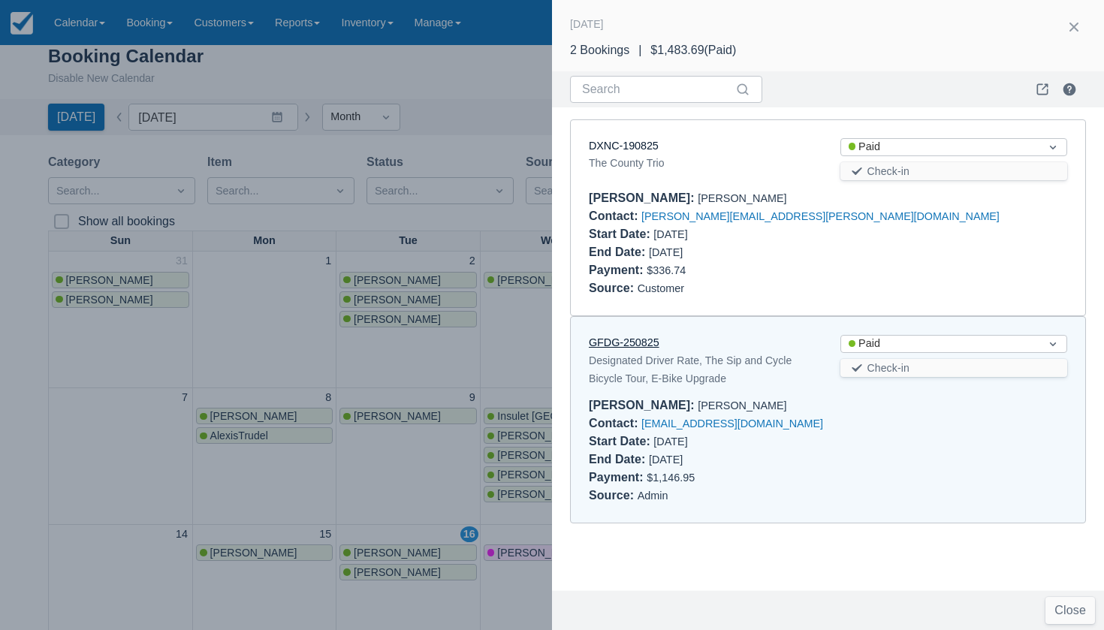
click at [647, 338] on link "GFDG-250825" at bounding box center [624, 343] width 71 height 12
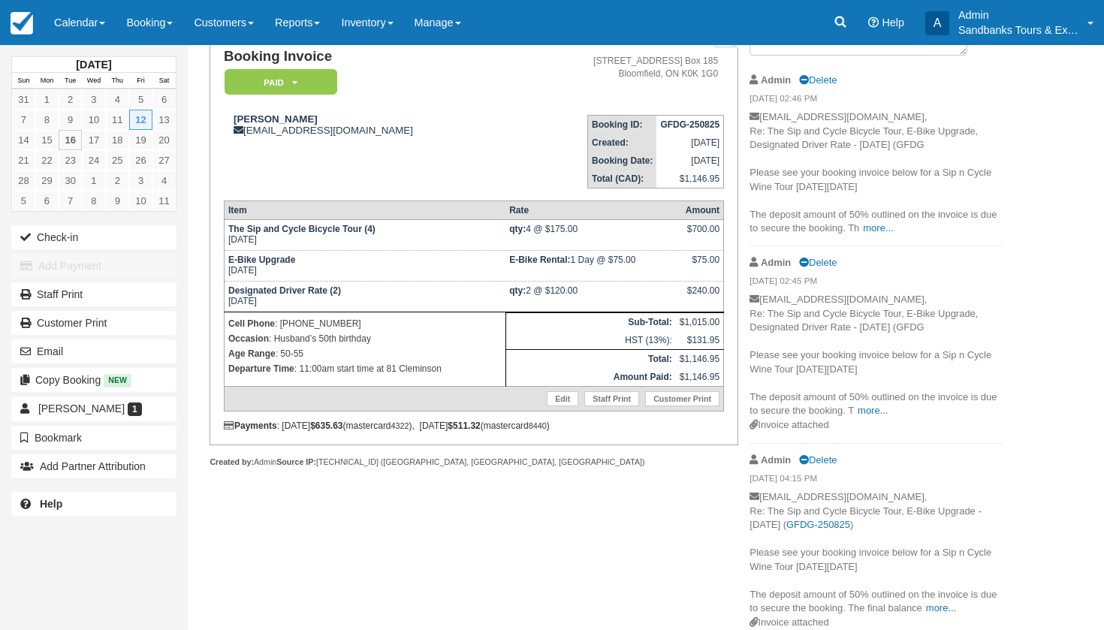
scroll to position [113, 0]
click at [936, 603] on link "more..." at bounding box center [941, 608] width 30 height 11
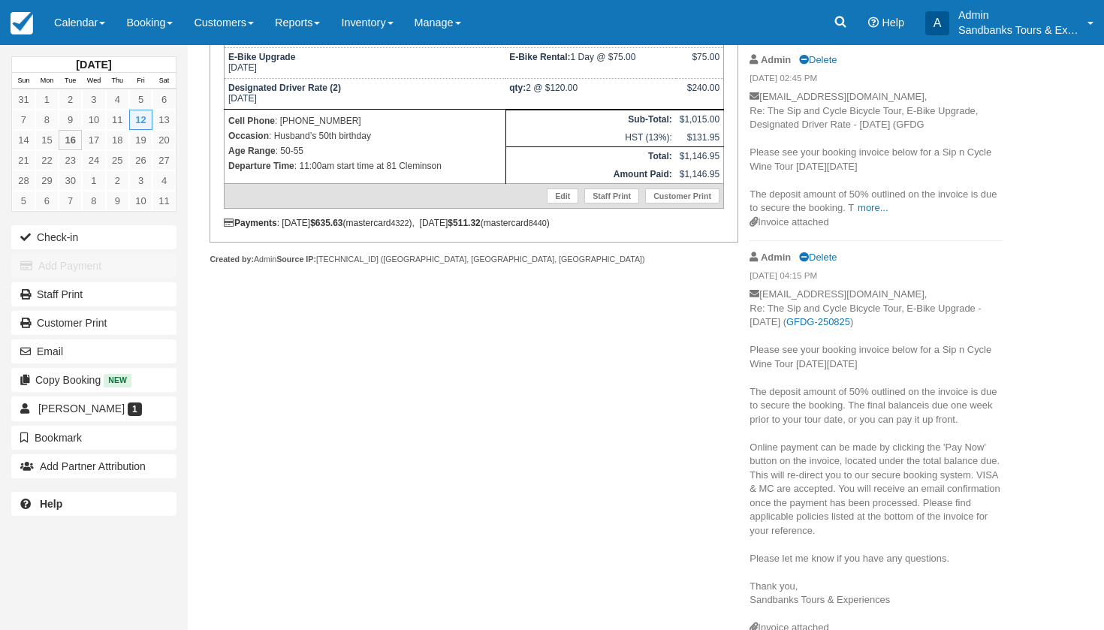
scroll to position [316, 0]
drag, startPoint x: 893, startPoint y: 590, endPoint x: 750, endPoint y: 343, distance: 285.2
click at [750, 343] on p "[EMAIL_ADDRESS][DOMAIN_NAME], Re: The Sip and Cycle Bicycle Tour, E-Bike Upgrad…" at bounding box center [876, 456] width 253 height 334
copy p "Please see your booking invoice below for a Sip n Cycle Wine Tour [DATE][DATE] …"
